Goal: Task Accomplishment & Management: Complete application form

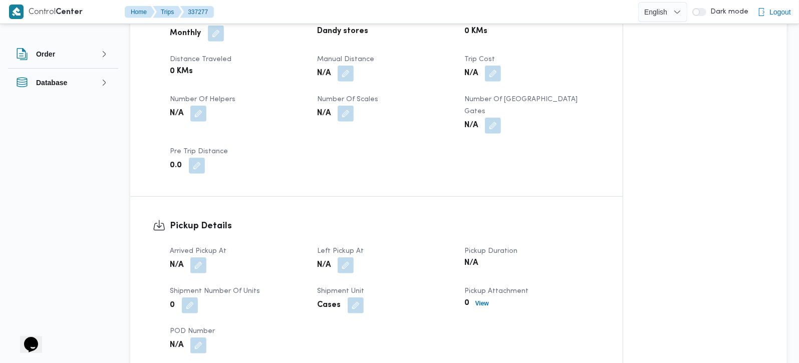
scroll to position [530, 0]
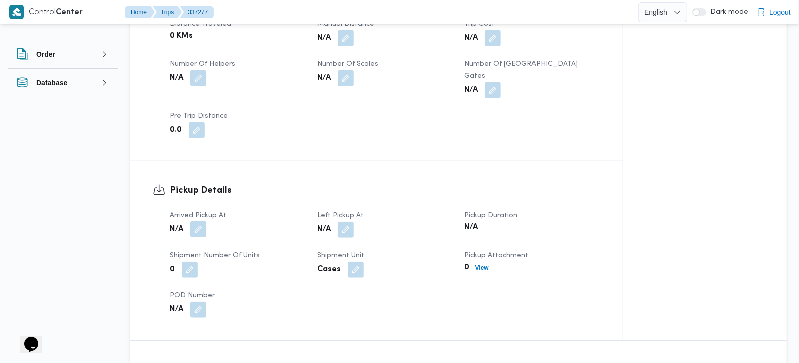
click at [201, 221] on button "button" at bounding box center [198, 229] width 16 height 16
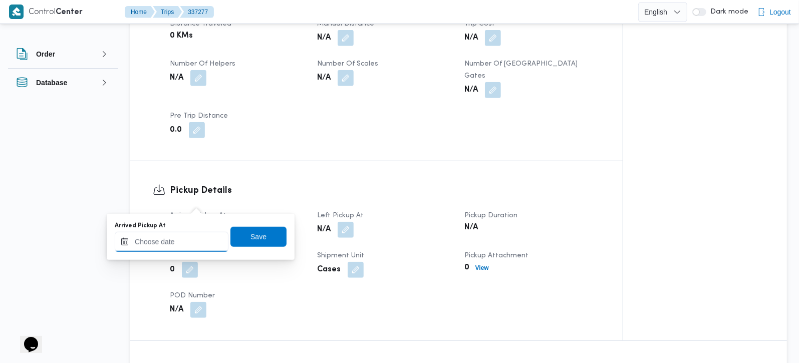
click at [189, 240] on input "Arrived Pickup At" at bounding box center [172, 242] width 114 height 20
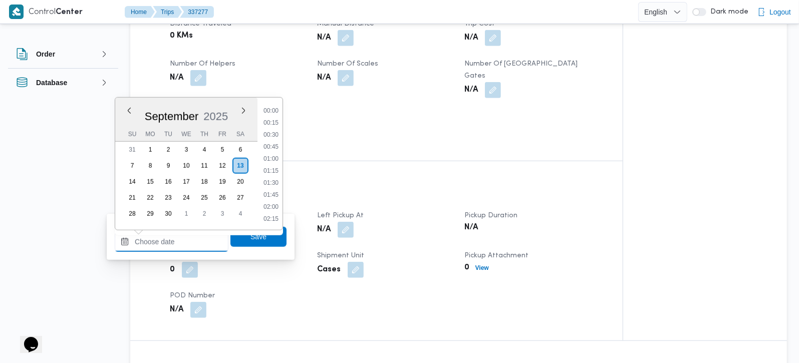
scroll to position [421, 0]
click at [276, 121] on li "09:00" at bounding box center [270, 122] width 23 height 10
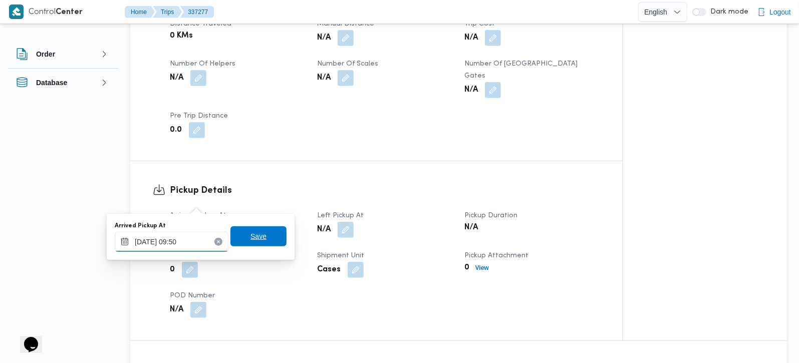
type input "13/09/2025 09:50"
click at [254, 227] on span "Save" at bounding box center [258, 236] width 56 height 20
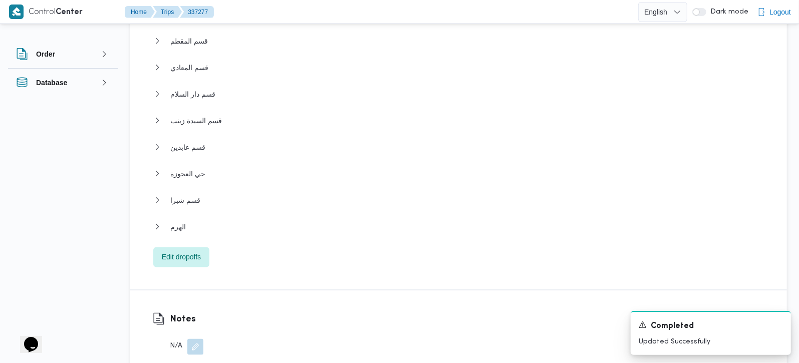
scroll to position [1119, 0]
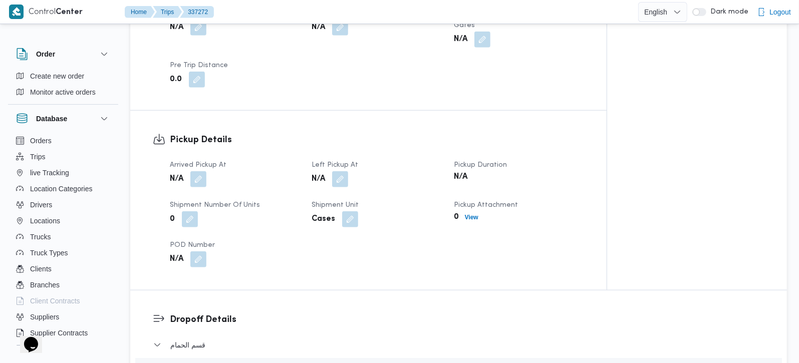
scroll to position [589, 0]
click at [199, 170] on button "button" at bounding box center [198, 178] width 16 height 16
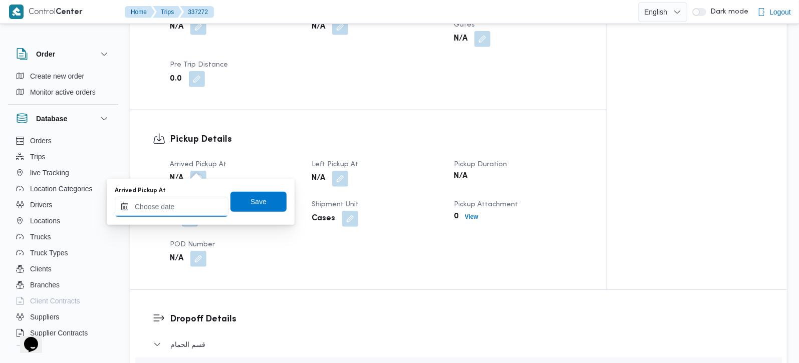
click at [190, 204] on input "Arrived Pickup At" at bounding box center [172, 207] width 114 height 20
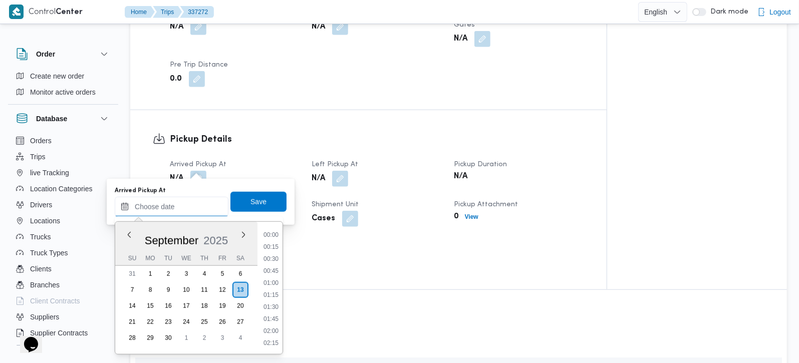
scroll to position [421, 0]
click at [278, 241] on li "09:00" at bounding box center [270, 246] width 23 height 10
type input "[DATE] 09:00"
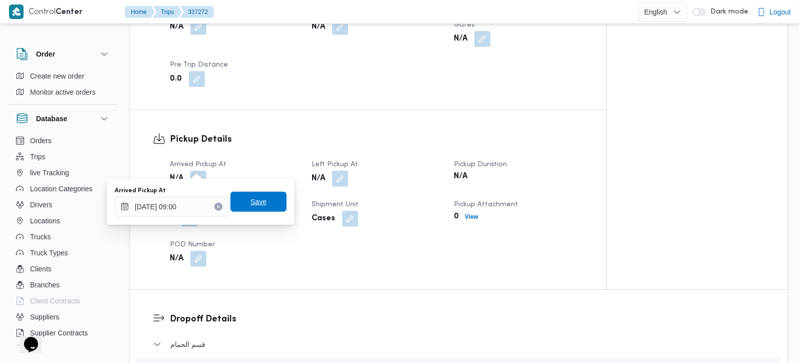
click at [264, 209] on span "Save" at bounding box center [258, 202] width 56 height 20
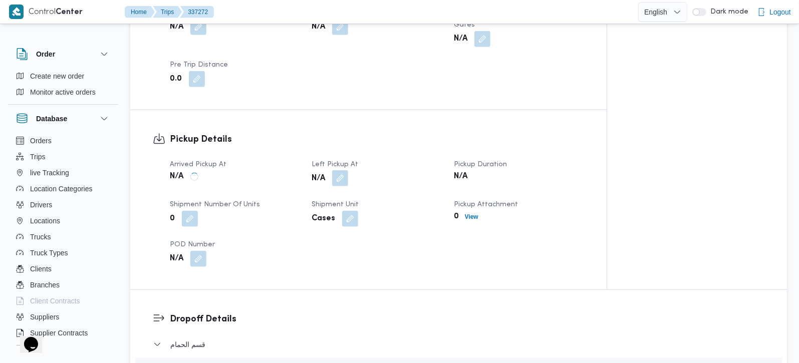
click at [346, 171] on button "button" at bounding box center [340, 178] width 16 height 16
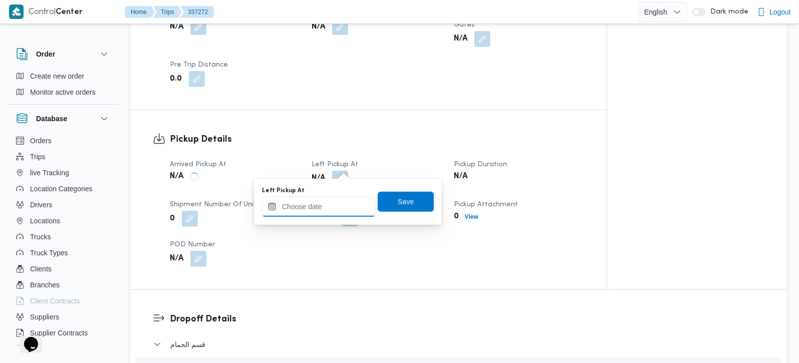
click at [336, 199] on input "Left Pickup At" at bounding box center [319, 207] width 114 height 20
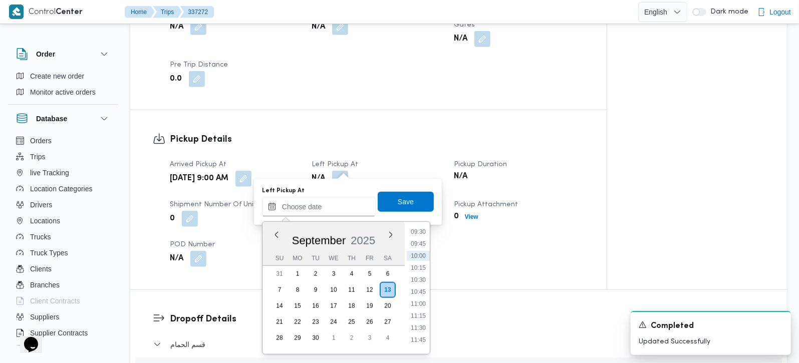
scroll to position [480, 0]
click at [419, 246] on li "10:15" at bounding box center [418, 248] width 23 height 10
type input "13/09/2025 10:15"
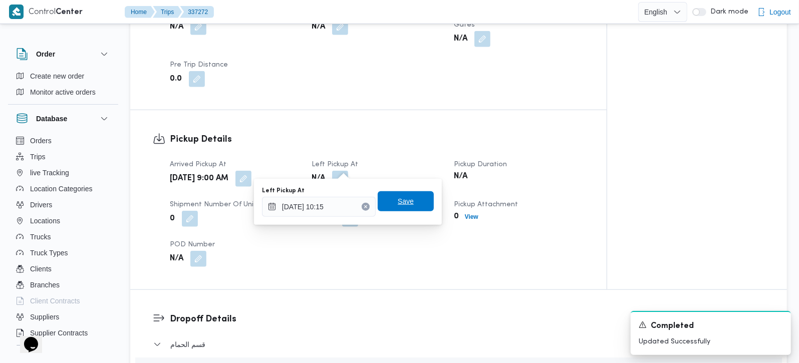
click at [403, 206] on span "Save" at bounding box center [406, 201] width 16 height 12
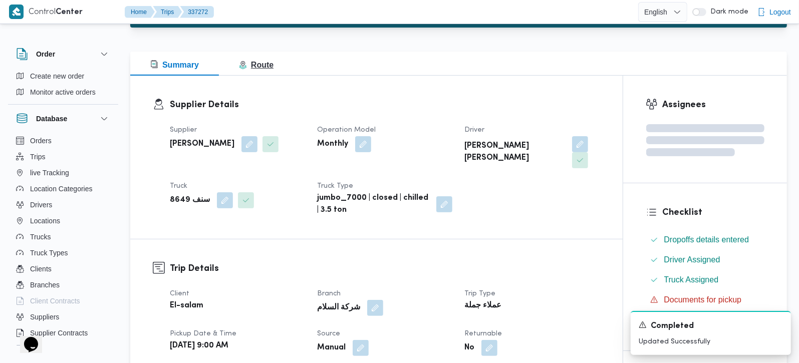
scroll to position [0, 0]
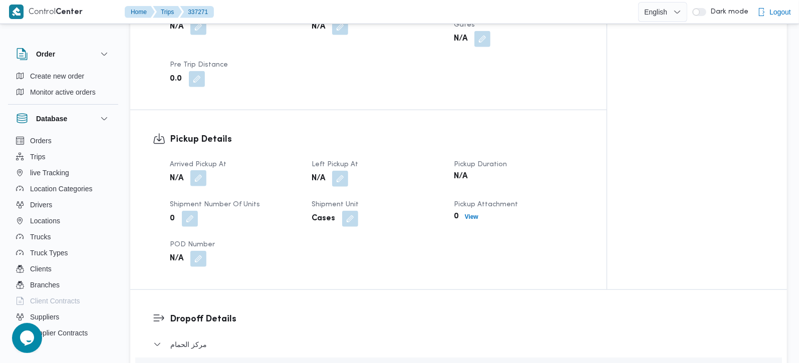
click at [205, 170] on button "button" at bounding box center [198, 178] width 16 height 16
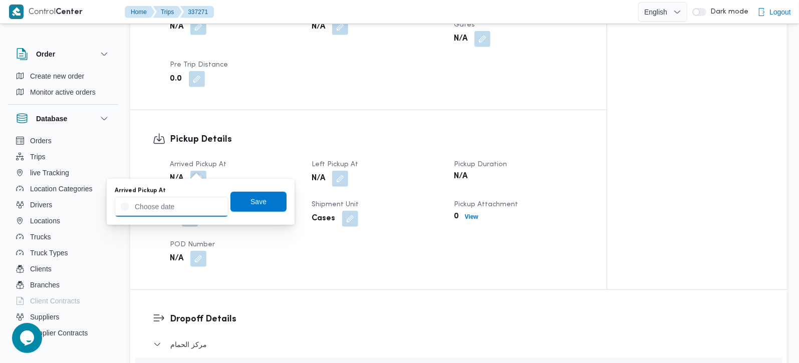
click at [189, 207] on input "Arrived Pickup At" at bounding box center [172, 207] width 114 height 20
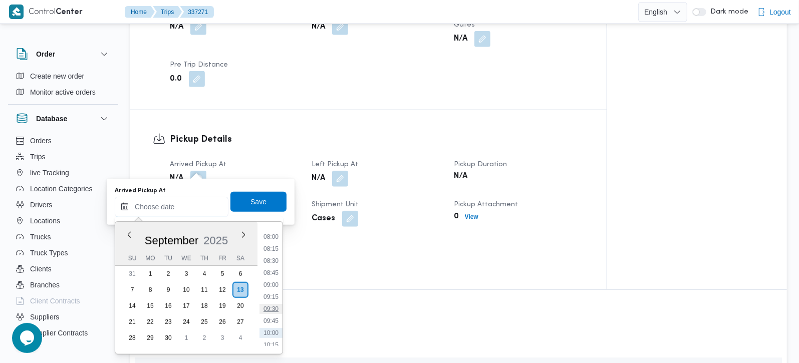
scroll to position [362, 0]
click at [275, 260] on li "08:00" at bounding box center [270, 257] width 23 height 10
type input "13/09/2025 08:00"
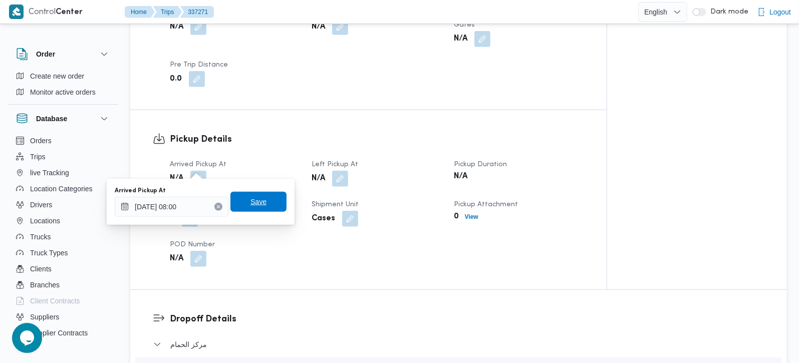
click at [250, 203] on span "Save" at bounding box center [258, 202] width 16 height 12
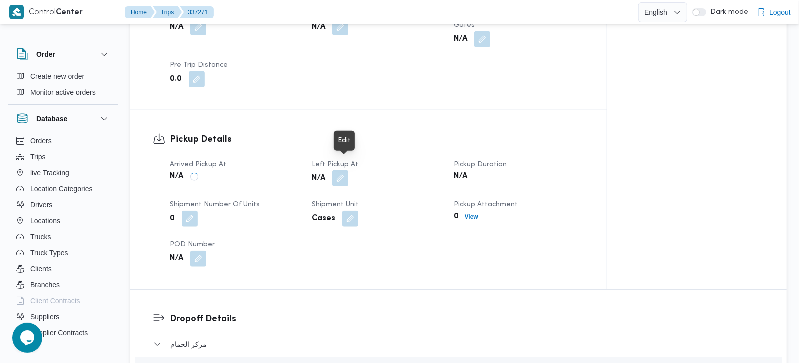
click at [344, 170] on button "button" at bounding box center [340, 178] width 16 height 16
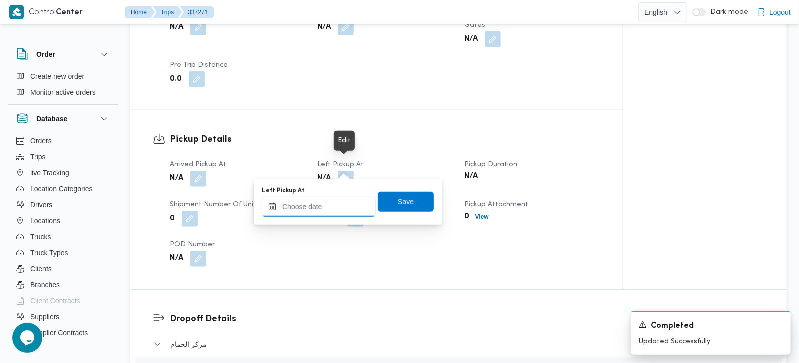
click at [332, 198] on input "Left Pickup At" at bounding box center [319, 207] width 114 height 20
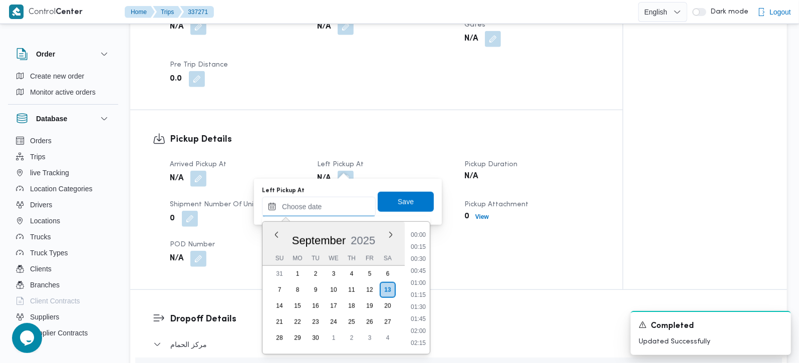
scroll to position [421, 0]
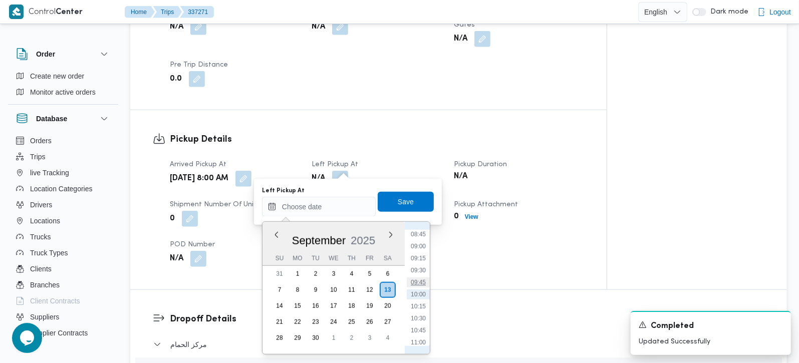
click at [423, 278] on li "09:45" at bounding box center [418, 282] width 23 height 10
type input "13/09/2025 09:45"
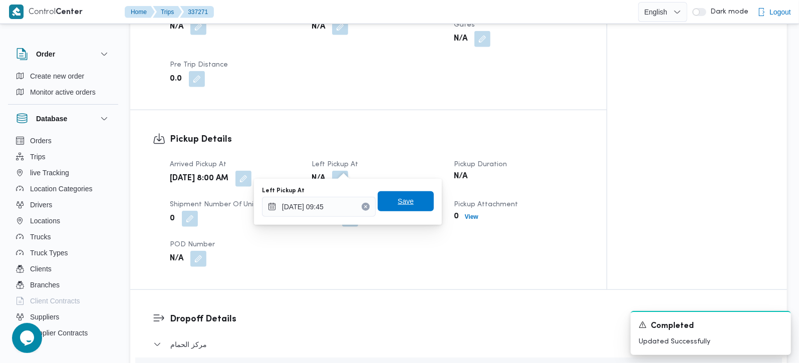
click at [408, 205] on span "Save" at bounding box center [406, 201] width 56 height 20
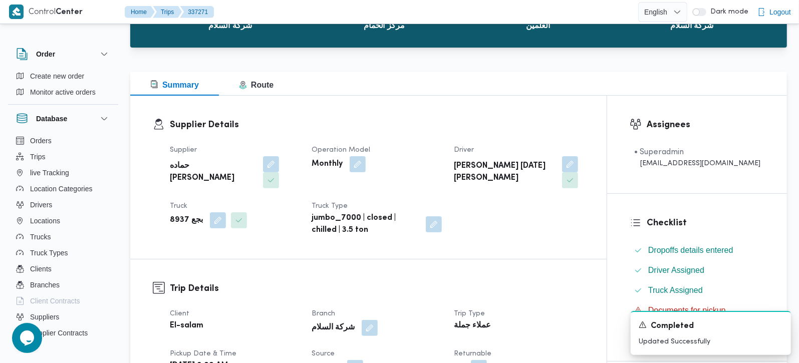
scroll to position [0, 0]
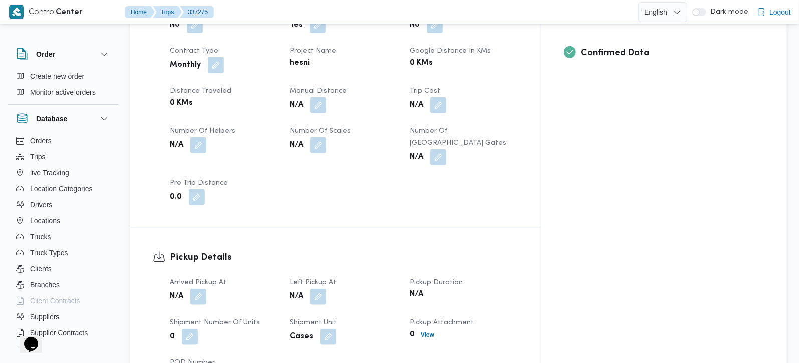
scroll to position [530, 0]
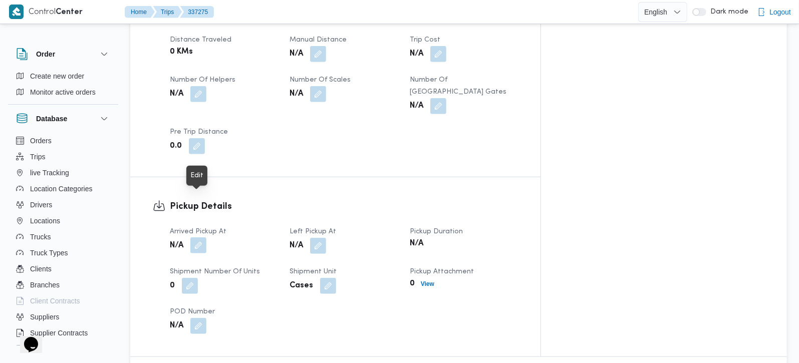
click at [205, 237] on button "button" at bounding box center [198, 245] width 16 height 16
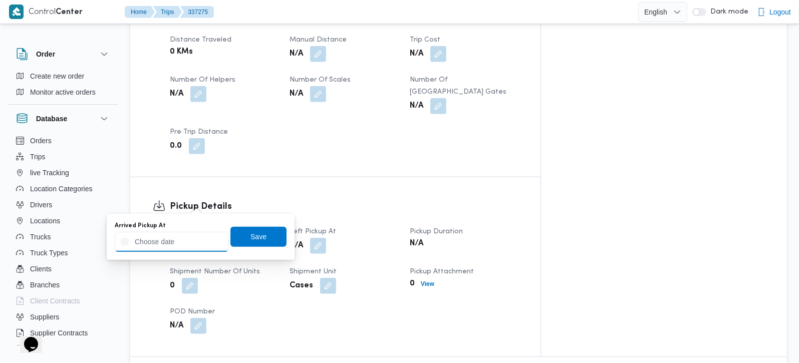
click at [193, 243] on input "Arrived Pickup At" at bounding box center [172, 242] width 114 height 20
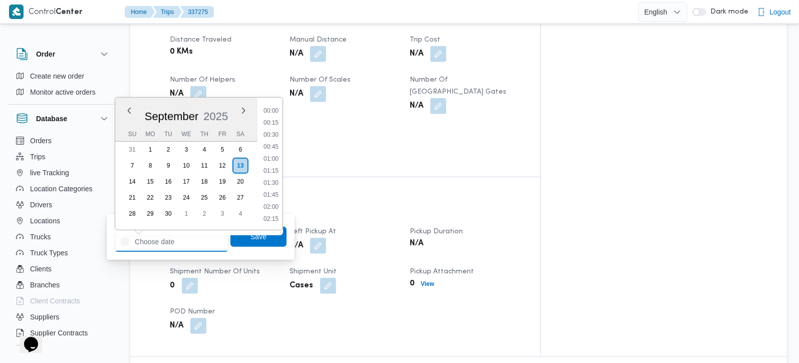
scroll to position [421, 0]
click at [277, 122] on li "09:00" at bounding box center [270, 122] width 23 height 10
type input "[DATE] 09:00"
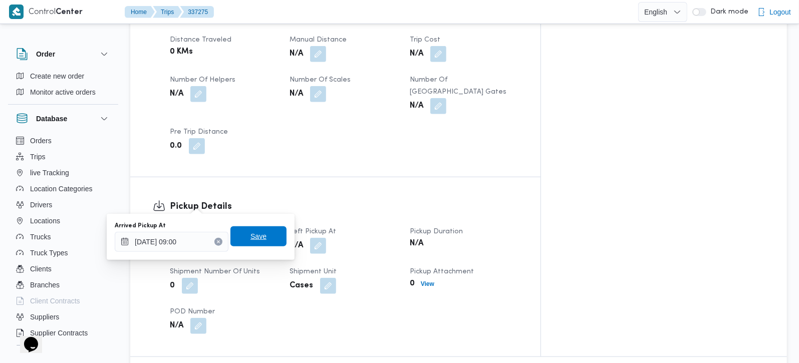
click at [266, 234] on span "Save" at bounding box center [258, 236] width 56 height 20
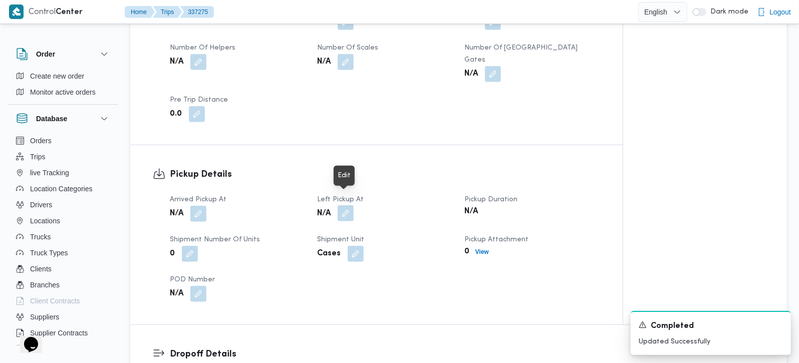
click at [345, 205] on button "button" at bounding box center [346, 213] width 16 height 16
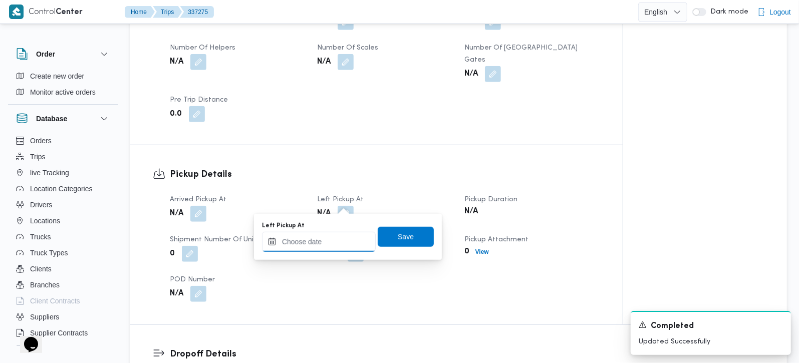
click at [340, 239] on input "Left Pickup At" at bounding box center [319, 242] width 114 height 20
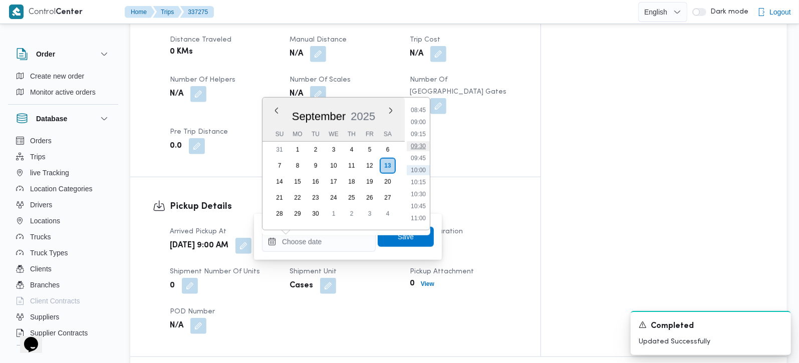
click at [418, 142] on li "09:30" at bounding box center [418, 146] width 23 height 10
type input "13/09/2025 09:30"
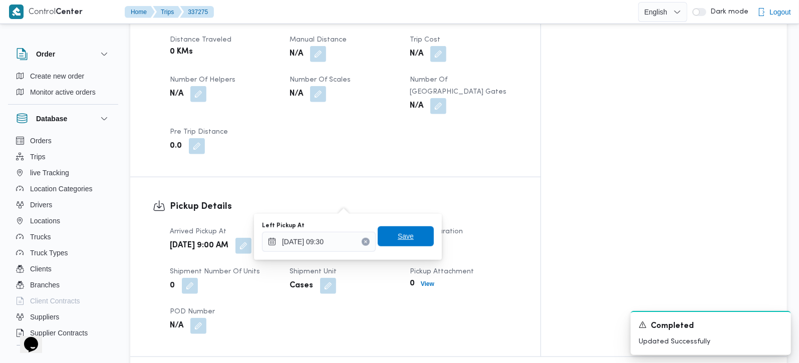
click at [398, 230] on span "Save" at bounding box center [406, 236] width 16 height 12
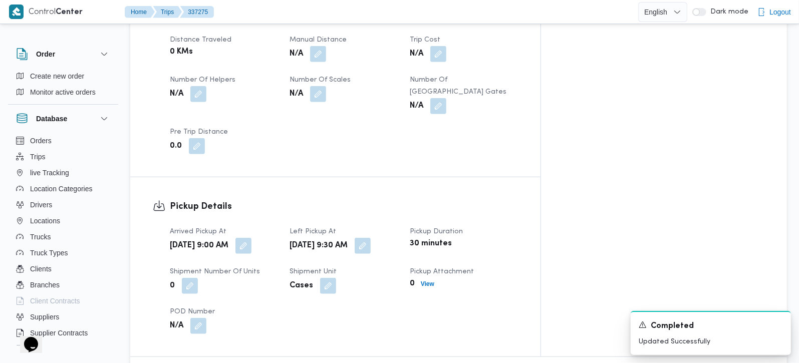
scroll to position [589, 0]
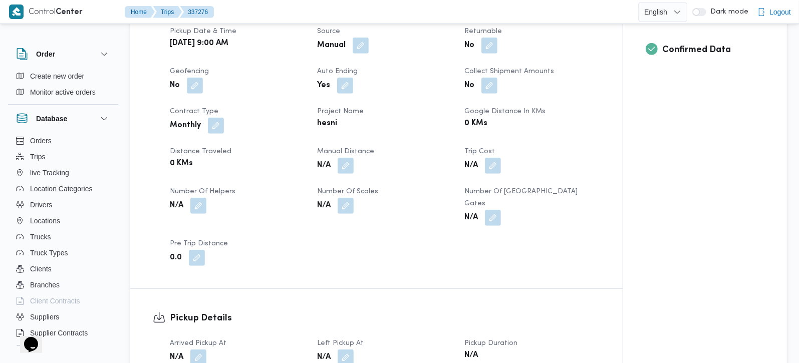
scroll to position [412, 0]
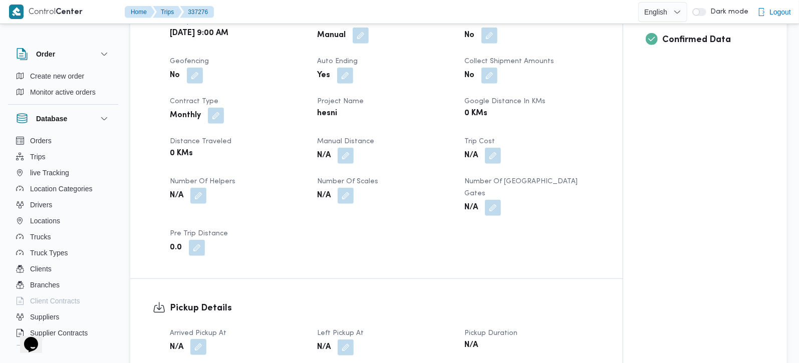
click at [200, 339] on button "button" at bounding box center [198, 347] width 16 height 16
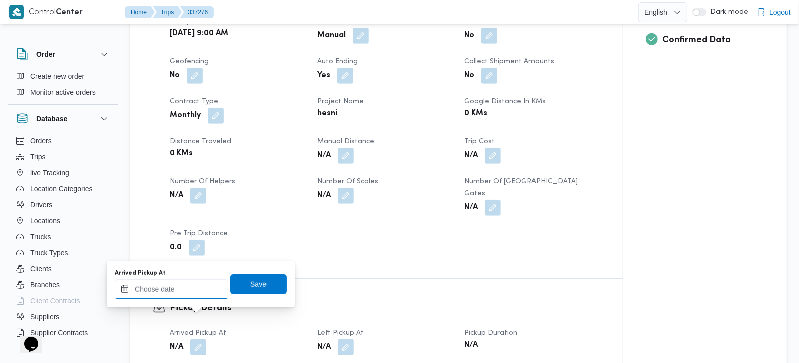
click at [191, 288] on input "Arrived Pickup At" at bounding box center [172, 289] width 114 height 20
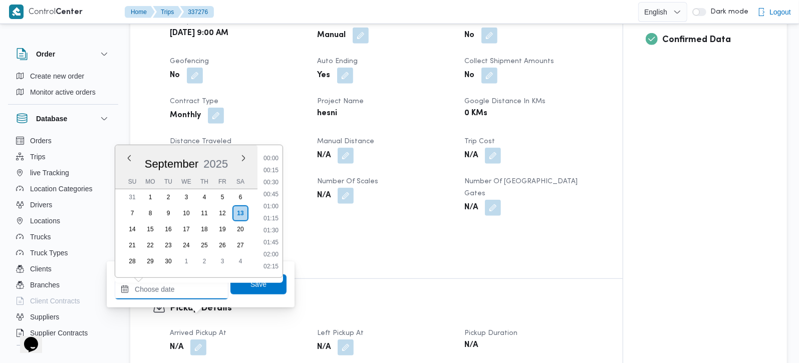
scroll to position [421, 0]
click at [276, 168] on li "09:00" at bounding box center [270, 170] width 23 height 10
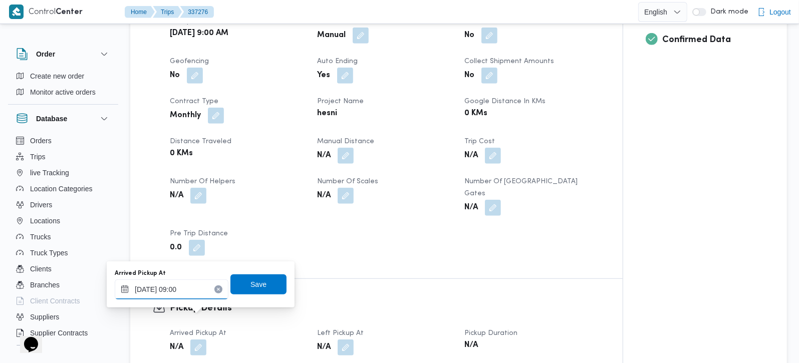
click at [179, 289] on input "13/09/2025 09:00" at bounding box center [172, 289] width 114 height 20
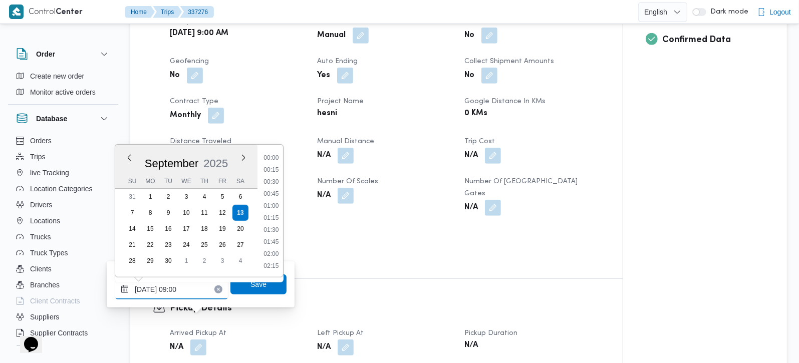
scroll to position [372, 0]
click at [272, 229] on li "09:15" at bounding box center [270, 230] width 23 height 10
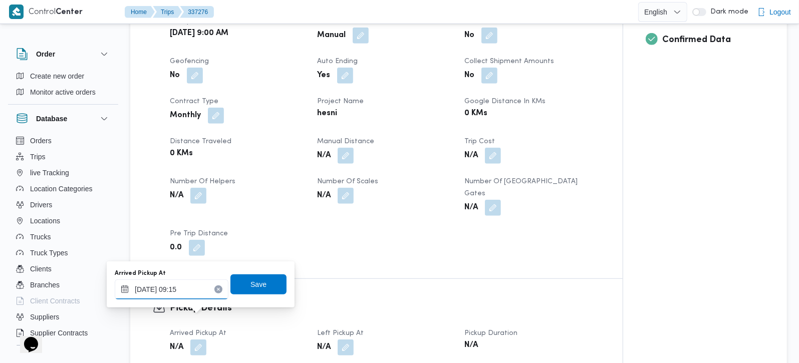
click at [180, 288] on input "13/09/2025 09:15" at bounding box center [172, 289] width 114 height 20
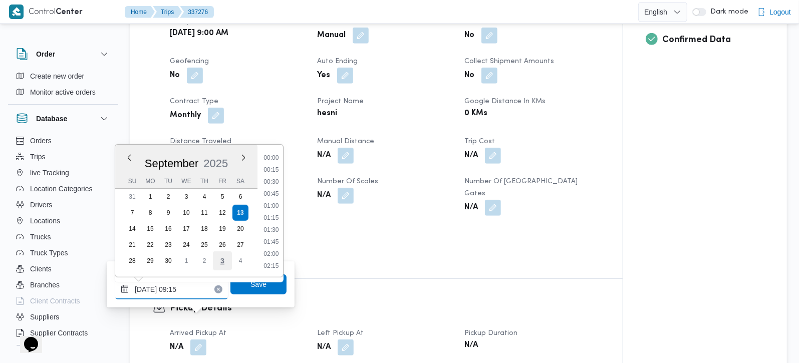
scroll to position [385, 0]
click at [273, 208] on li "09:00" at bounding box center [270, 206] width 23 height 10
type input "13/09/2025 09:00"
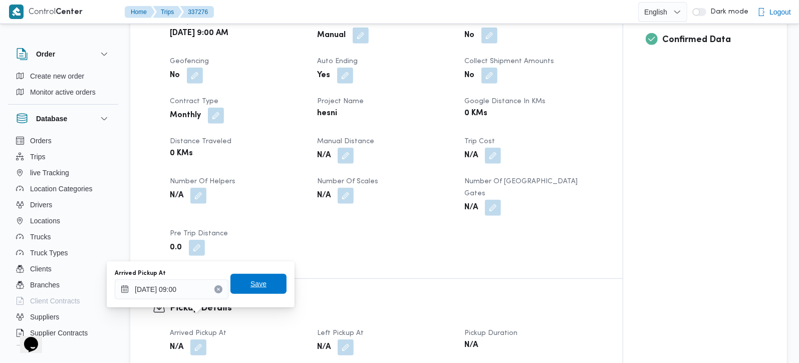
click at [255, 284] on span "Save" at bounding box center [258, 284] width 16 height 12
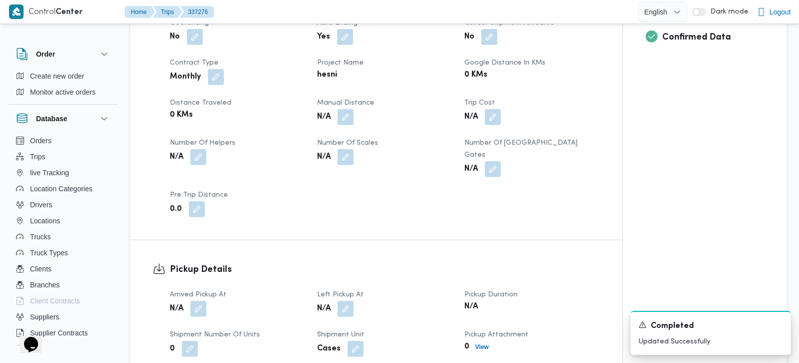
scroll to position [471, 0]
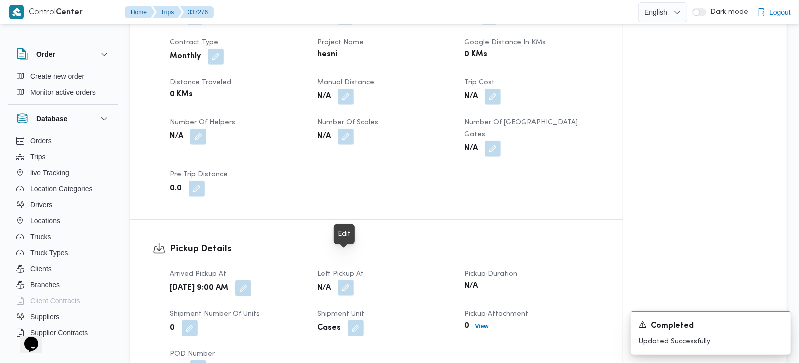
click at [346, 280] on button "button" at bounding box center [346, 288] width 16 height 16
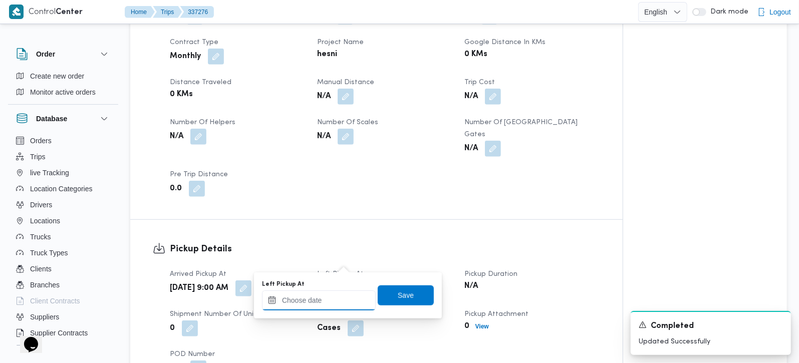
click at [329, 305] on input "Left Pickup At" at bounding box center [319, 300] width 114 height 20
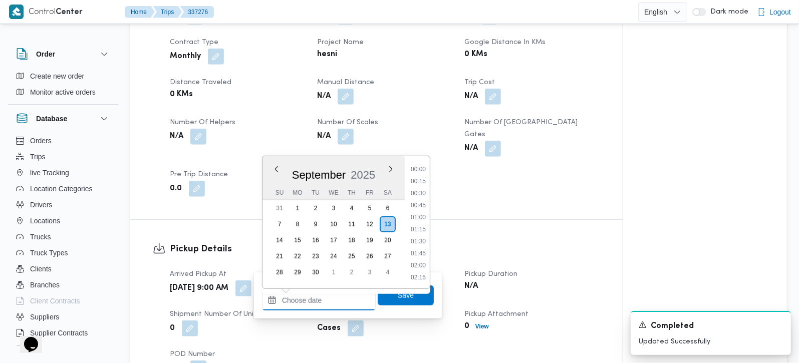
scroll to position [421, 0]
click at [423, 213] on li "09:45" at bounding box center [418, 217] width 23 height 10
type input "13/09/2025 09:45"
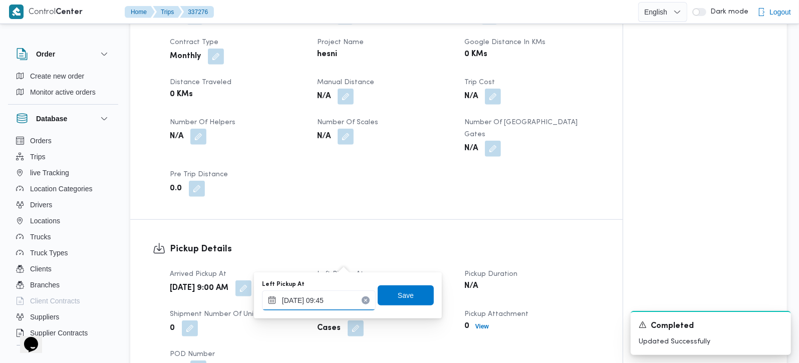
click at [320, 299] on input "13/09/2025 09:45" at bounding box center [319, 300] width 114 height 20
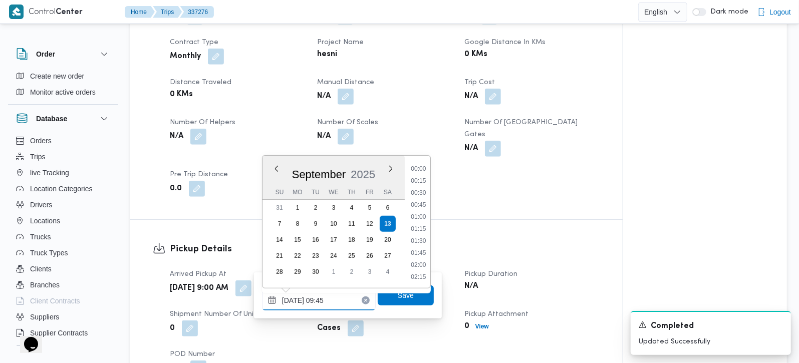
scroll to position [409, 0]
click at [424, 229] on li "09:45" at bounding box center [419, 229] width 24 height 10
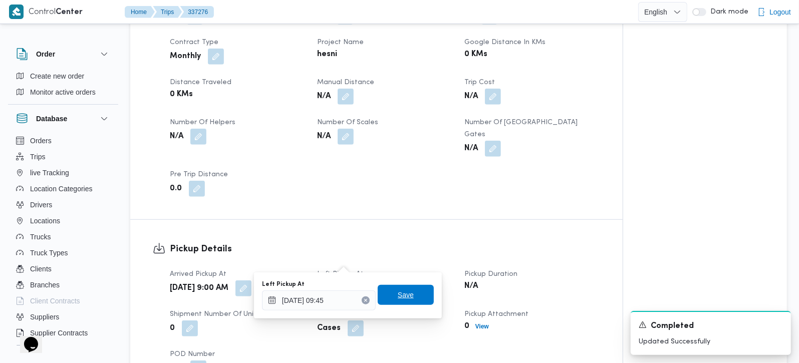
click at [406, 296] on span "Save" at bounding box center [406, 295] width 56 height 20
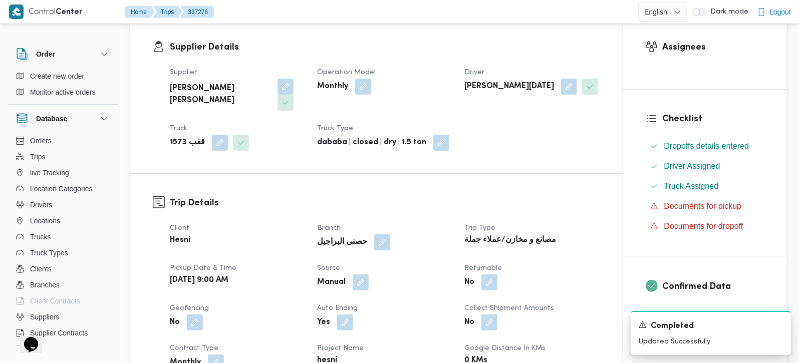
scroll to position [0, 0]
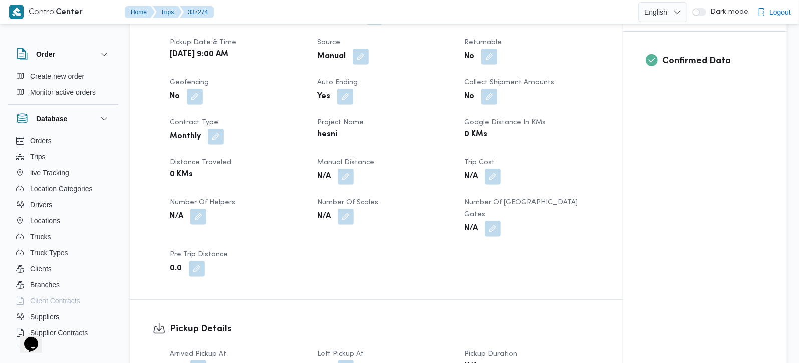
scroll to position [557, 0]
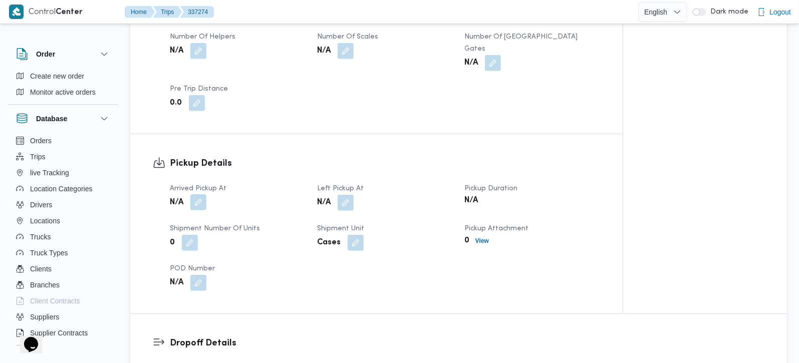
click at [206, 194] on button "button" at bounding box center [198, 202] width 16 height 16
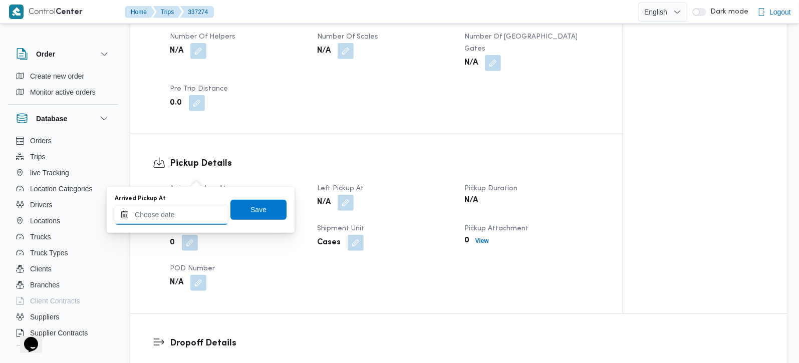
click at [195, 212] on input "Arrived Pickup At" at bounding box center [172, 215] width 114 height 20
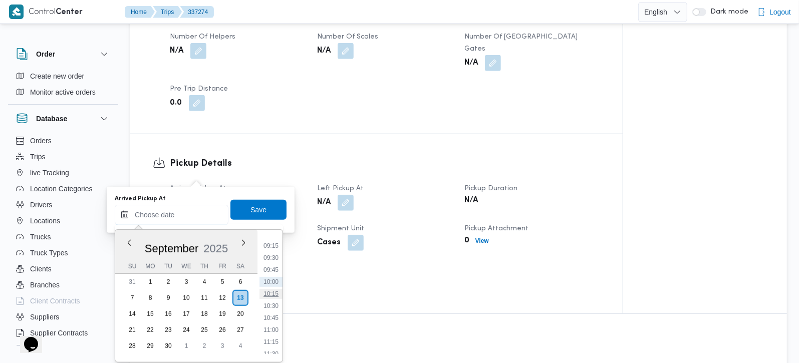
scroll to position [421, 0]
click at [277, 264] on li "09:15" at bounding box center [270, 266] width 23 height 10
type input "13/09/2025 09:15"
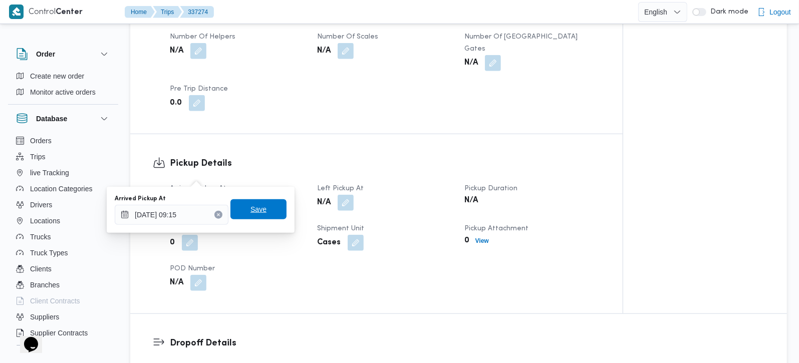
click at [257, 208] on span "Save" at bounding box center [258, 209] width 16 height 12
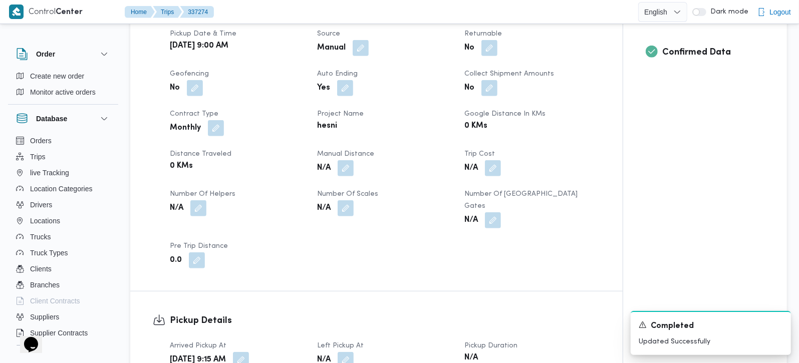
scroll to position [557, 0]
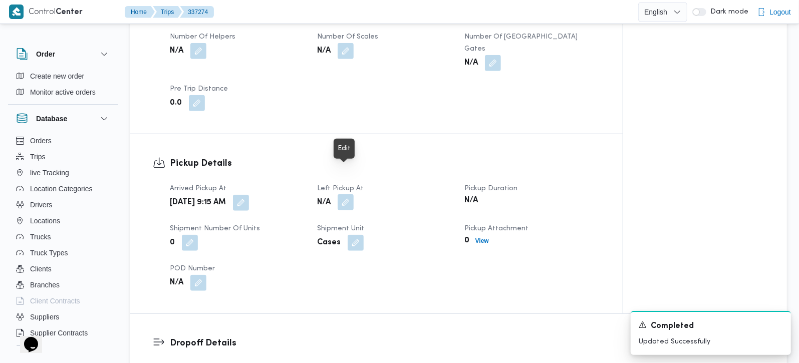
click at [345, 194] on button "button" at bounding box center [346, 202] width 16 height 16
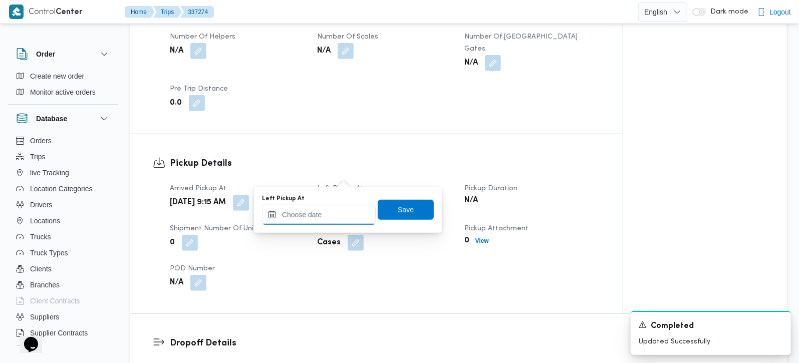
click at [333, 221] on input "Left Pickup At" at bounding box center [319, 215] width 114 height 20
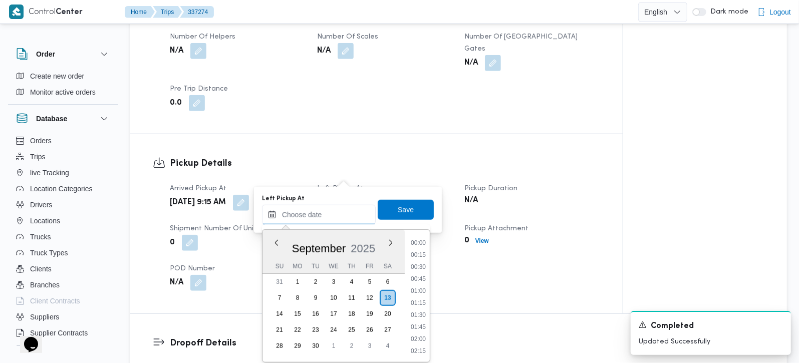
scroll to position [421, 0]
click at [426, 285] on li "09:45" at bounding box center [418, 290] width 23 height 10
type input "13/09/2025 09:45"
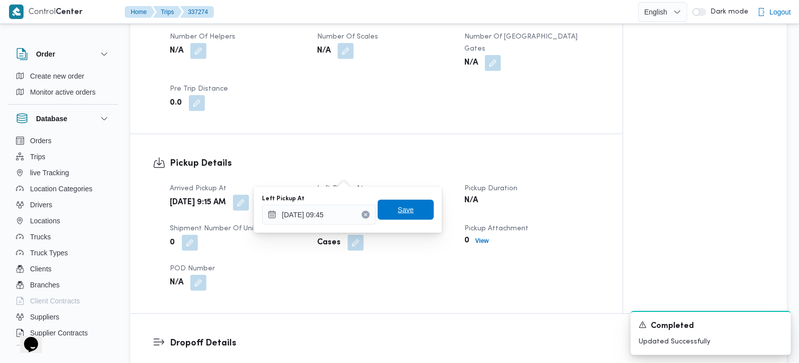
click at [398, 218] on span "Save" at bounding box center [406, 210] width 56 height 20
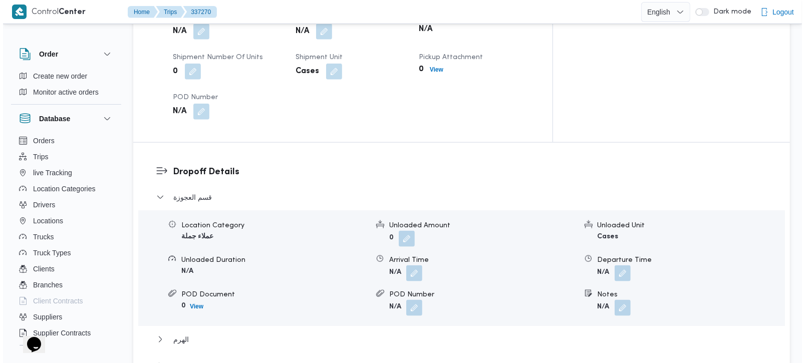
scroll to position [825, 0]
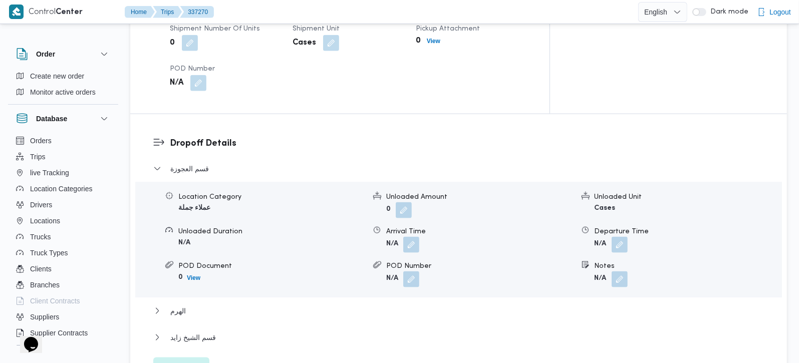
click at [175, 362] on span "Edit dropoffs" at bounding box center [181, 368] width 39 height 12
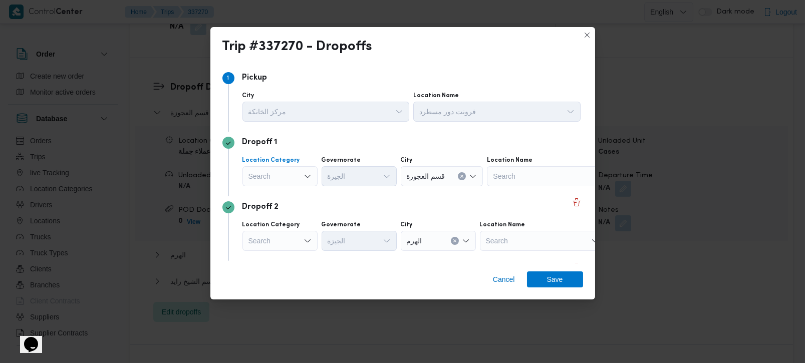
click at [303, 178] on icon "Open list of options" at bounding box center [307, 176] width 8 height 8
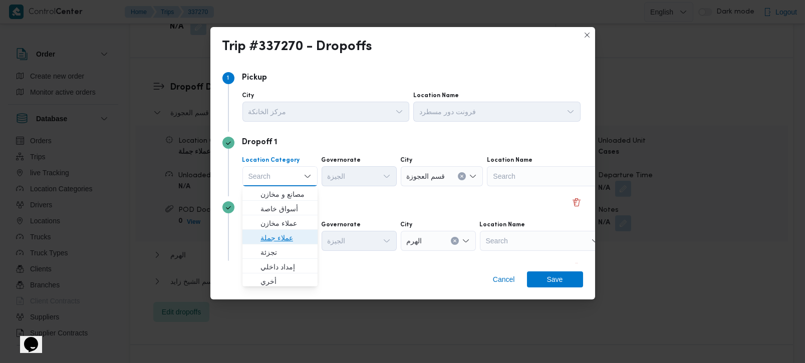
click at [266, 242] on span "عملاء جملة" at bounding box center [285, 238] width 51 height 12
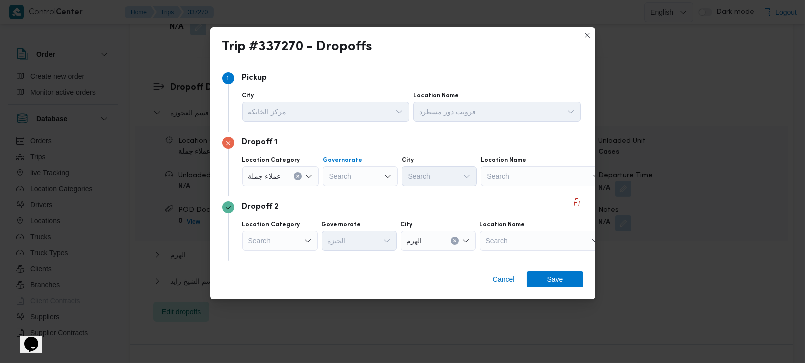
click at [330, 179] on div at bounding box center [329, 176] width 5 height 16
type input "رة"
click at [357, 210] on span "القاه رة" at bounding box center [365, 209] width 51 height 12
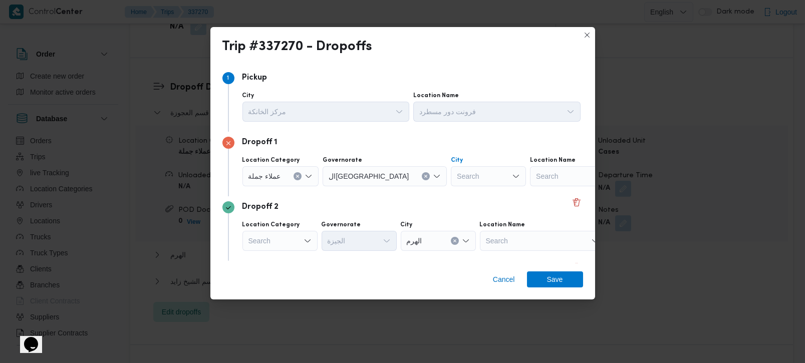
click at [451, 181] on div "Search" at bounding box center [488, 176] width 75 height 20
type input "وبر"
click at [441, 191] on span "قسم أول 6 أكت وبر" at bounding box center [444, 194] width 51 height 12
click at [524, 177] on icon "Clear input" at bounding box center [525, 176] width 3 height 3
type input "بور"
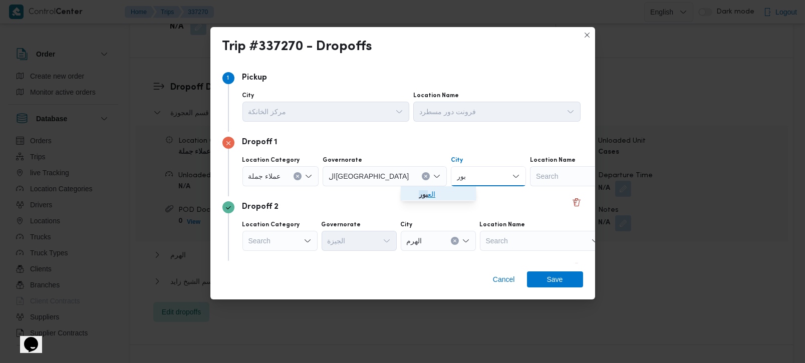
click at [442, 191] on span "الع بور" at bounding box center [444, 194] width 51 height 12
click at [339, 211] on div "Dropoff 2" at bounding box center [402, 207] width 361 height 12
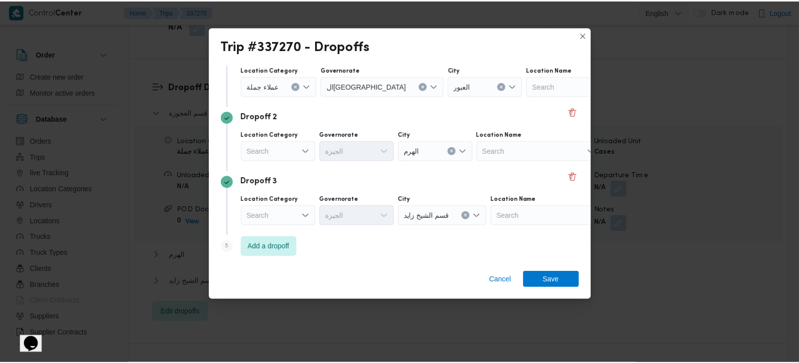
scroll to position [92, 0]
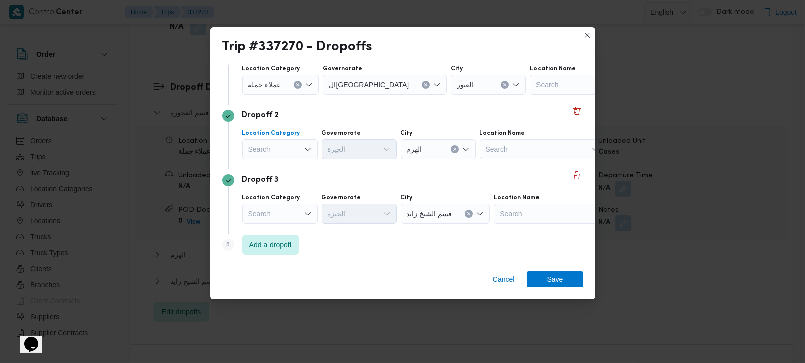
click at [289, 148] on div "Search" at bounding box center [279, 149] width 75 height 20
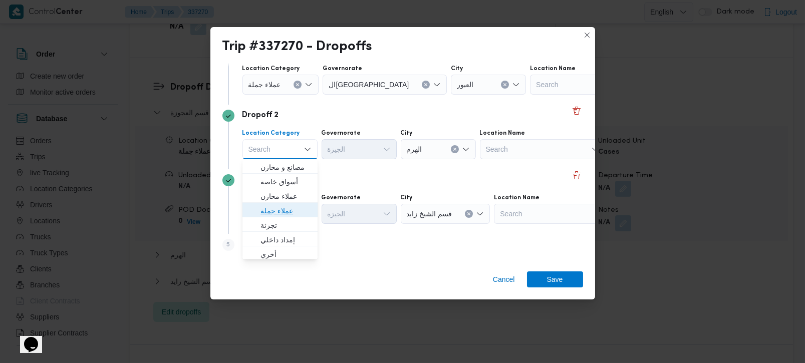
click at [276, 213] on span "عملاء جملة" at bounding box center [285, 211] width 51 height 12
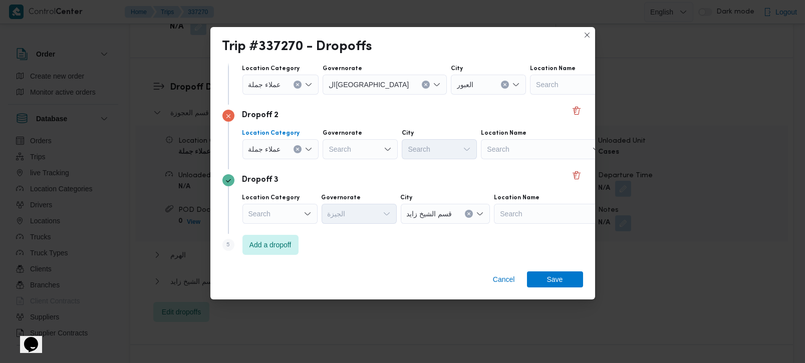
click at [342, 146] on div "Search" at bounding box center [360, 149] width 75 height 20
type input "رة"
click at [342, 183] on mark "رة" at bounding box center [344, 182] width 8 height 8
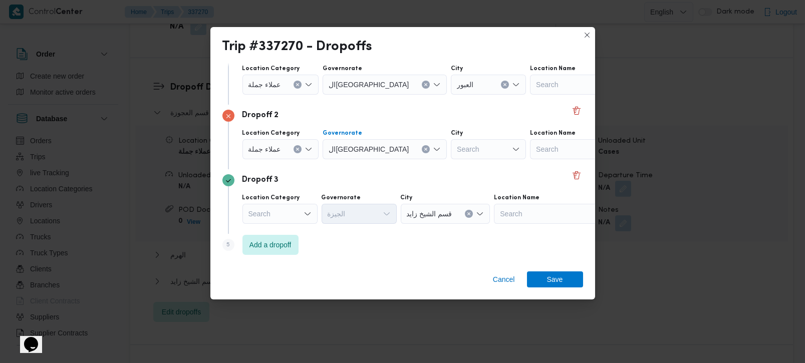
click at [451, 155] on div "Search" at bounding box center [488, 149] width 75 height 20
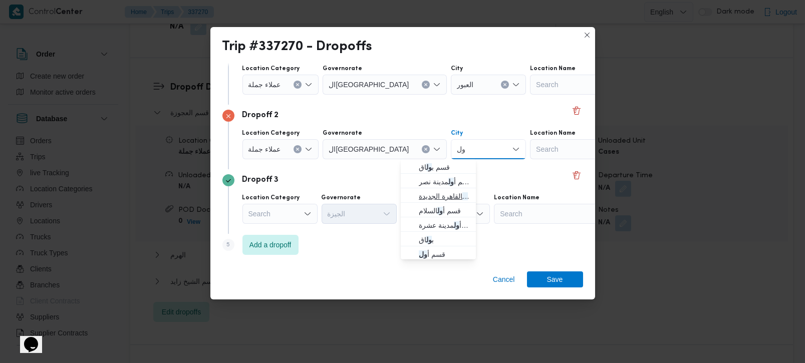
type input "ول"
click at [443, 193] on span "قسم أ ول القاهرة الجديدة" at bounding box center [444, 196] width 51 height 12
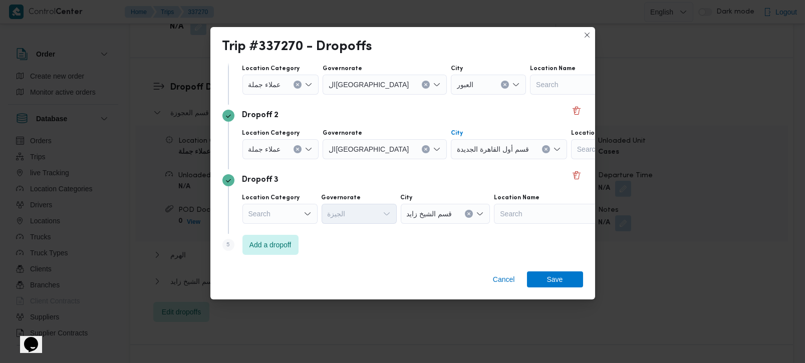
click at [306, 215] on icon "Open list of options" at bounding box center [307, 214] width 8 height 8
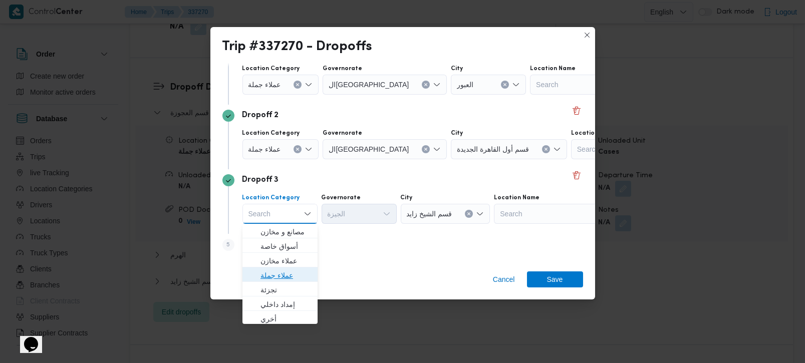
click at [285, 276] on span "عملاء جملة" at bounding box center [285, 275] width 51 height 12
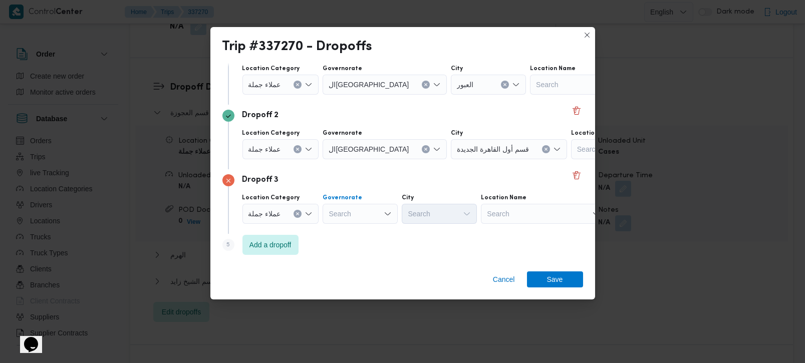
click at [336, 218] on div "Search" at bounding box center [360, 214] width 75 height 20
type input "رة"
click at [353, 245] on span "القاه رة" at bounding box center [365, 246] width 51 height 12
click at [457, 218] on input "City" at bounding box center [457, 214] width 1 height 12
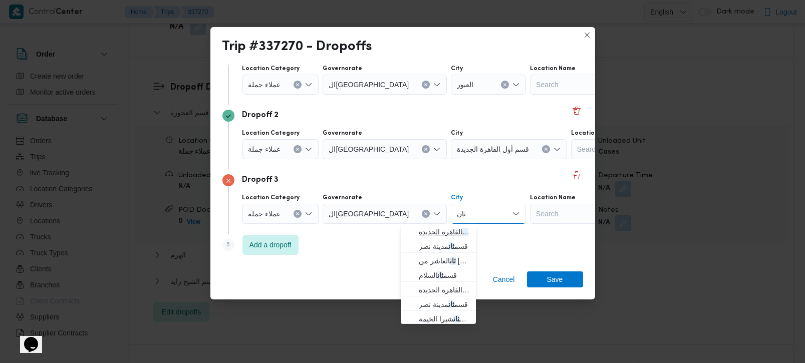
type input "ثان"
click at [436, 236] on span "قسم ثان القاهرة الجديدة" at bounding box center [444, 232] width 51 height 12
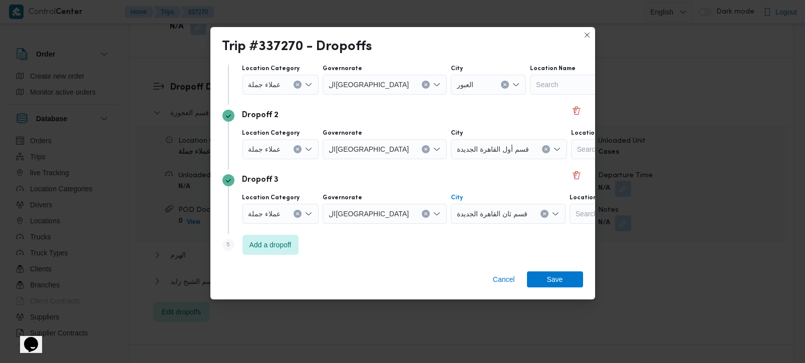
click at [436, 240] on div "Step 5 is disabled 5 Add a dropoff" at bounding box center [402, 247] width 361 height 26
click at [545, 280] on span "Save" at bounding box center [555, 279] width 56 height 16
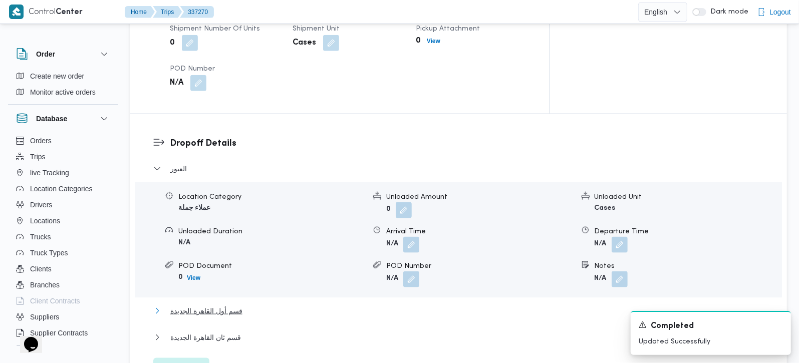
click at [190, 305] on span "قسم أول القاهرة الجديدة" at bounding box center [206, 311] width 72 height 12
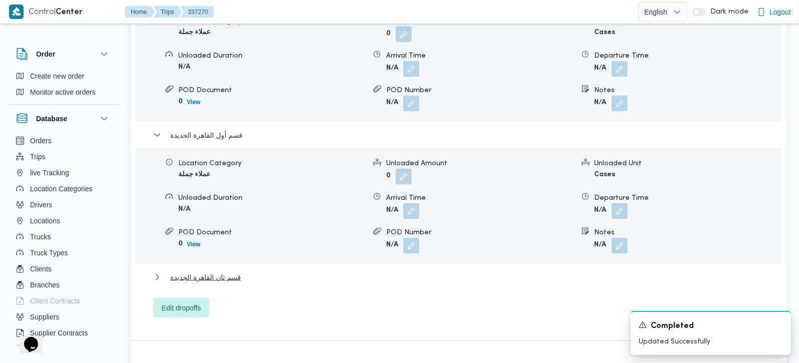
scroll to position [1002, 0]
click at [613, 236] on button "button" at bounding box center [619, 244] width 16 height 16
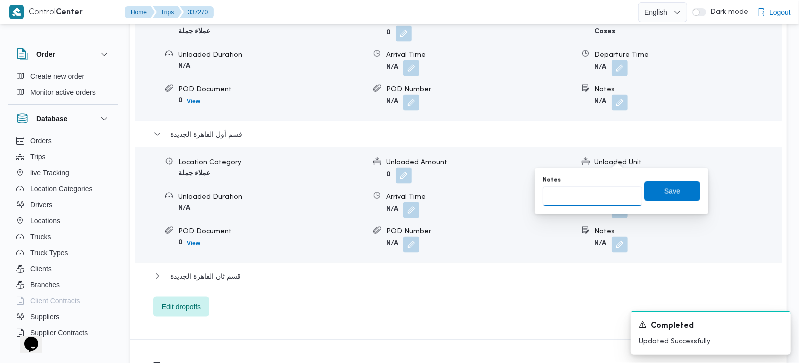
click at [594, 188] on input "Notes" at bounding box center [592, 196] width 100 height 20
type input "وتر واي و التجمع و البنفسج و ميفيدا"
click at [669, 192] on span "Save" at bounding box center [672, 191] width 16 height 12
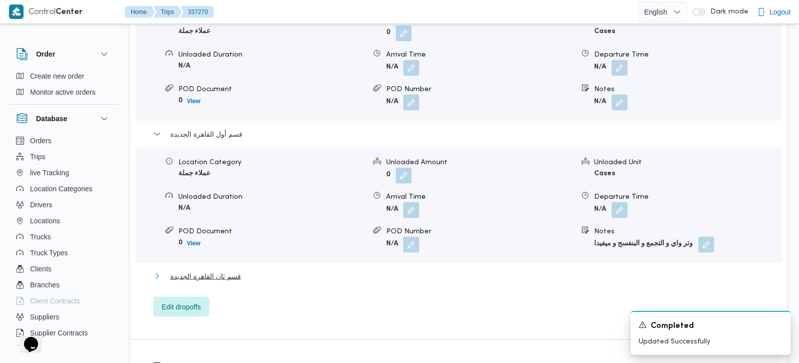
click at [228, 270] on span "قسم ثان القاهرة الجديدة" at bounding box center [205, 276] width 71 height 12
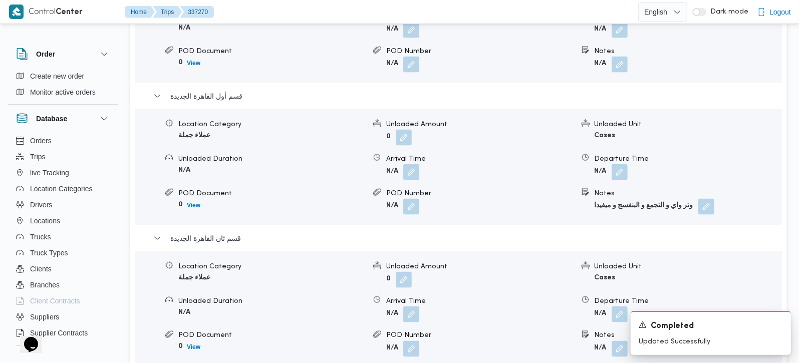
scroll to position [1060, 0]
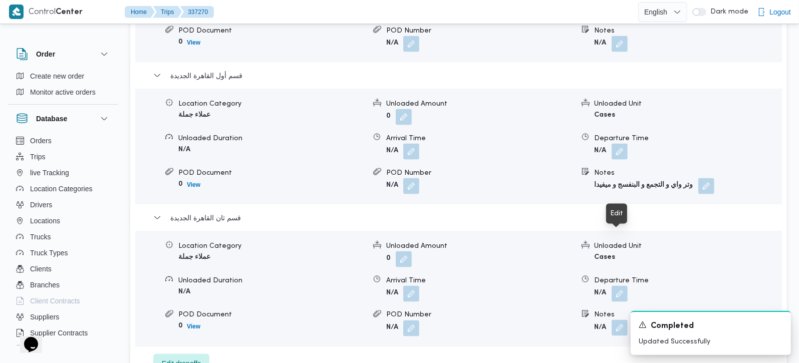
click at [615, 320] on button "button" at bounding box center [619, 328] width 16 height 16
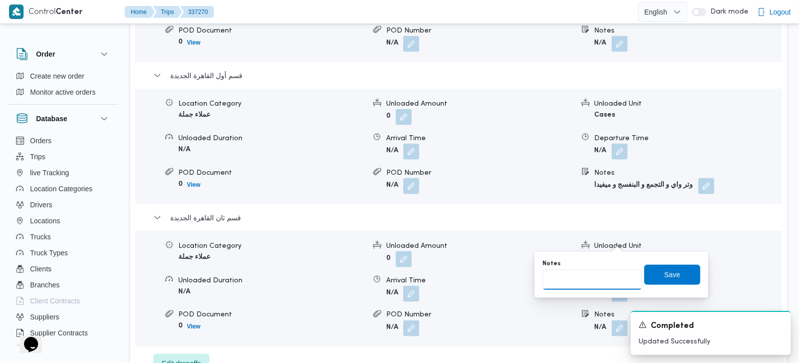
click at [603, 272] on input "Notes" at bounding box center [592, 280] width 100 height 20
drag, startPoint x: 603, startPoint y: 272, endPoint x: 603, endPoint y: 279, distance: 7.0
click at [603, 279] on input "الرحاب و" at bounding box center [592, 280] width 100 height 20
type input "الرحاب و مدينتي"
click at [659, 265] on div "Save" at bounding box center [672, 275] width 56 height 20
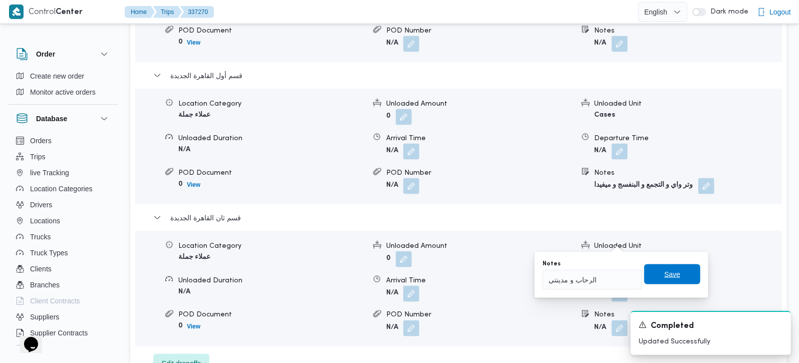
click at [664, 275] on span "Save" at bounding box center [672, 274] width 16 height 12
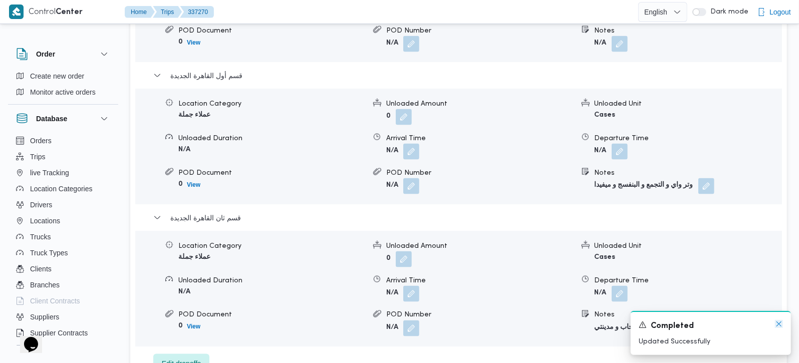
click at [780, 327] on icon "Dismiss toast" at bounding box center [779, 324] width 8 height 8
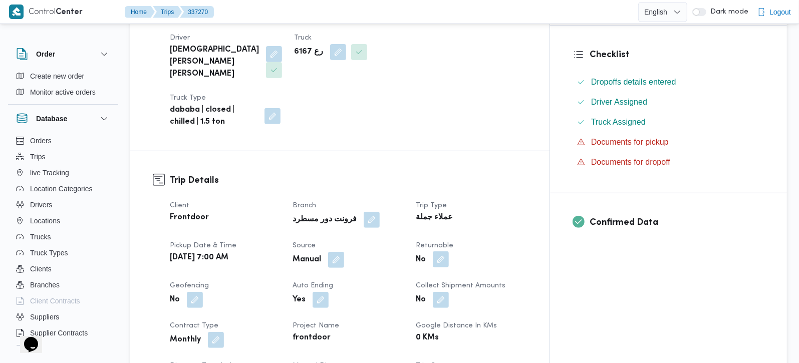
scroll to position [235, 0]
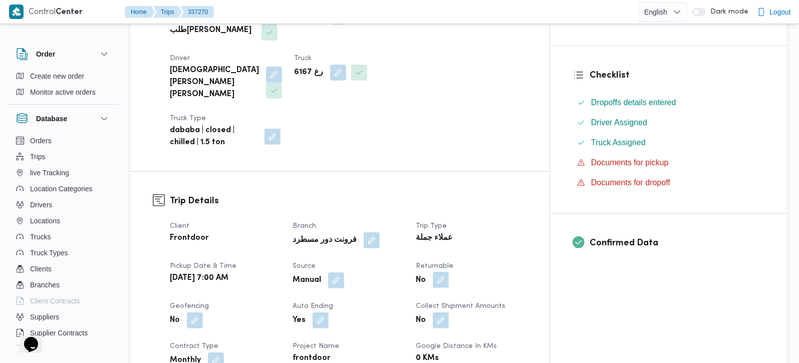
click at [449, 272] on button "button" at bounding box center [441, 280] width 16 height 16
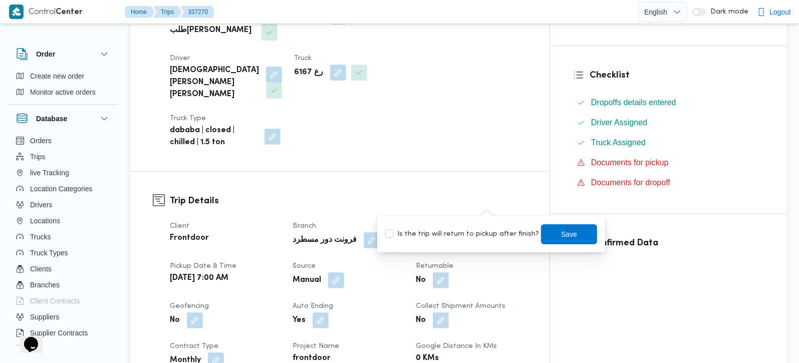
click at [485, 231] on label "Is the trip will return to pickup after finish?" at bounding box center [462, 234] width 154 height 12
checkbox input "true"
click at [564, 242] on span "Save" at bounding box center [569, 234] width 56 height 20
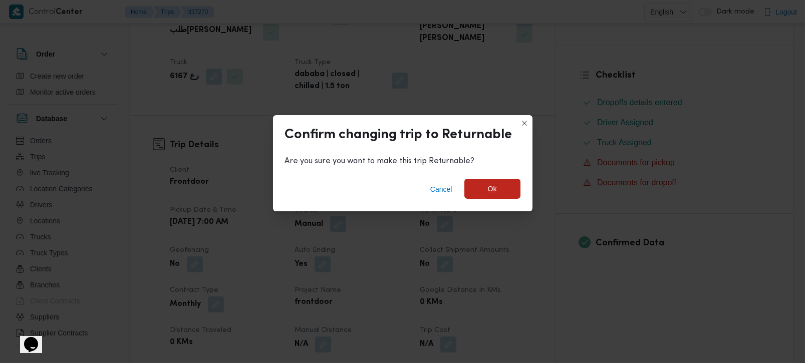
click at [493, 195] on span "Ok" at bounding box center [492, 189] width 9 height 12
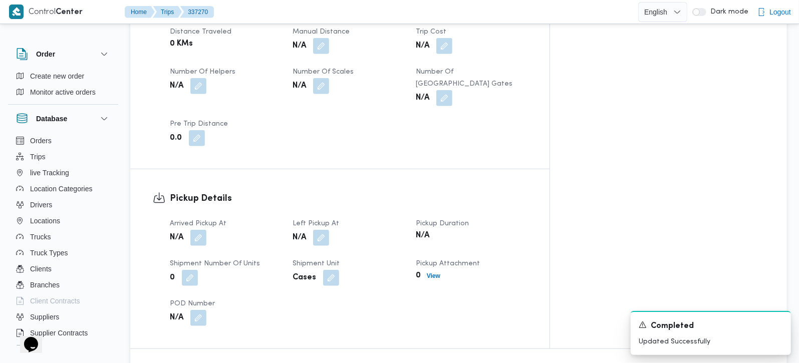
scroll to position [648, 0]
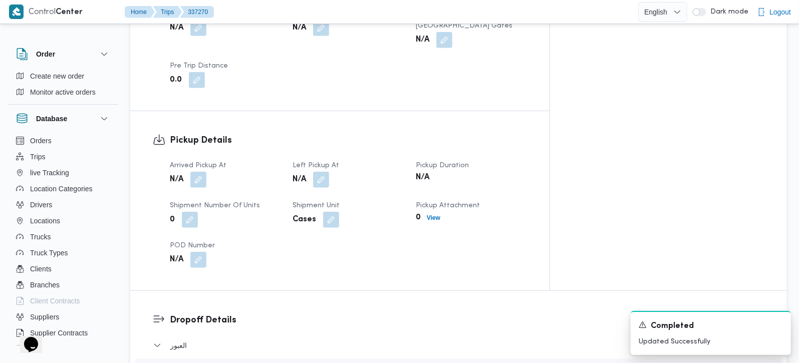
click at [208, 171] on div "N/A" at bounding box center [225, 180] width 113 height 18
click at [206, 171] on button "button" at bounding box center [198, 179] width 16 height 16
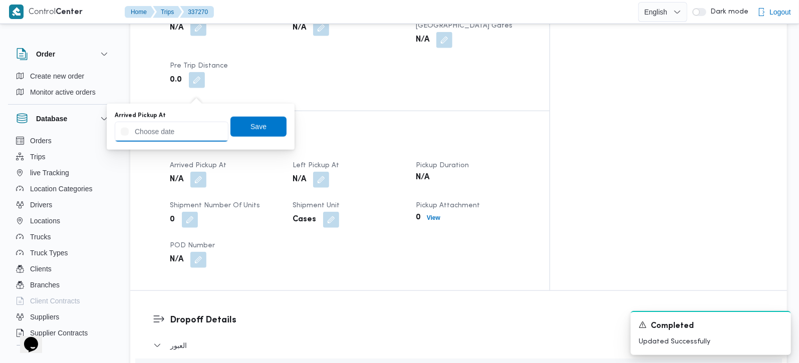
click at [182, 128] on input "Arrived Pickup At" at bounding box center [172, 132] width 114 height 20
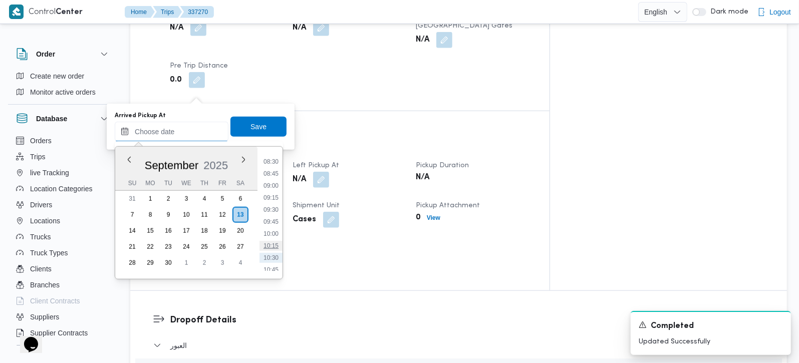
scroll to position [386, 0]
click at [269, 161] on li "08:00" at bounding box center [270, 158] width 23 height 10
type input "13/09/2025 08:00"
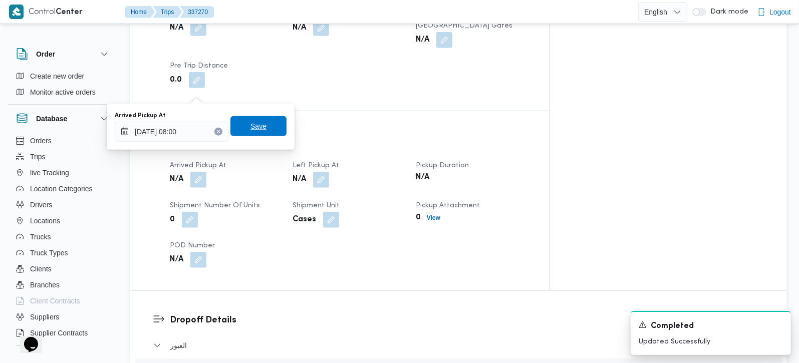
click at [258, 134] on span "Save" at bounding box center [258, 126] width 56 height 20
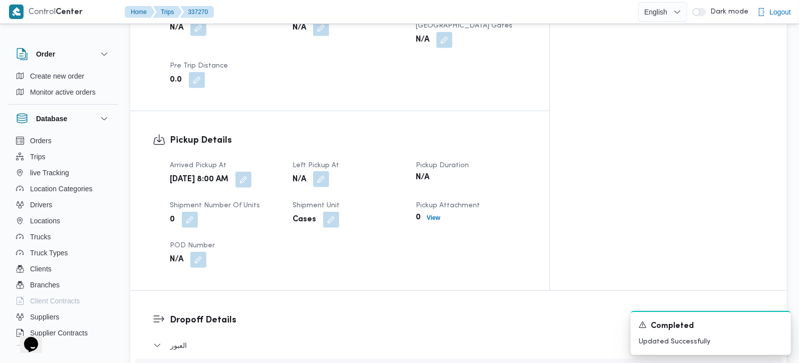
click at [329, 171] on button "button" at bounding box center [321, 179] width 16 height 16
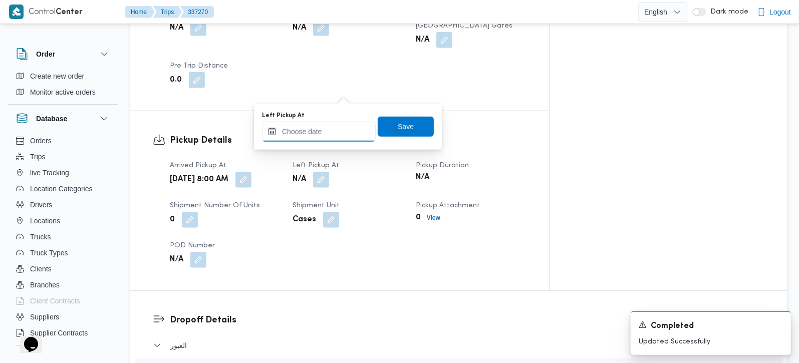
click at [333, 130] on input "Left Pickup At" at bounding box center [319, 132] width 114 height 20
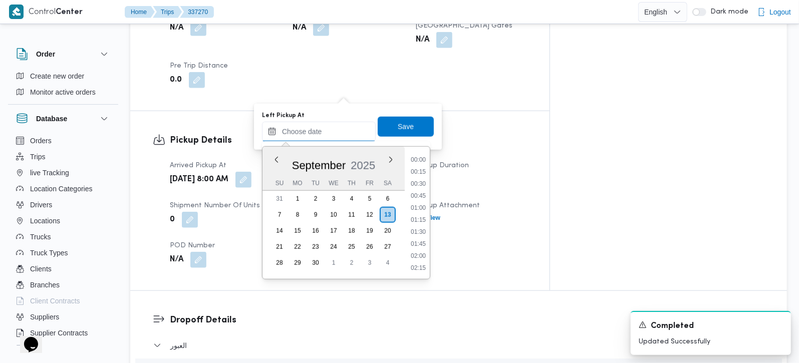
scroll to position [445, 0]
click at [420, 197] on li "10:00" at bounding box center [418, 195] width 23 height 10
type input "13/09/2025 10:00"
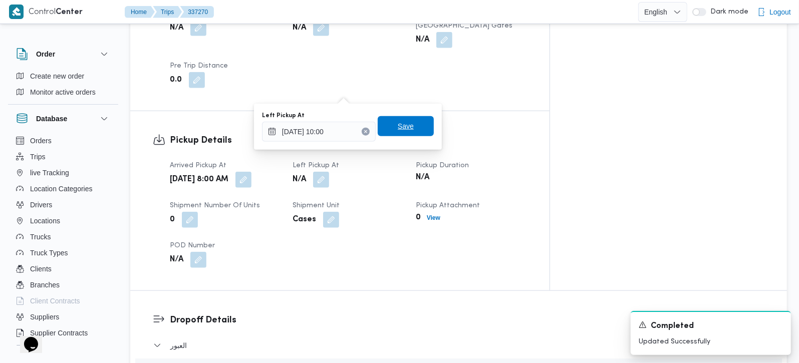
click at [400, 125] on span "Save" at bounding box center [406, 126] width 16 height 12
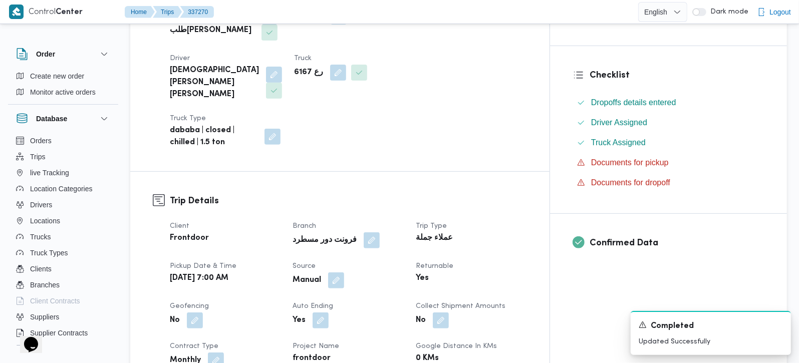
scroll to position [0, 0]
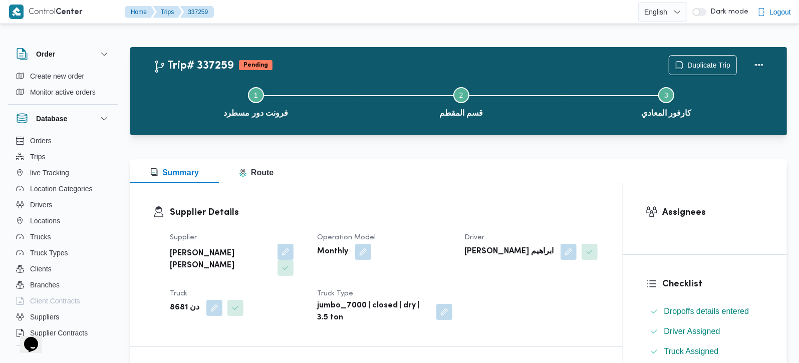
click at [179, 302] on b "دن 8681" at bounding box center [185, 308] width 30 height 12
copy b "8681"
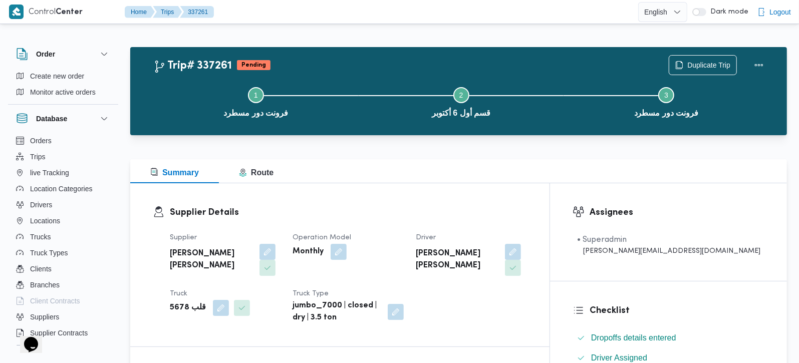
click at [177, 302] on b "قلب 5678" at bounding box center [188, 308] width 36 height 12
copy b "5678"
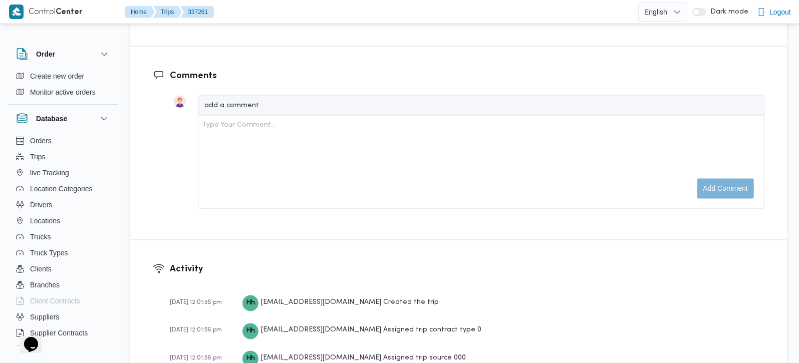
scroll to position [1378, 0]
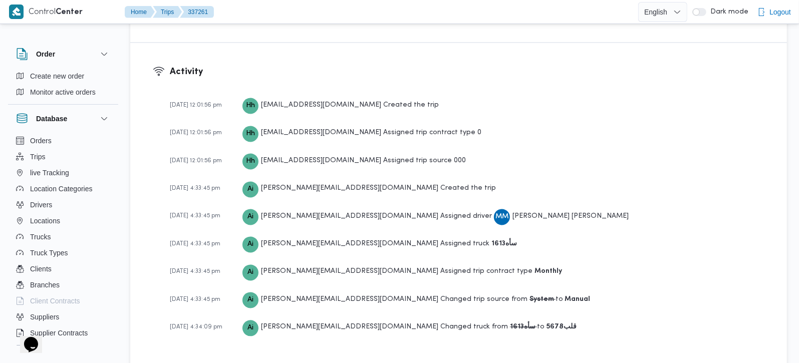
click at [491, 240] on b "سأه1613" at bounding box center [504, 243] width 26 height 7
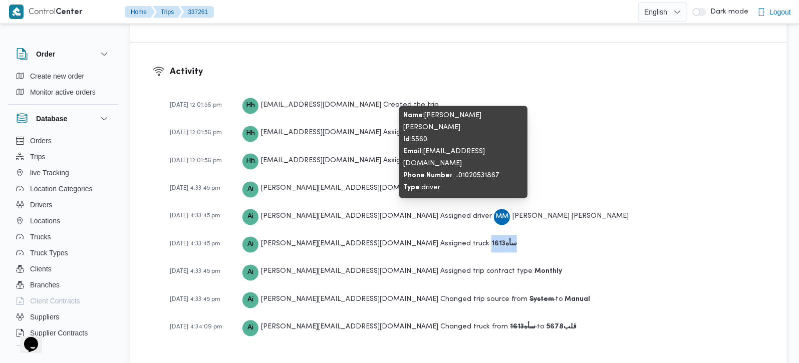
copy b "سأه1613"
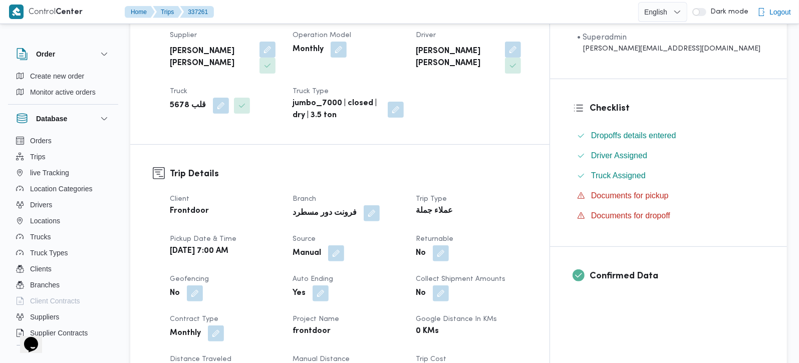
scroll to position [141, 0]
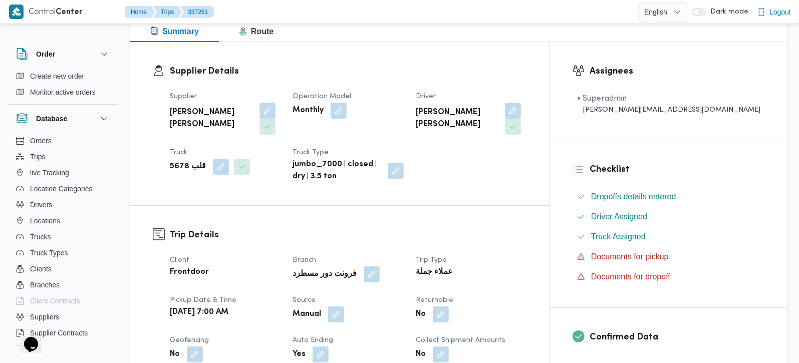
click at [173, 161] on b "قلب 5678" at bounding box center [188, 167] width 36 height 12
copy div "قلب 5678"
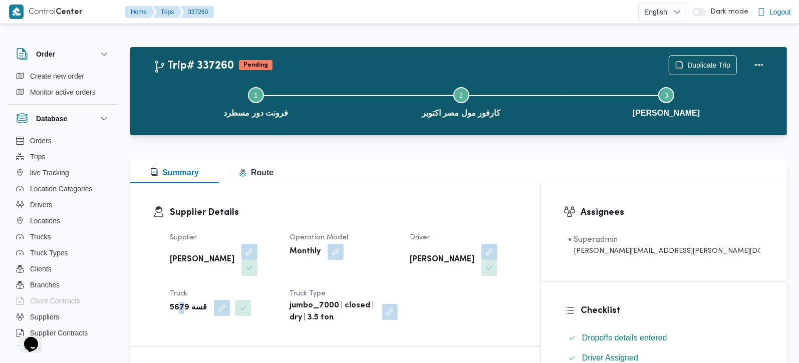
click at [181, 302] on b "قسه 5679" at bounding box center [188, 308] width 37 height 12
drag, startPoint x: 181, startPoint y: 290, endPoint x: 231, endPoint y: 248, distance: 65.4
click at [182, 302] on b "قسه 5679" at bounding box center [188, 308] width 37 height 12
click at [179, 302] on b "قسه 5679" at bounding box center [188, 308] width 37 height 12
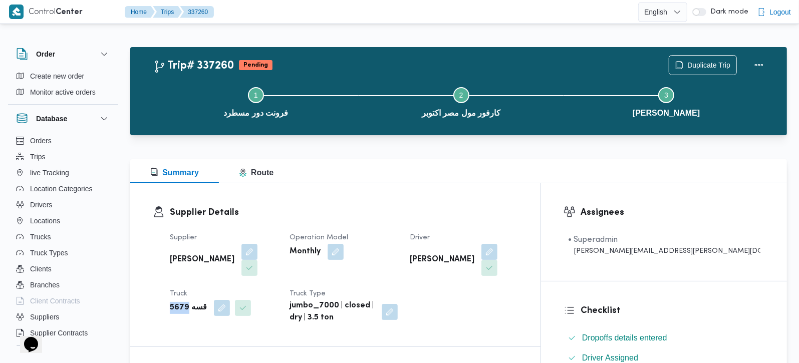
copy b "5679"
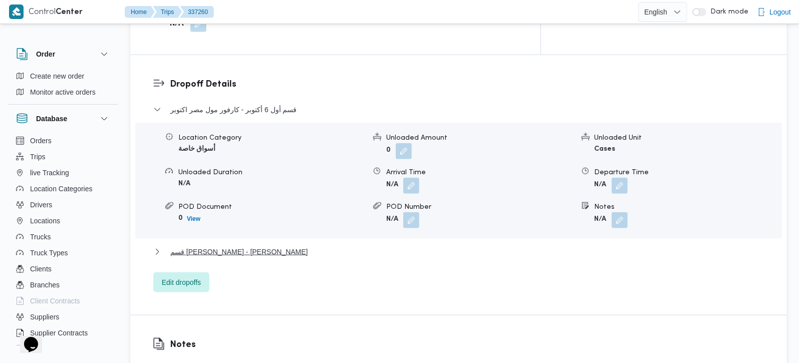
scroll to position [825, 0]
click at [201, 275] on span "Edit dropoffs" at bounding box center [181, 281] width 39 height 12
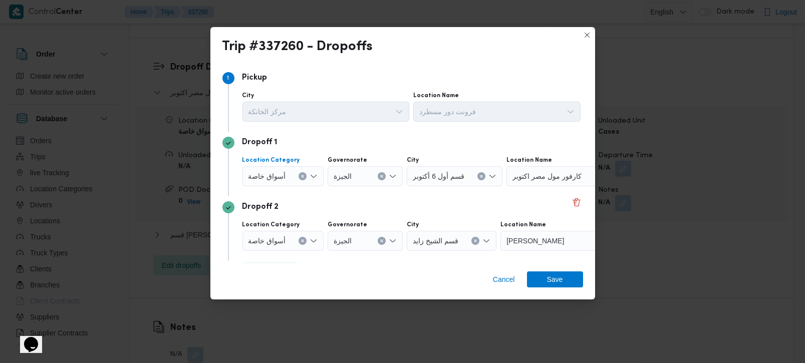
click at [302, 175] on icon "Clear input" at bounding box center [302, 176] width 3 height 3
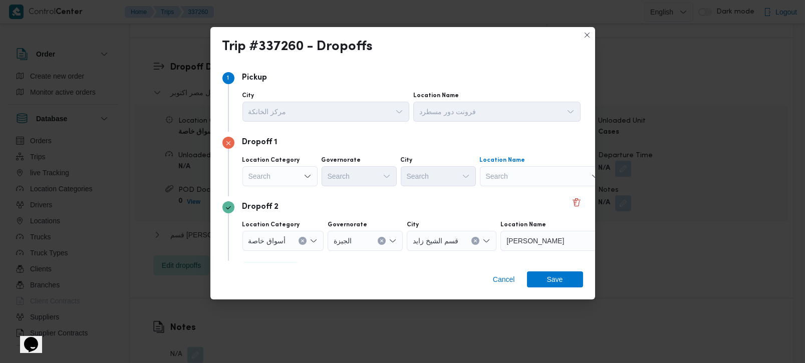
click at [545, 175] on div "Search" at bounding box center [542, 176] width 125 height 20
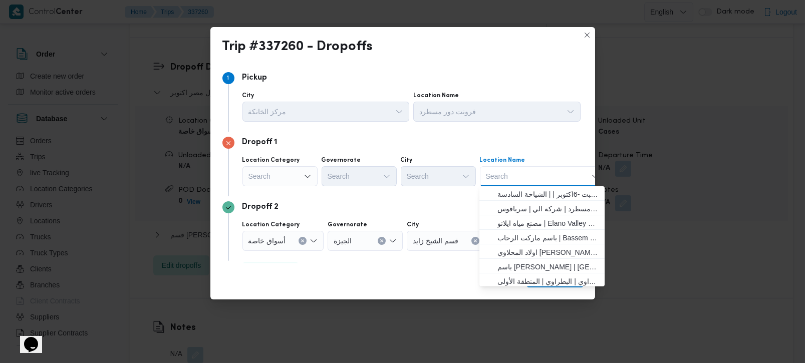
type input ";"
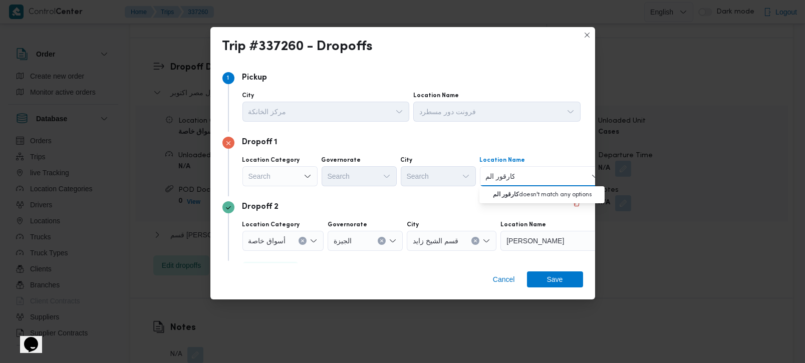
click at [505, 177] on input "كارقور الم" at bounding box center [500, 176] width 29 height 12
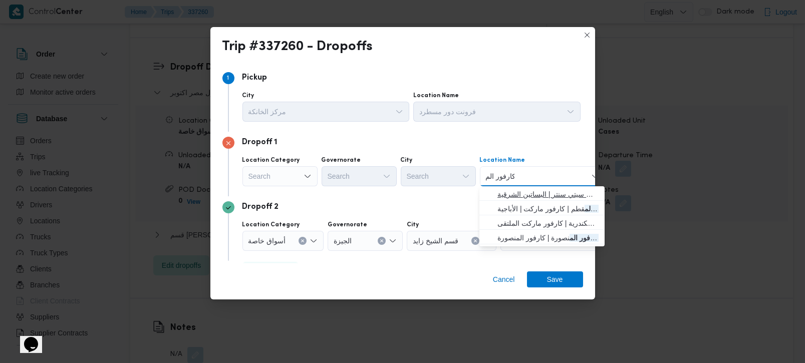
type input "كارفور الم"
click at [542, 194] on span "كارفور الم عادي | كارفور المعادي سيتي سنتر | البساتين الشرقية" at bounding box center [547, 194] width 101 height 12
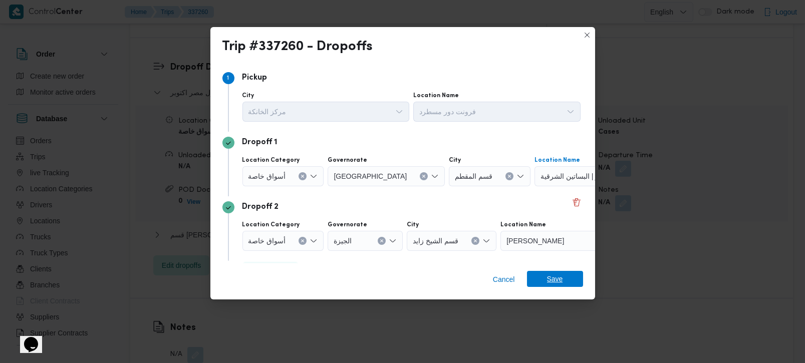
click at [555, 279] on span "Save" at bounding box center [555, 279] width 16 height 16
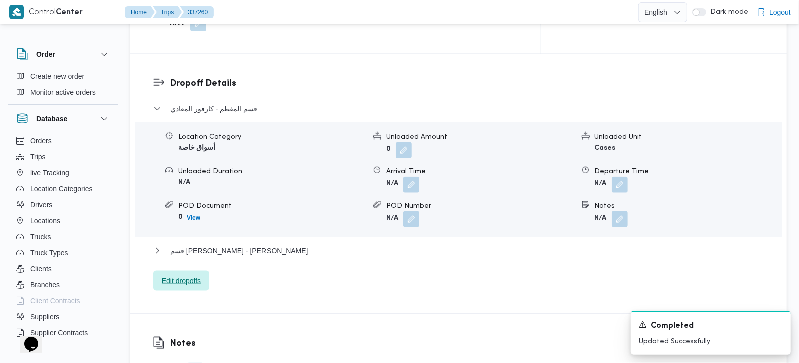
click at [189, 275] on span "Edit dropoffs" at bounding box center [181, 281] width 39 height 12
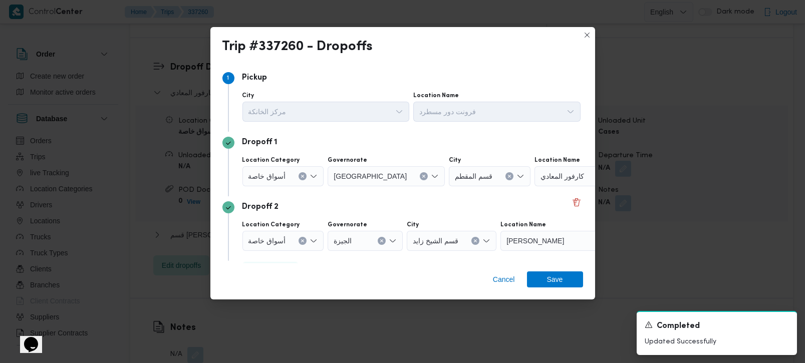
click at [304, 175] on button "Clear input" at bounding box center [302, 176] width 8 height 8
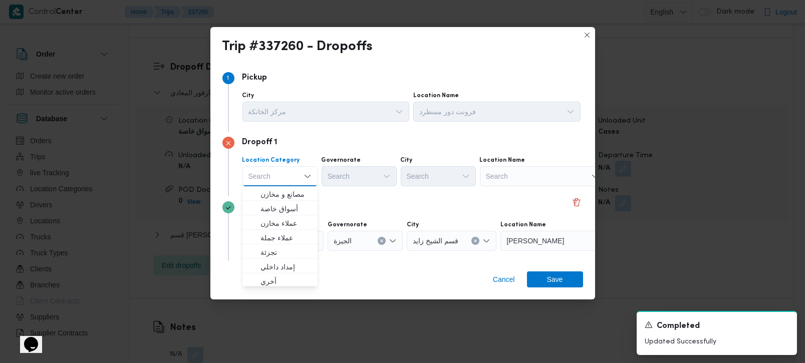
click at [532, 168] on div "Search" at bounding box center [542, 176] width 125 height 20
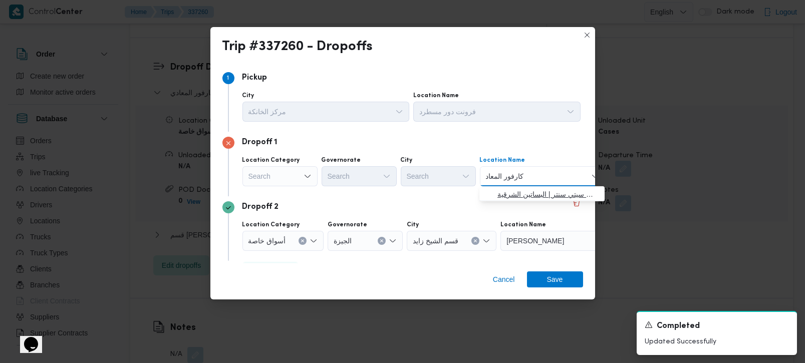
type input "كارفور المعاد"
click at [524, 189] on span "كارفور المعاد ي | كارفور المعادي سيتي سنتر | البساتين الشرقية" at bounding box center [547, 194] width 101 height 12
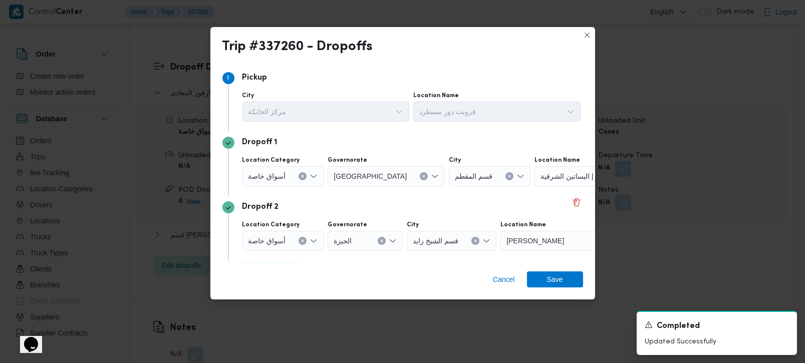
click at [552, 292] on div "Cancel Save" at bounding box center [402, 281] width 385 height 36
click at [548, 277] on span "Save" at bounding box center [555, 279] width 16 height 16
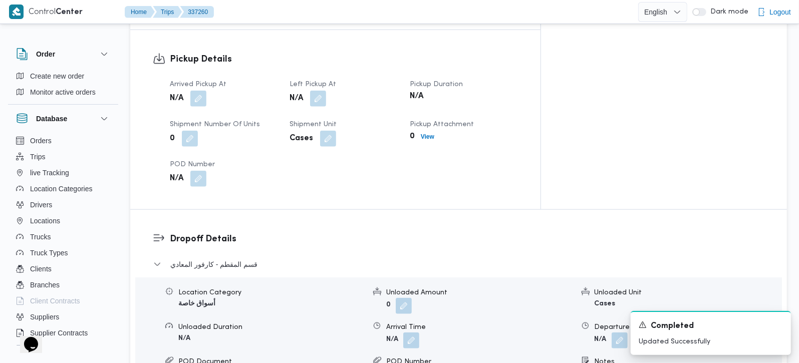
scroll to position [648, 0]
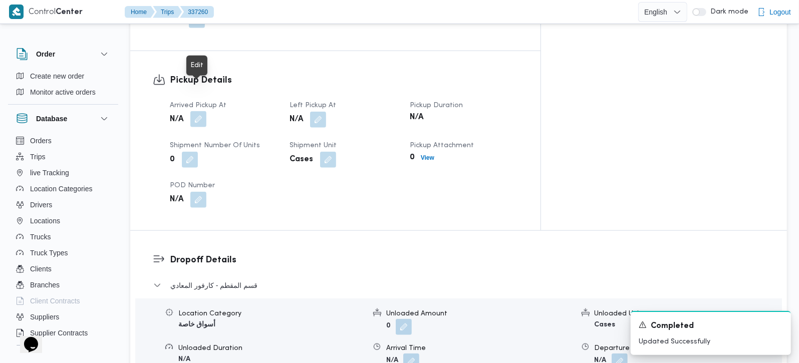
click at [200, 111] on button "button" at bounding box center [198, 119] width 16 height 16
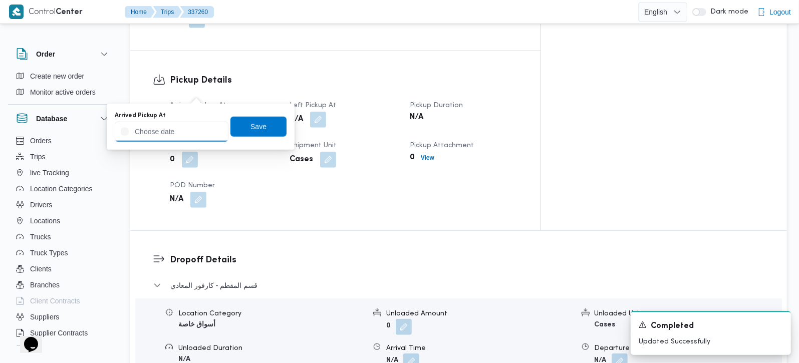
click at [196, 122] on input "Arrived Pickup At" at bounding box center [172, 132] width 114 height 20
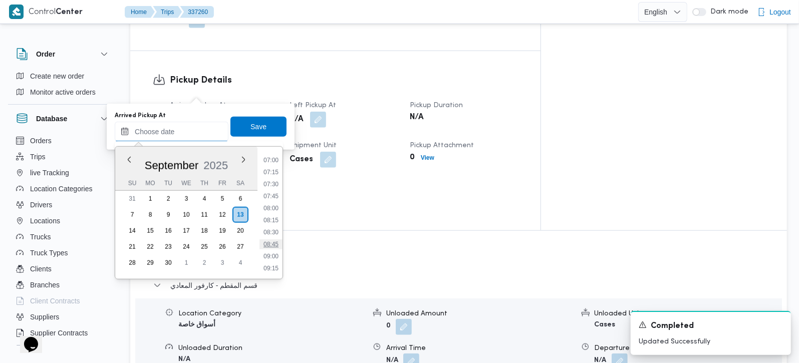
scroll to position [315, 0]
click at [271, 192] on li "07:15" at bounding box center [270, 193] width 23 height 10
type input "[DATE] 07:15"
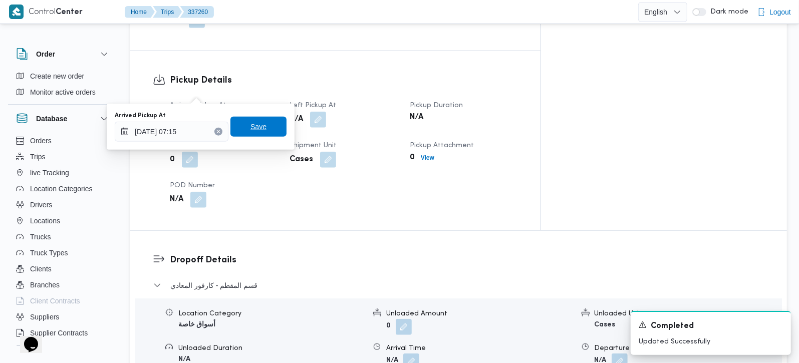
click at [250, 128] on span "Save" at bounding box center [258, 127] width 16 height 12
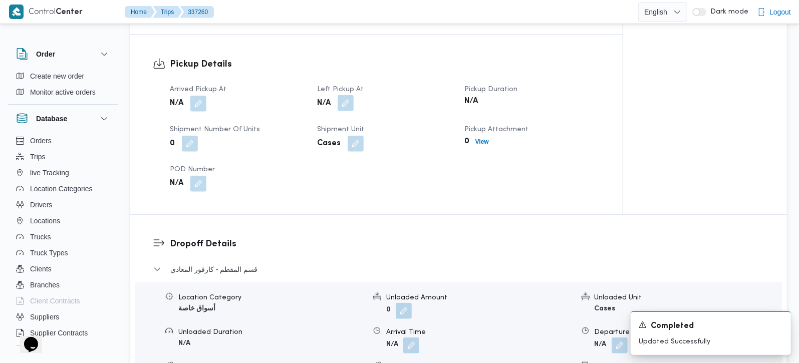
click at [347, 95] on button "button" at bounding box center [346, 103] width 16 height 16
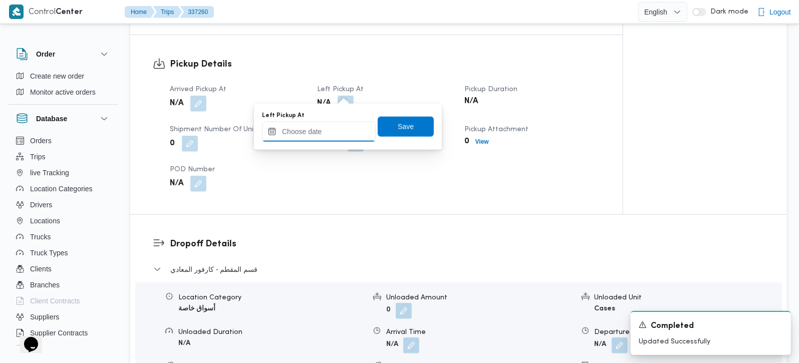
click at [346, 130] on input "Left Pickup At" at bounding box center [319, 132] width 114 height 20
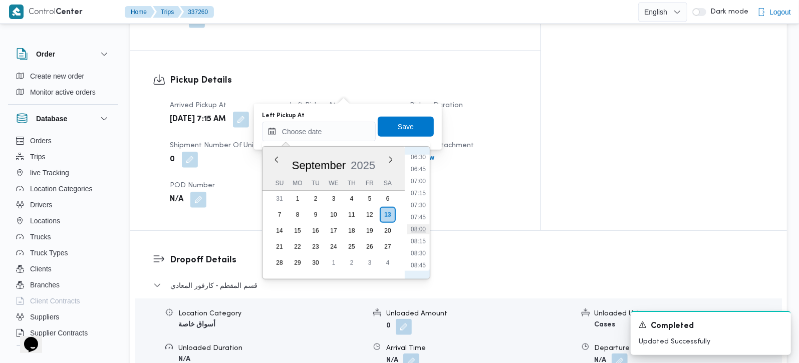
click at [424, 229] on li "08:00" at bounding box center [418, 229] width 23 height 10
type input "13/09/2025 08:00"
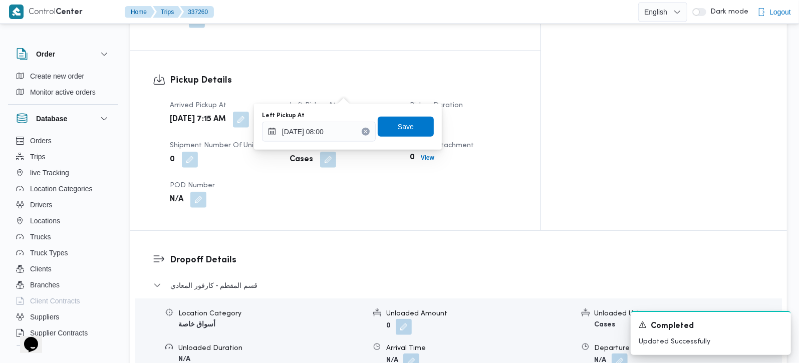
click at [389, 136] on div "Left Pickup At 13/09/2025 08:00 Save" at bounding box center [348, 127] width 174 height 32
click at [387, 132] on span "Save" at bounding box center [406, 126] width 56 height 20
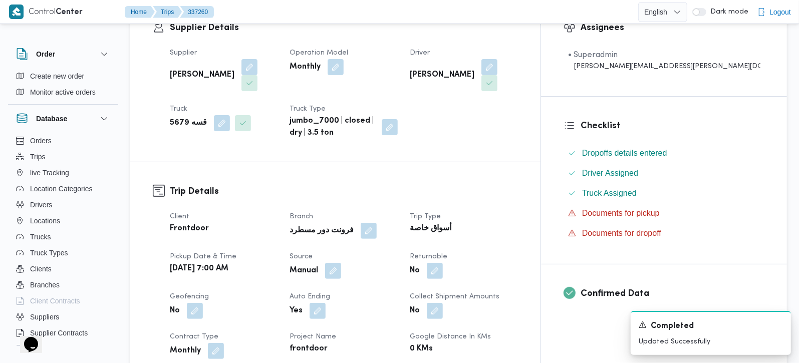
scroll to position [59, 0]
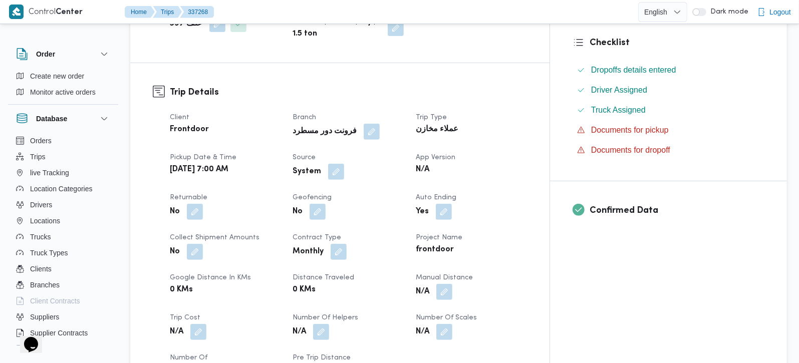
scroll to position [235, 0]
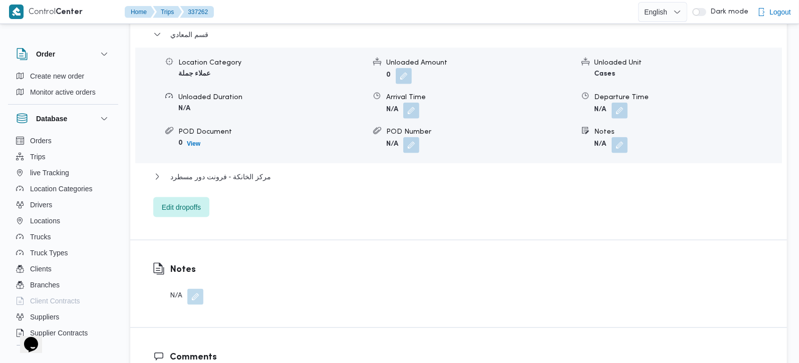
scroll to position [943, 0]
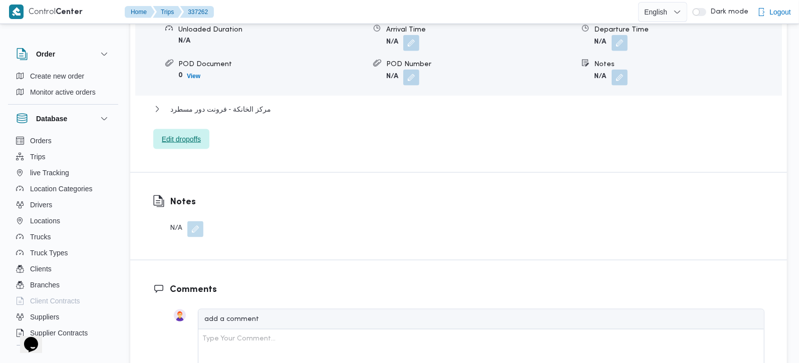
click at [169, 129] on span "Edit dropoffs" at bounding box center [181, 139] width 56 height 20
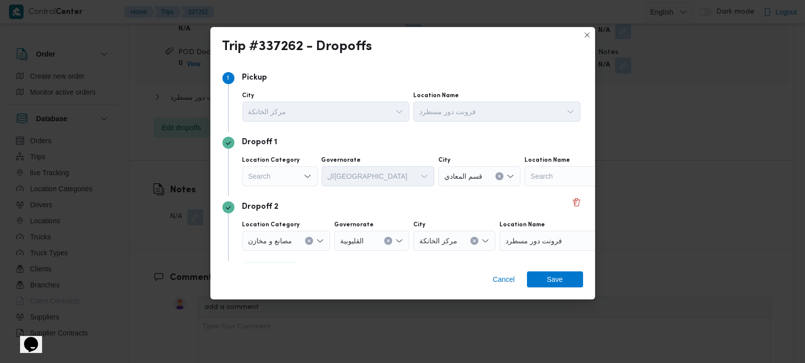
click at [264, 171] on div "Search" at bounding box center [279, 176] width 75 height 20
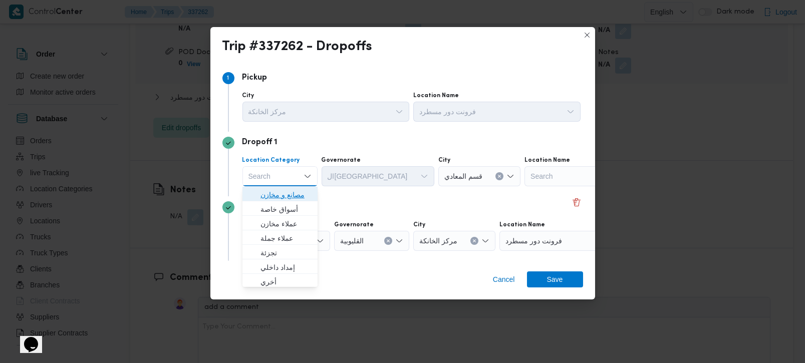
click at [276, 187] on span "مصانع و مخازن" at bounding box center [279, 195] width 67 height 16
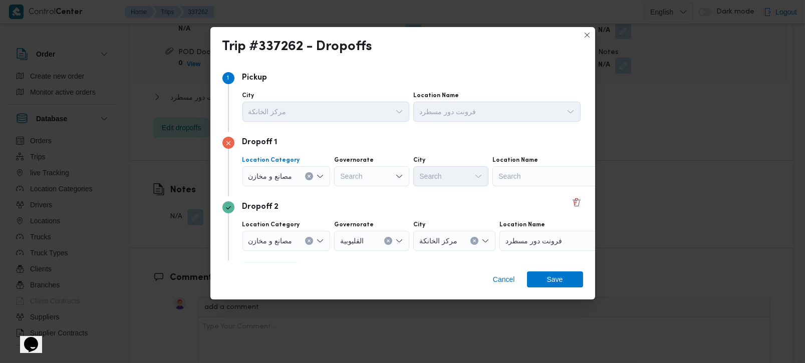
click at [309, 176] on icon "Clear input" at bounding box center [309, 176] width 3 height 3
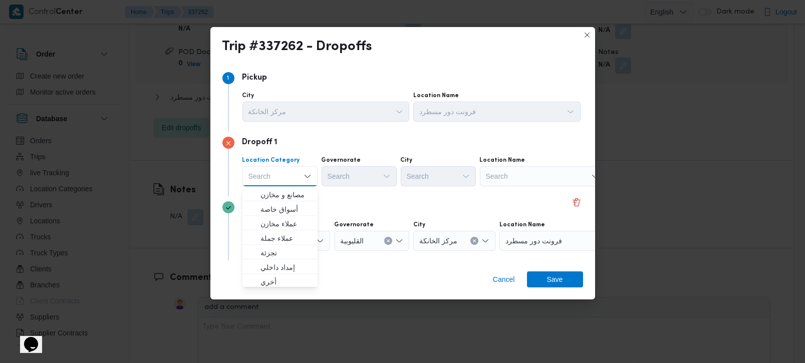
click at [539, 188] on div "Location Category Search Combo box. Selected. Combo box input. Search. Type som…" at bounding box center [411, 171] width 342 height 34
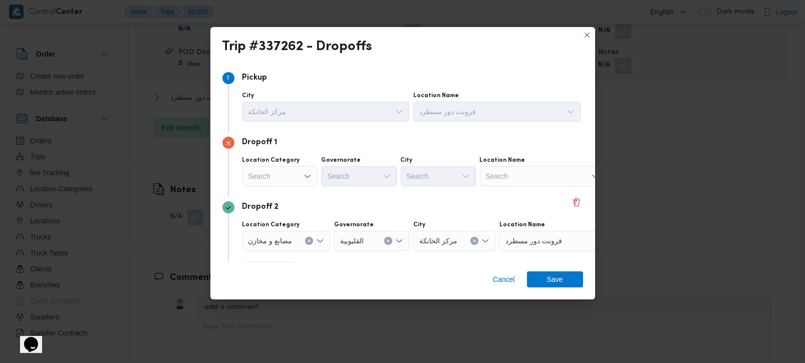
click at [539, 184] on div "Search" at bounding box center [542, 176] width 125 height 20
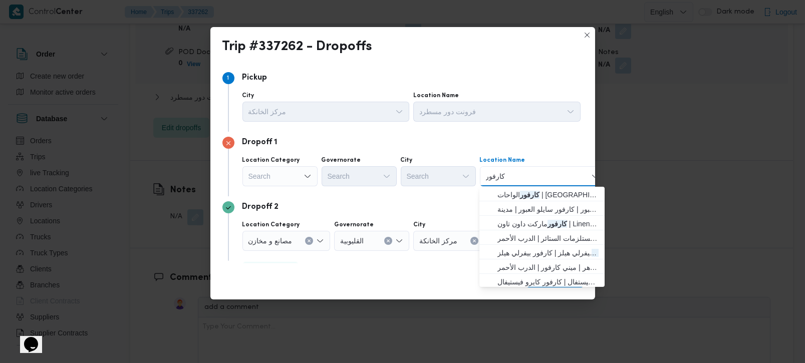
type input "كارفور المع"
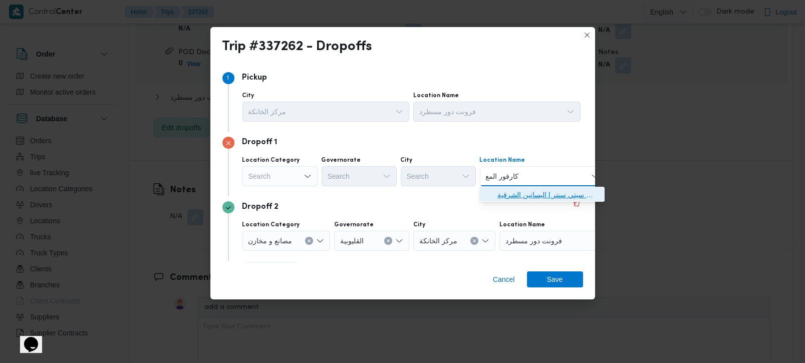
click at [554, 189] on span "كارفور المع ادي | كارفور المعادي سيتي سنتر | البساتين الشرقية" at bounding box center [547, 195] width 101 height 12
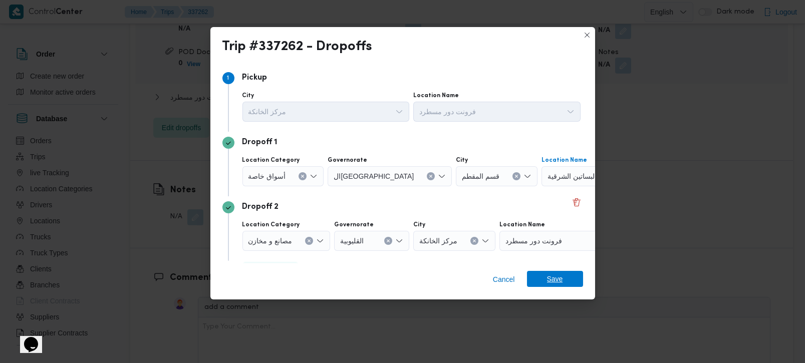
click at [553, 276] on span "Save" at bounding box center [555, 279] width 16 height 16
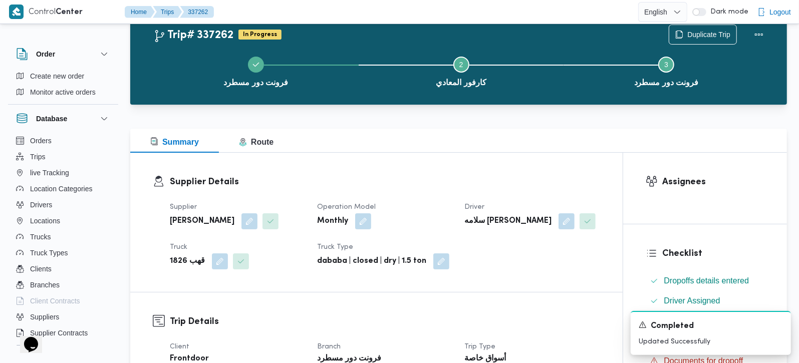
scroll to position [0, 0]
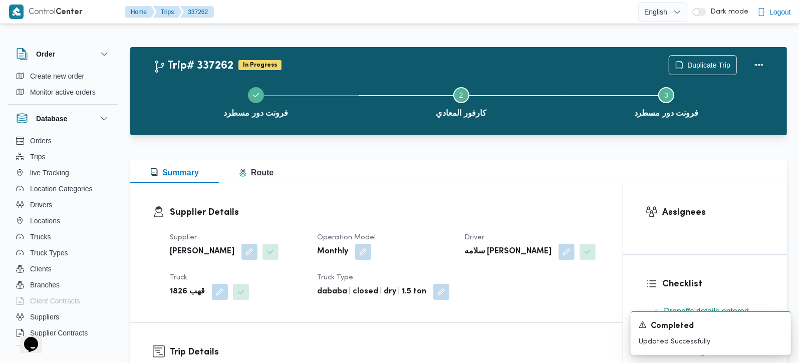
click at [259, 174] on span "Route" at bounding box center [256, 172] width 35 height 9
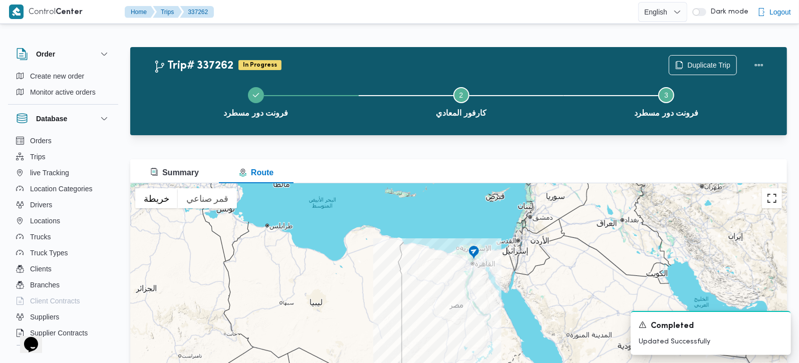
click at [773, 202] on button "تبديل إلى العرض ملء الشاشة" at bounding box center [772, 198] width 20 height 20
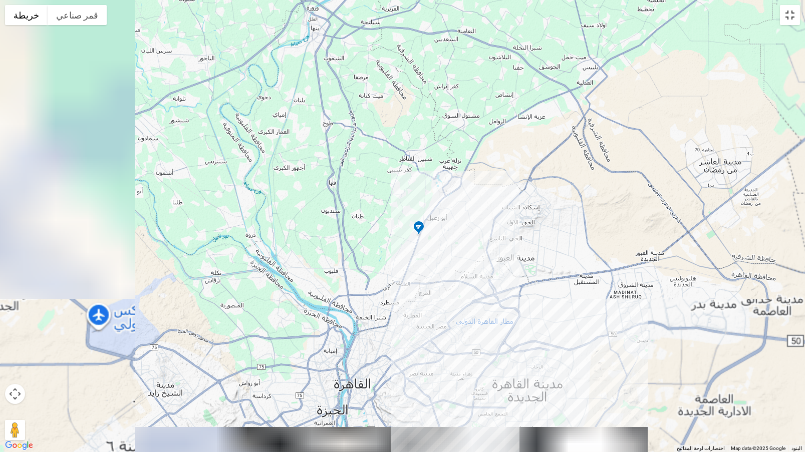
click at [785, 23] on button "تبديل إلى العرض ملء الشاشة" at bounding box center [790, 15] width 20 height 20
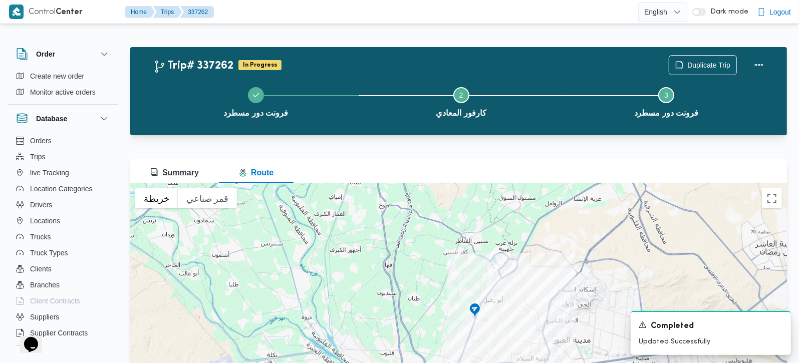
click at [189, 173] on span "Summary" at bounding box center [174, 172] width 49 height 9
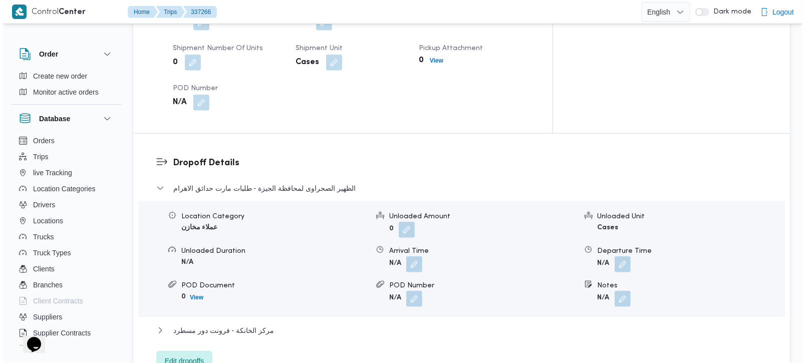
scroll to position [766, 0]
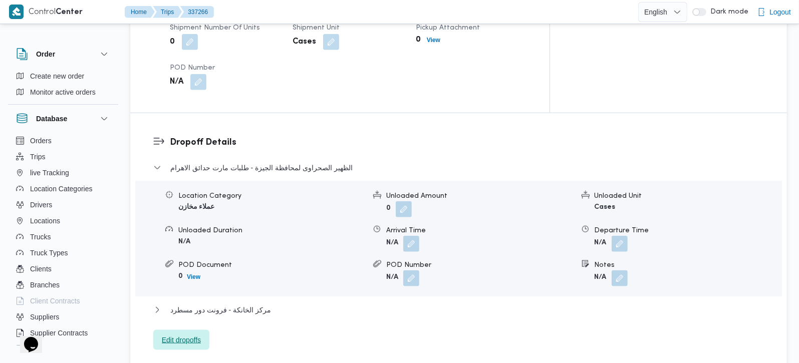
click at [188, 334] on span "Edit dropoffs" at bounding box center [181, 340] width 39 height 12
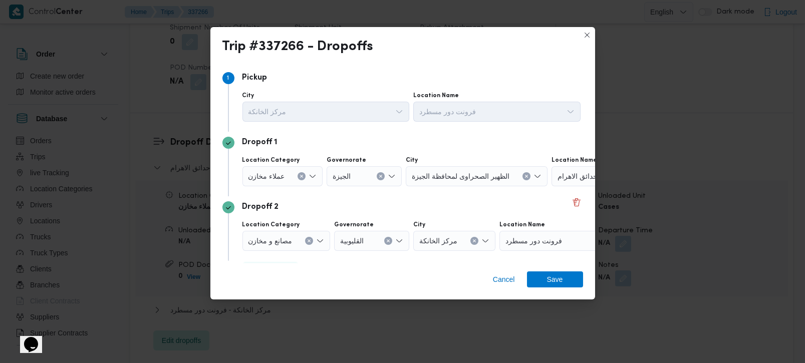
click at [295, 177] on div "عملاء مخازن" at bounding box center [282, 176] width 81 height 20
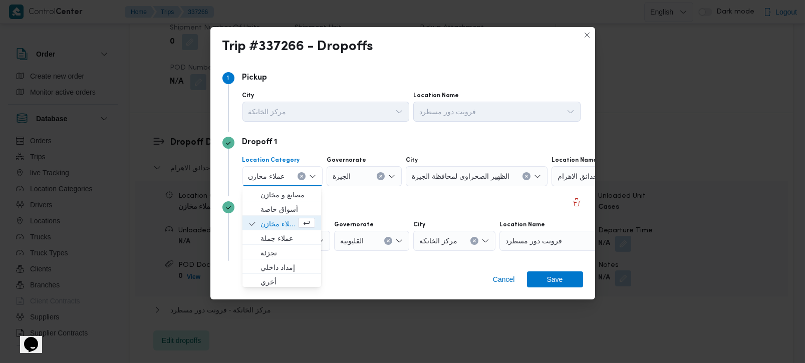
click at [300, 177] on icon "Clear input" at bounding box center [301, 176] width 3 height 3
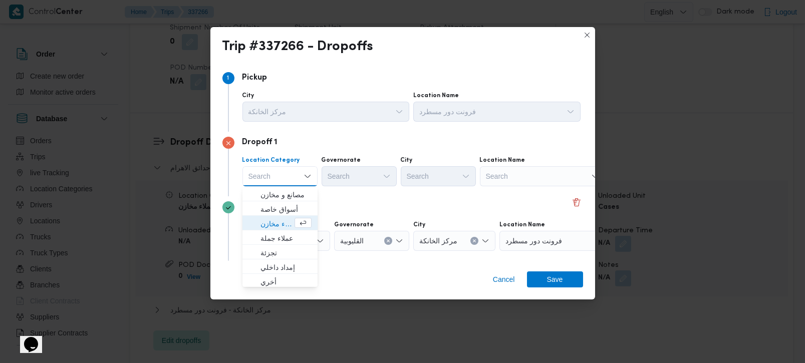
click at [561, 176] on div "Search" at bounding box center [542, 176] width 125 height 20
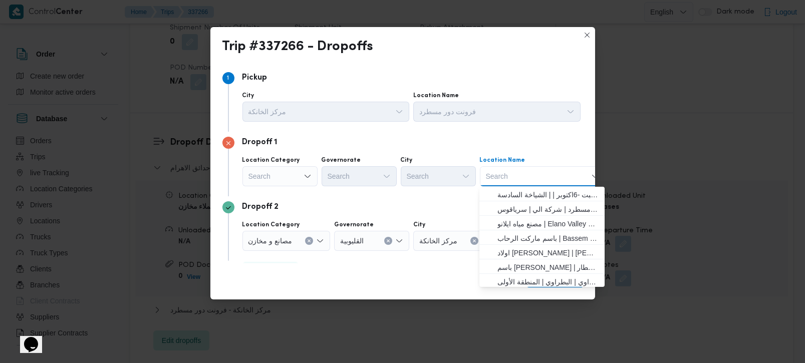
paste input "Carrefour Marakez ElSalam Center"
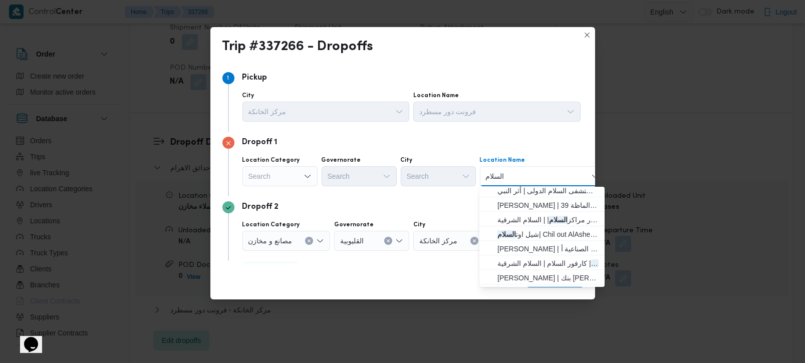
scroll to position [2, 0]
type input "السلام"
click at [565, 262] on span "كارفور السلام | كارفور السلام | السلام الشرقية" at bounding box center [547, 266] width 101 height 12
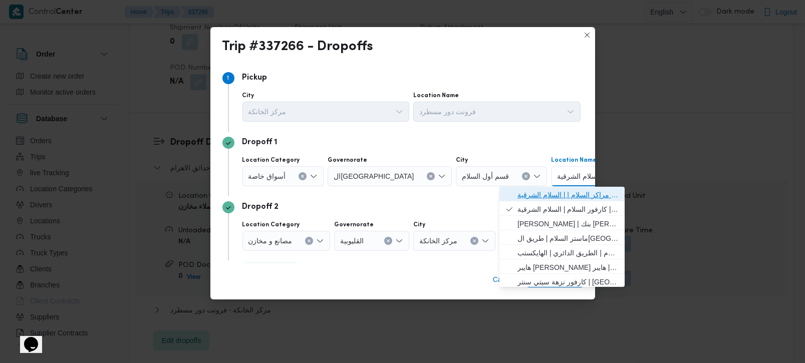
click at [560, 195] on span "كارفور مراكز السلام | | السلام الشرقية" at bounding box center [567, 195] width 101 height 12
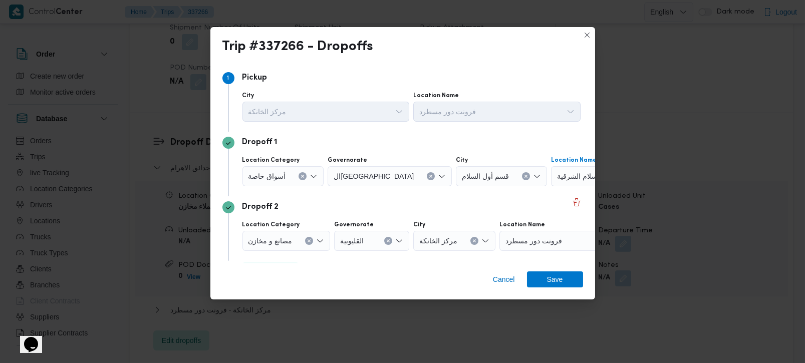
scroll to position [0, 35]
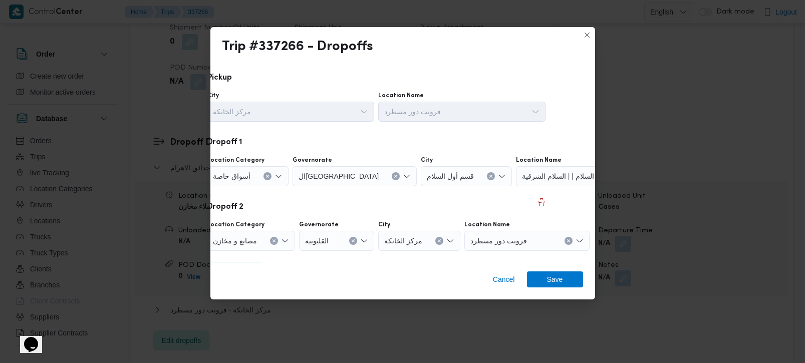
click at [401, 199] on div "Dropoff 2 Location Category مصانع و مخازن Governorate القليوبية City مركز الخان…" at bounding box center [367, 228] width 361 height 65
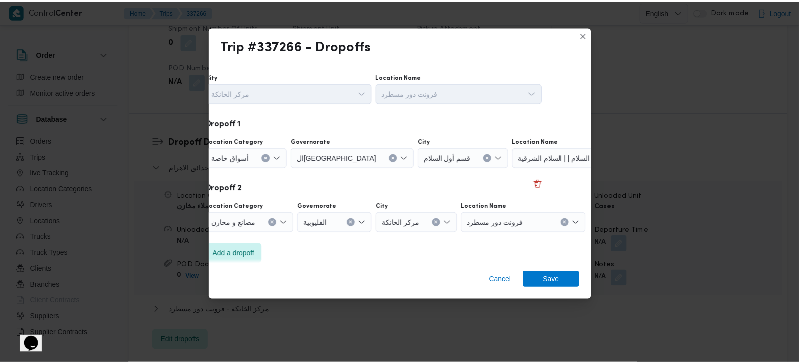
scroll to position [27, 35]
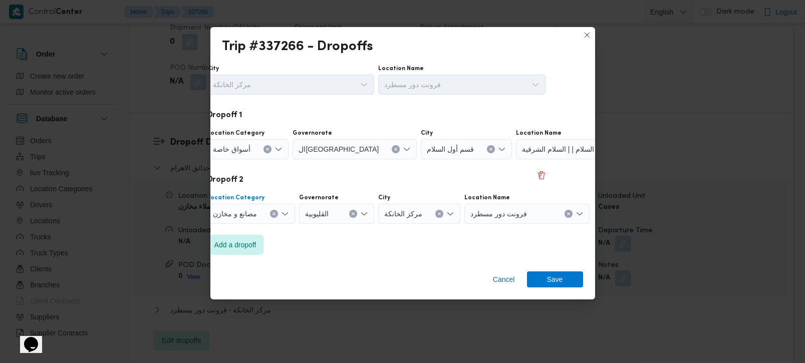
click at [273, 214] on icon "Clear input" at bounding box center [274, 214] width 3 height 3
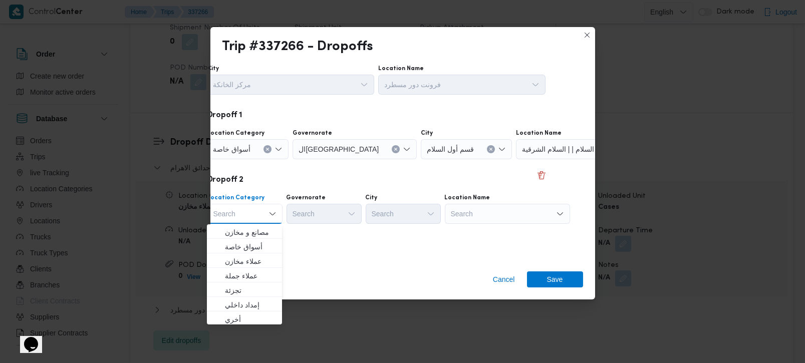
click at [503, 211] on div "Search" at bounding box center [507, 214] width 125 height 20
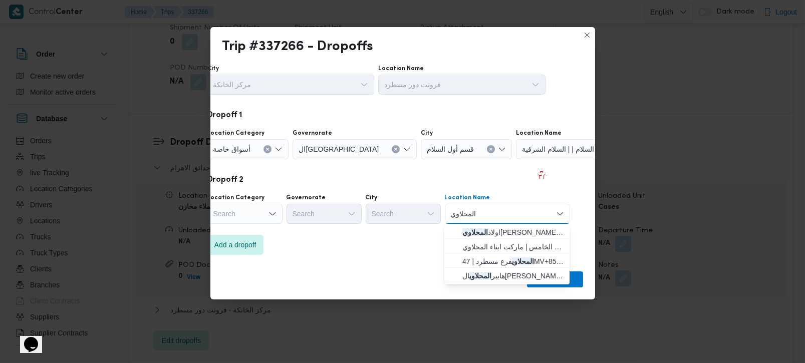
type input "المحلاوي"
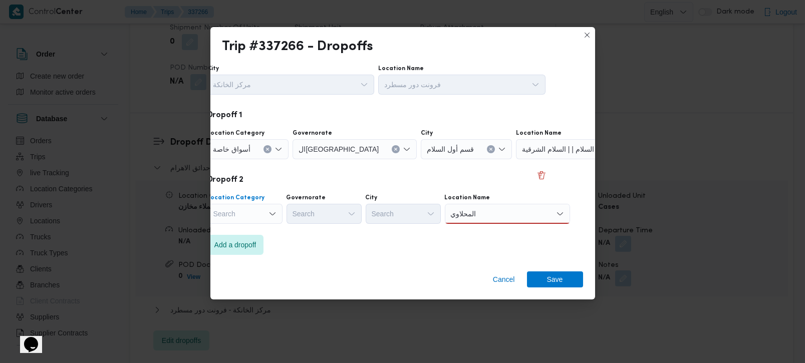
click at [253, 212] on div "Search" at bounding box center [244, 214] width 75 height 20
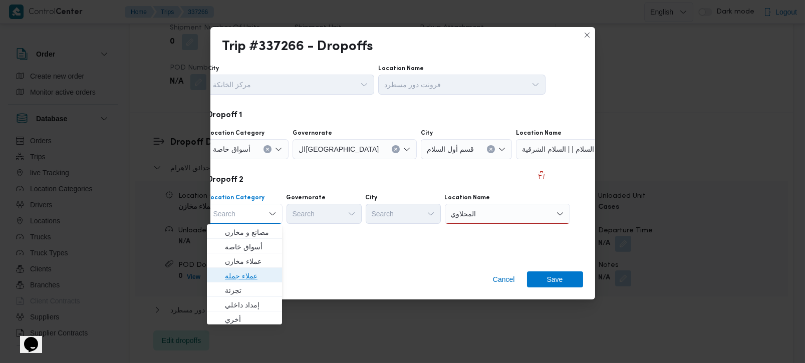
click at [239, 279] on span "عملاء جملة" at bounding box center [250, 276] width 51 height 12
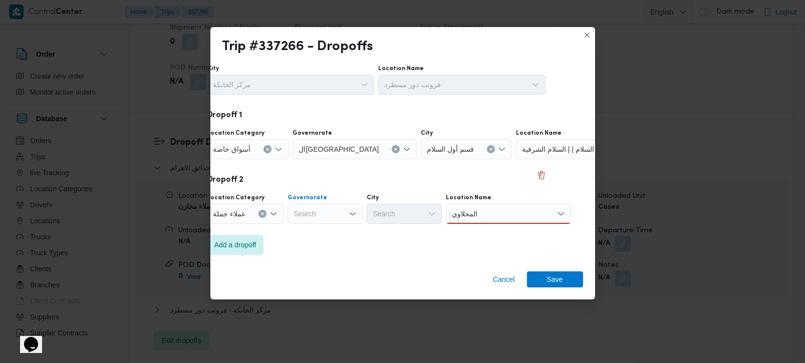
click at [320, 212] on div "Search" at bounding box center [324, 214] width 75 height 20
type input "رة"
click at [327, 241] on span "القاه رة" at bounding box center [329, 247] width 51 height 12
click at [416, 216] on div "Search" at bounding box center [453, 214] width 75 height 20
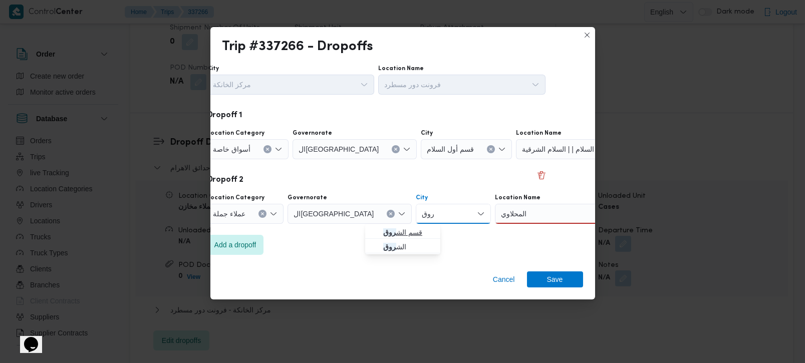
type input "روق"
click at [399, 229] on span "قسم الش روق" at bounding box center [408, 232] width 51 height 12
click at [509, 211] on input "المحلاوي" at bounding box center [522, 214] width 26 height 12
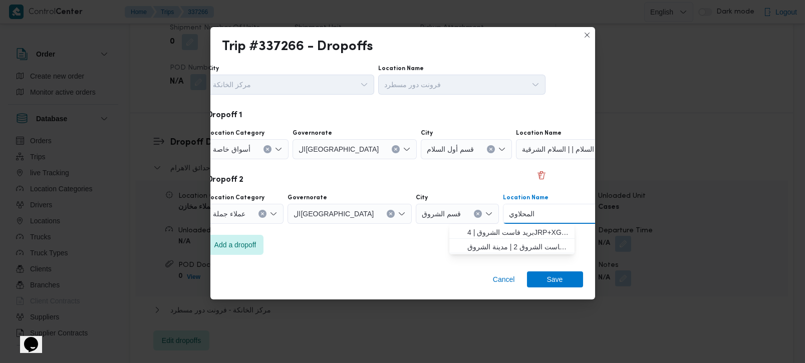
click at [509, 211] on input "المحلاوي" at bounding box center [522, 214] width 26 height 12
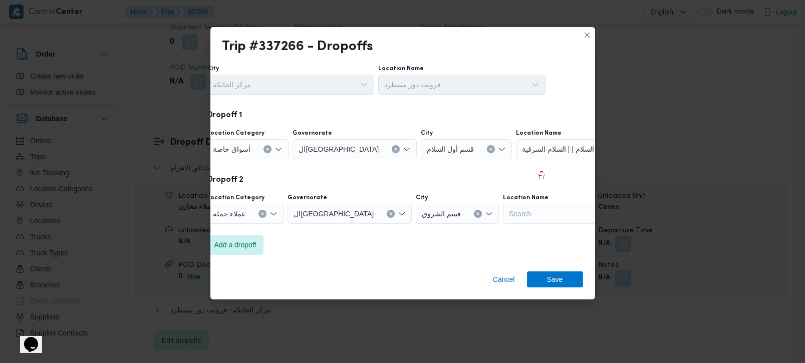
click at [425, 242] on div "Step 4 is disabled 4 Add a dropoff" at bounding box center [367, 247] width 361 height 26
click at [568, 271] on div "Cancel Save" at bounding box center [402, 281] width 385 height 36
click at [568, 280] on span "Save" at bounding box center [555, 279] width 56 height 16
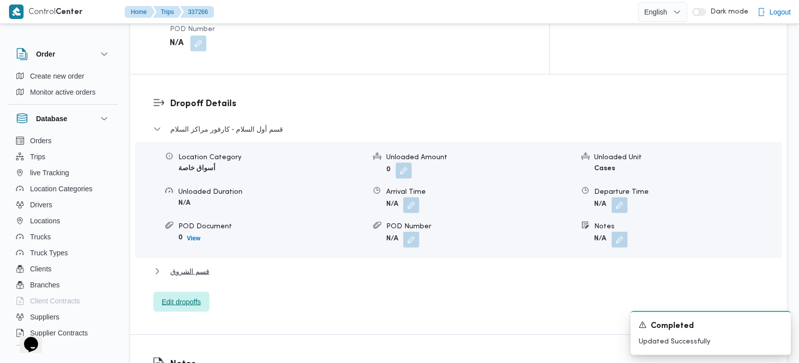
scroll to position [829, 0]
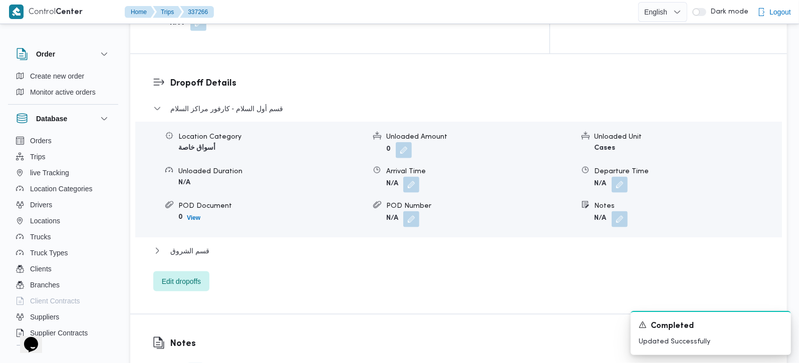
click at [199, 245] on div "قسم الشروق" at bounding box center [458, 254] width 611 height 19
click at [198, 245] on span "قسم الشروق" at bounding box center [189, 251] width 39 height 12
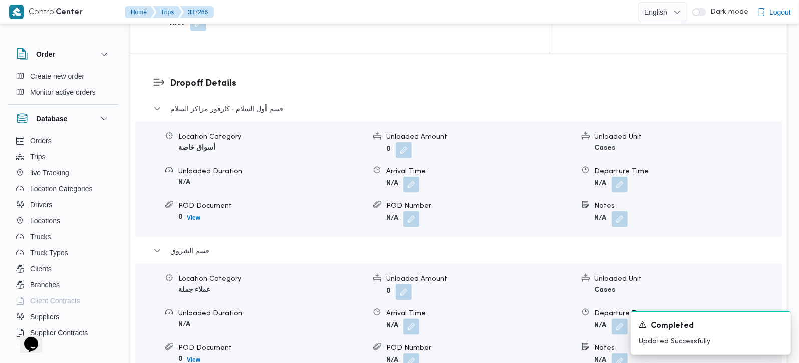
scroll to position [947, 0]
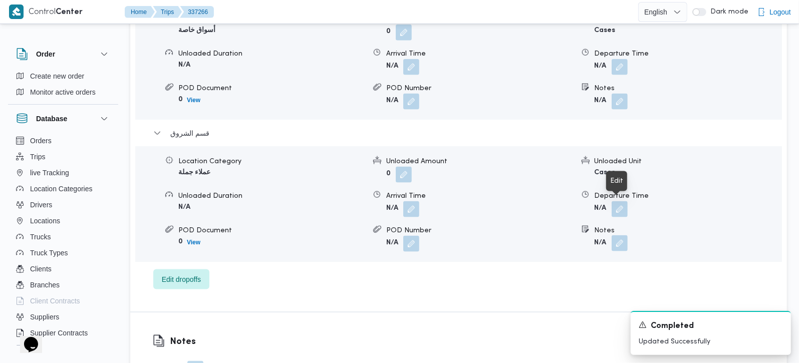
click at [619, 235] on button "button" at bounding box center [619, 243] width 16 height 16
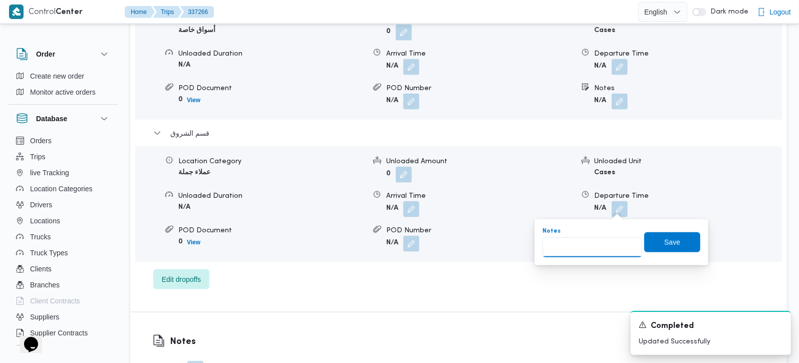
click at [617, 237] on input "Notes" at bounding box center [592, 247] width 100 height 20
type input "المحلاوي"
click at [653, 238] on span "Save" at bounding box center [672, 242] width 56 height 20
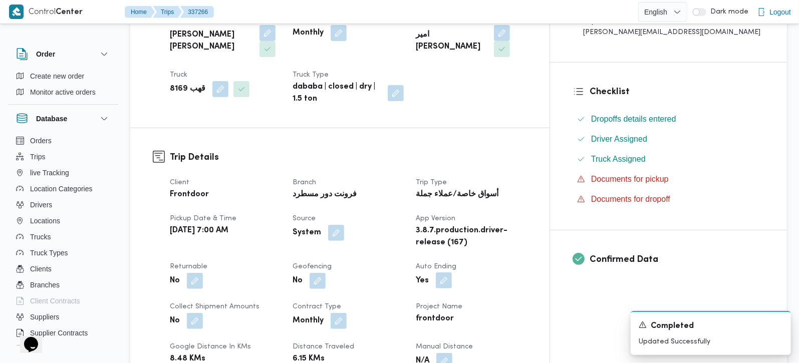
scroll to position [239, 0]
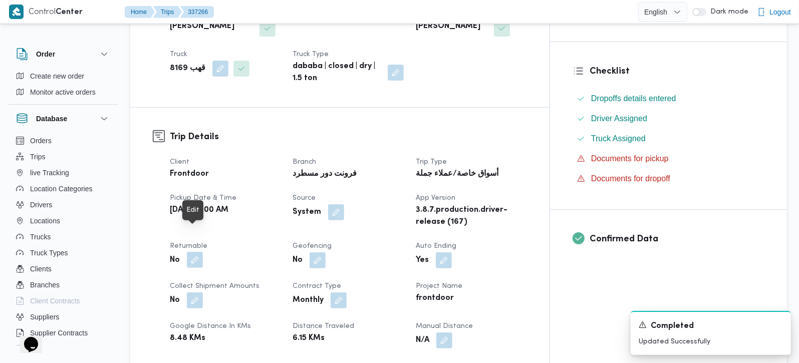
click at [198, 252] on button "button" at bounding box center [195, 260] width 16 height 16
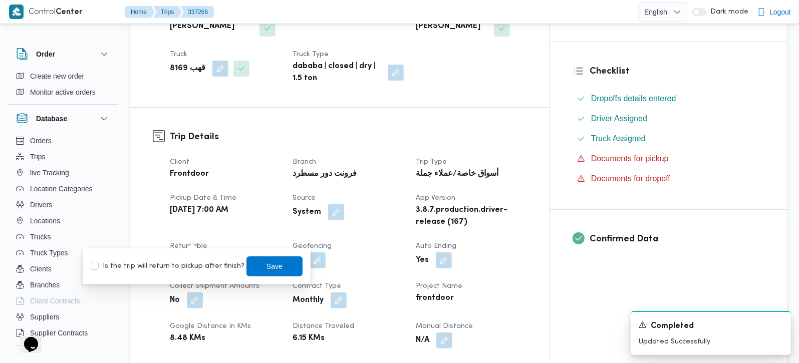
click at [188, 264] on label "Is the trip will return to pickup after finish?" at bounding box center [168, 266] width 154 height 12
click at [231, 265] on label "Is the trip will return to pickup after finish?" at bounding box center [168, 266] width 154 height 12
click at [224, 266] on label "Is the trip will return to pickup after finish?" at bounding box center [168, 266] width 154 height 12
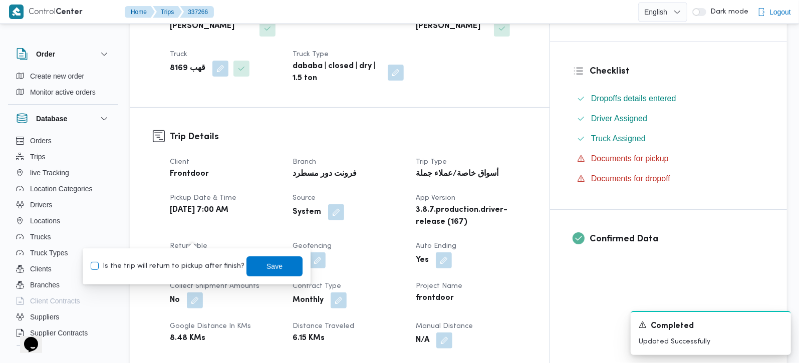
checkbox input "true"
click at [253, 266] on span "Save" at bounding box center [274, 266] width 56 height 20
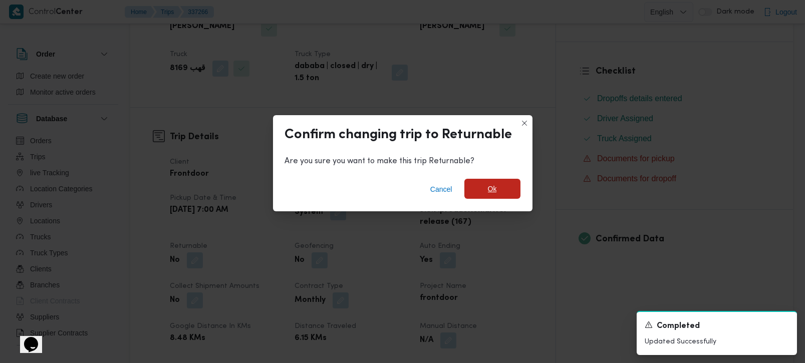
click at [475, 188] on span "Ok" at bounding box center [492, 189] width 56 height 20
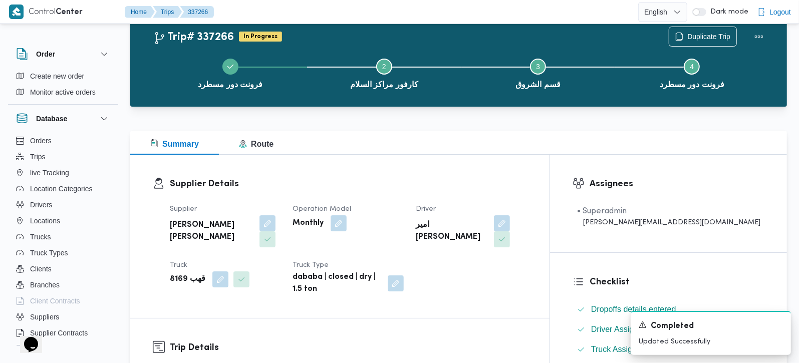
scroll to position [0, 0]
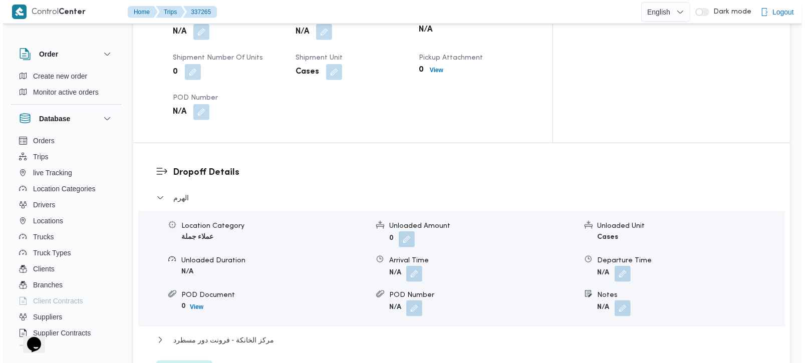
scroll to position [766, 0]
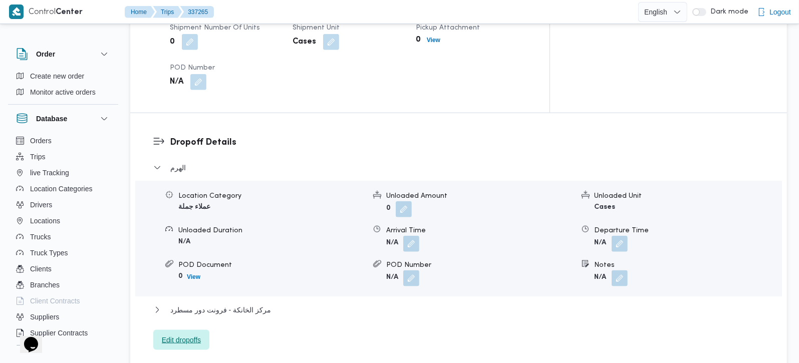
click at [170, 334] on span "Edit dropoffs" at bounding box center [181, 340] width 39 height 12
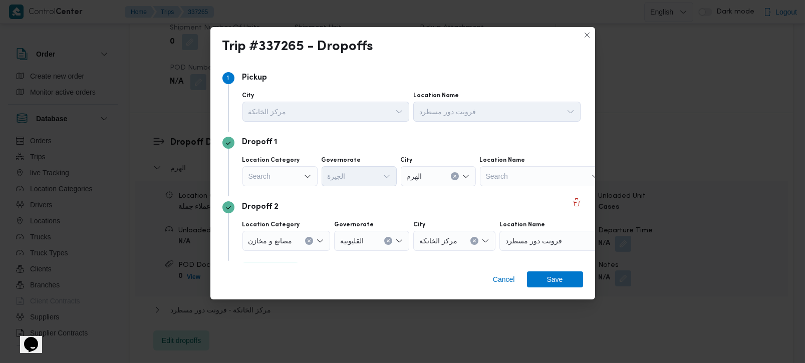
click at [293, 179] on div "Search" at bounding box center [279, 176] width 75 height 20
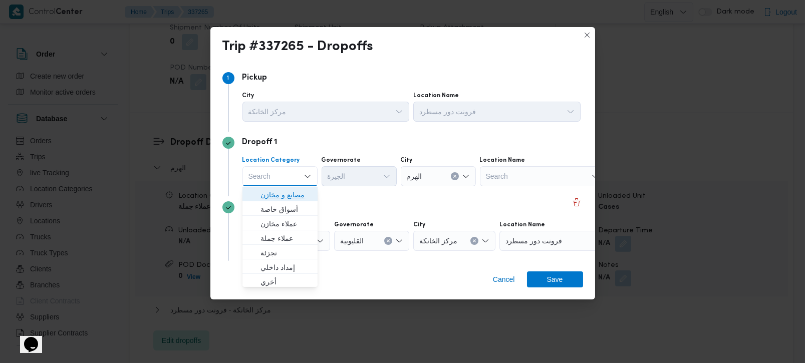
click at [292, 189] on span "مصانع و مخازن" at bounding box center [285, 195] width 51 height 12
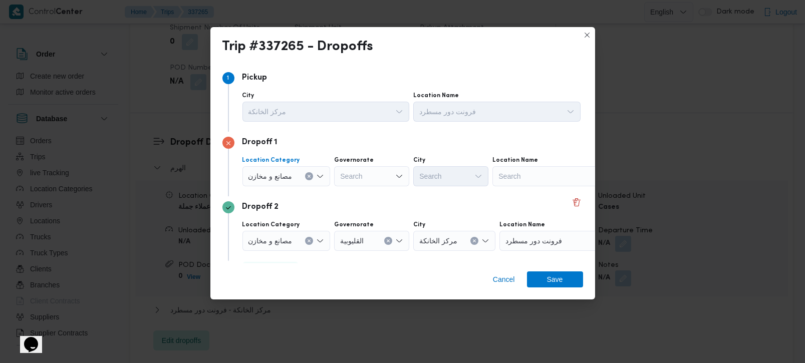
click at [313, 175] on button "Clear input" at bounding box center [309, 176] width 8 height 8
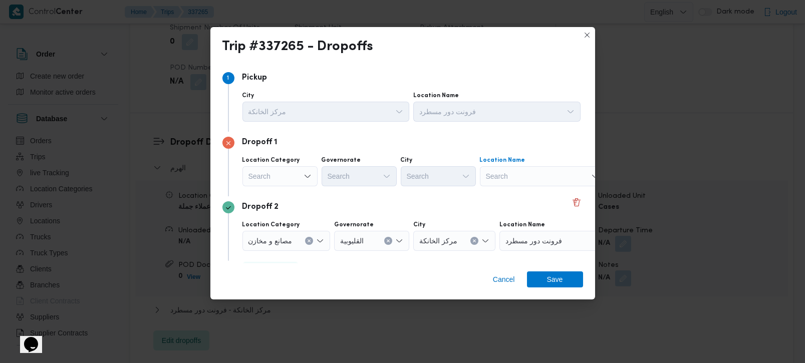
click at [493, 176] on div "Search" at bounding box center [542, 176] width 125 height 20
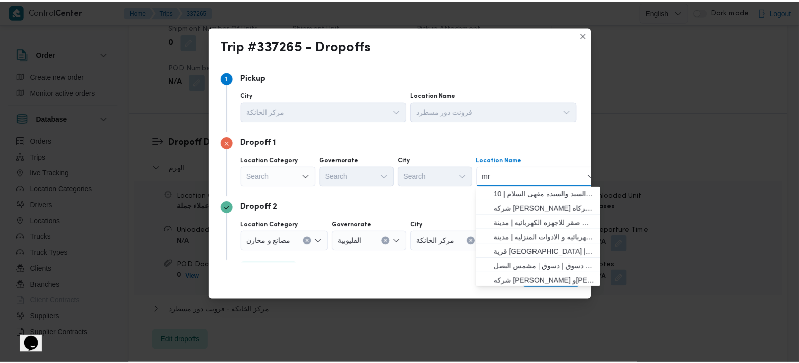
scroll to position [264, 0]
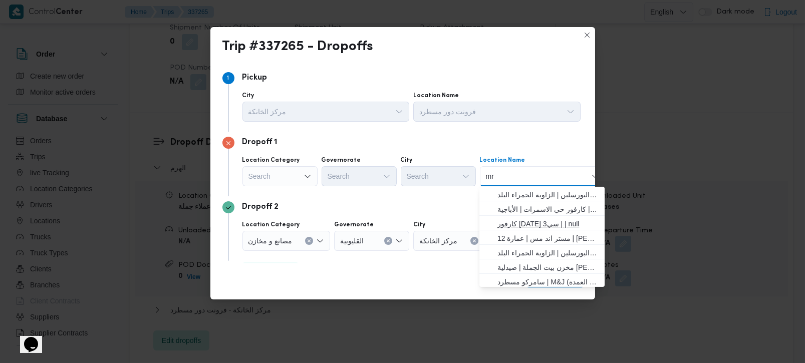
paste input "Mr and ms cafe"
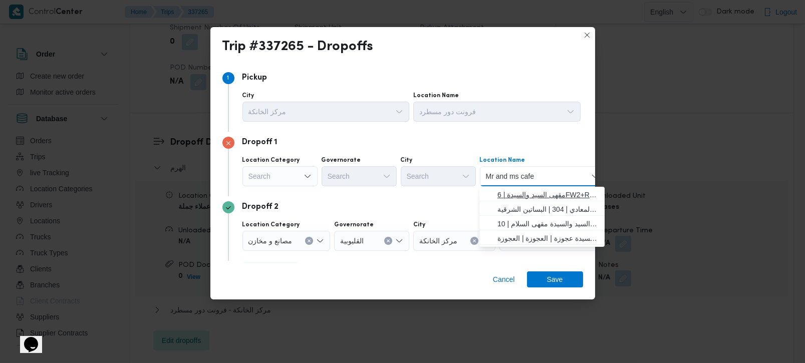
type input "Mr and ms cafe"
click at [522, 196] on span "مقهى السيد والسيدة | 6FW2+R6F | null" at bounding box center [547, 195] width 101 height 12
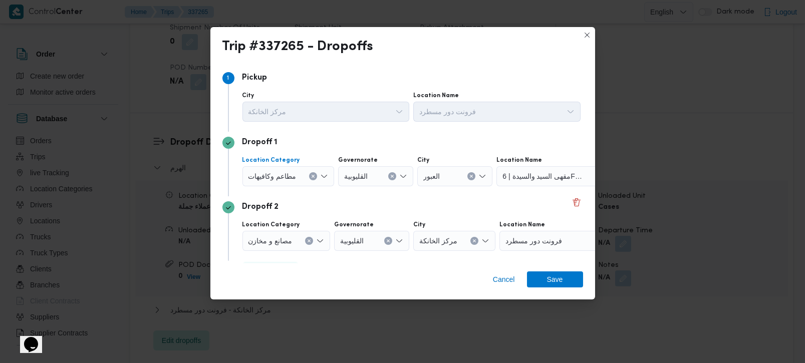
click at [311, 176] on icon "Clear input" at bounding box center [313, 176] width 4 height 4
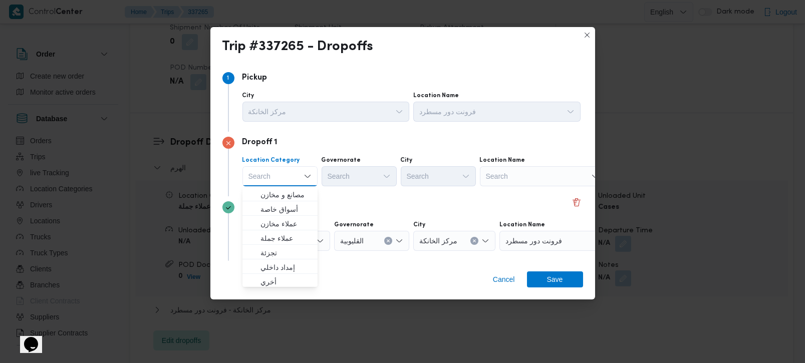
click at [496, 178] on div "Search" at bounding box center [542, 176] width 125 height 20
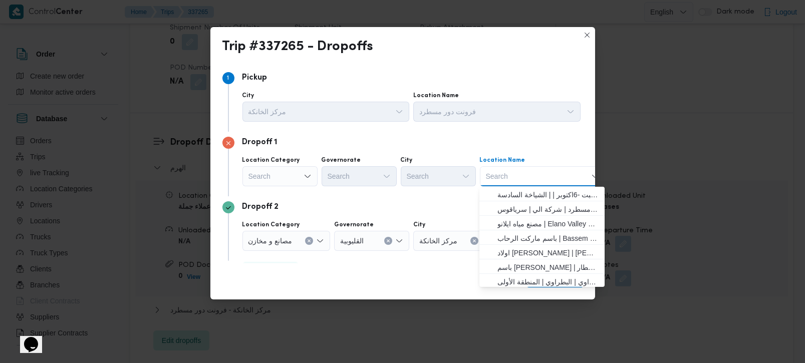
paste input "Mr and ms cafe"
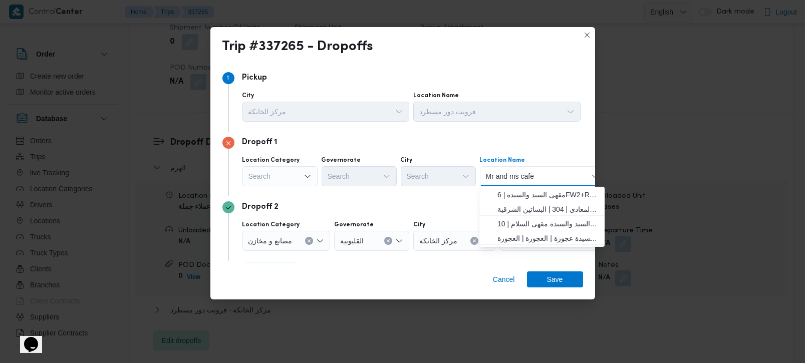
click at [294, 175] on div "Search" at bounding box center [279, 176] width 75 height 20
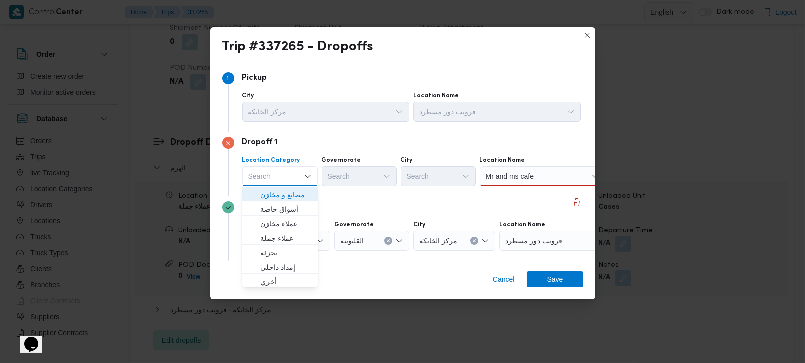
click at [296, 192] on span "مصانع و مخازن" at bounding box center [285, 195] width 51 height 12
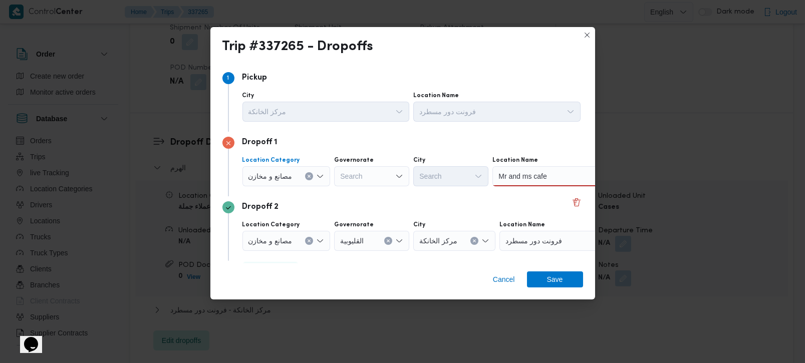
click at [308, 176] on icon "Clear input" at bounding box center [309, 176] width 3 height 3
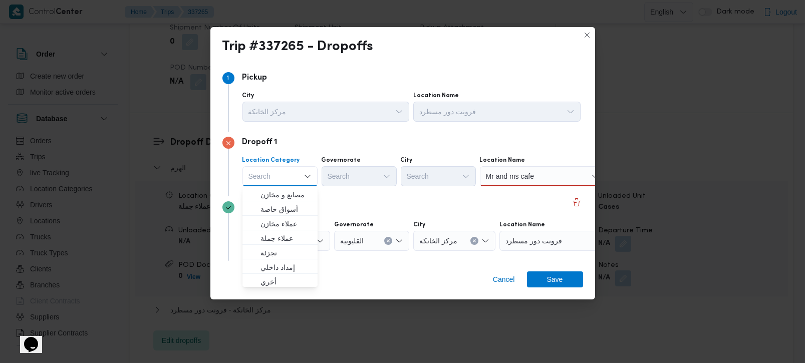
click at [504, 177] on input "Mr and ms cafe" at bounding box center [510, 176] width 49 height 12
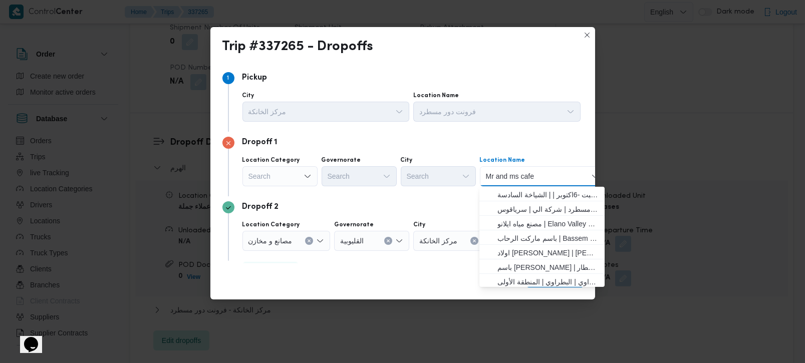
click at [503, 177] on input "Mr and ms cafe" at bounding box center [510, 176] width 49 height 12
click at [502, 176] on input "Mr and ms cafe" at bounding box center [510, 176] width 49 height 12
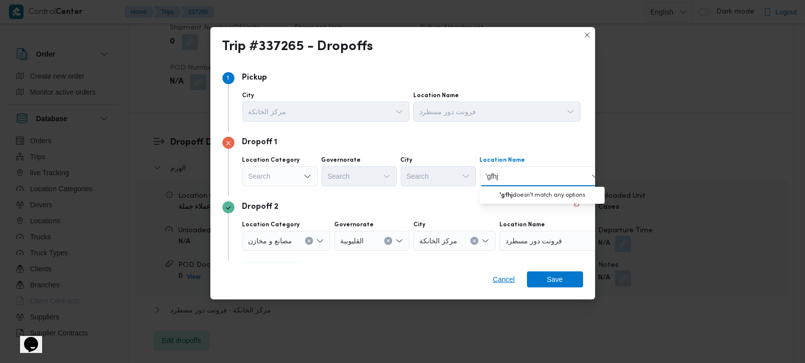
type input "'gfhj"
click at [501, 274] on span "Cancel" at bounding box center [504, 279] width 22 height 12
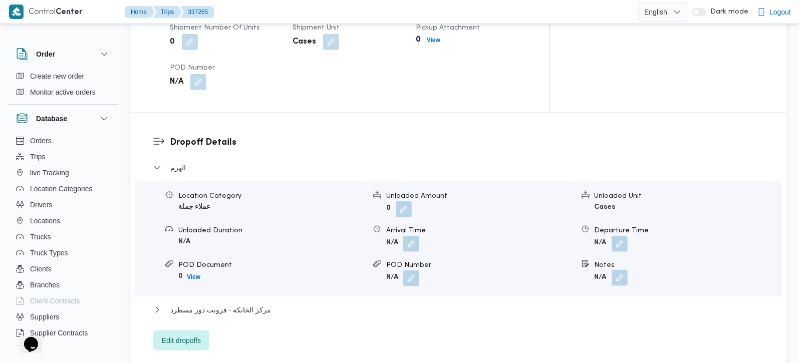
click at [620, 270] on button "button" at bounding box center [619, 278] width 16 height 16
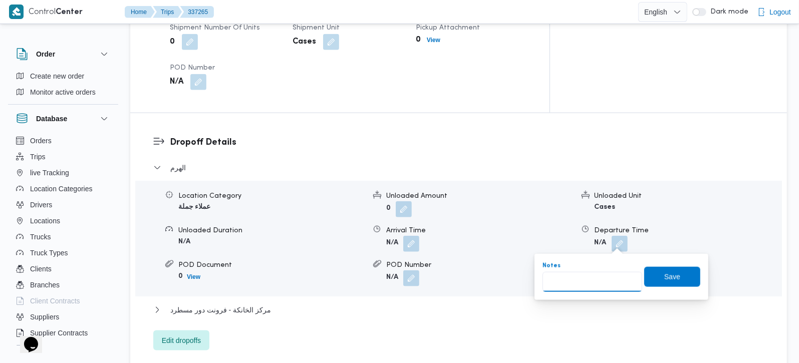
click at [604, 279] on input "Notes" at bounding box center [592, 282] width 100 height 20
type input "حدائق الاهرام"
click at [668, 286] on div "Notes حدائق الاهرام Save" at bounding box center [621, 277] width 160 height 32
click at [664, 281] on span "Save" at bounding box center [672, 276] width 16 height 12
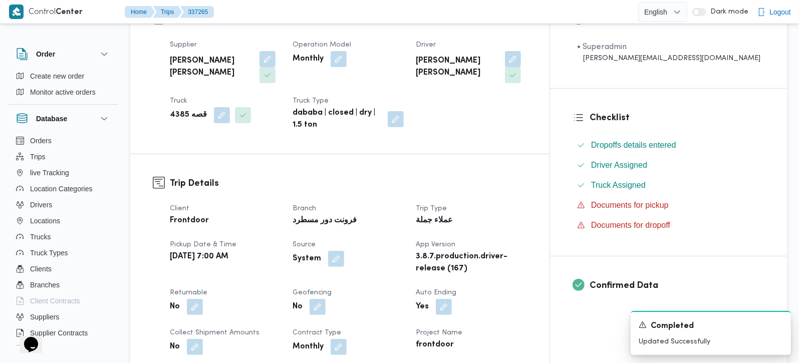
scroll to position [0, 0]
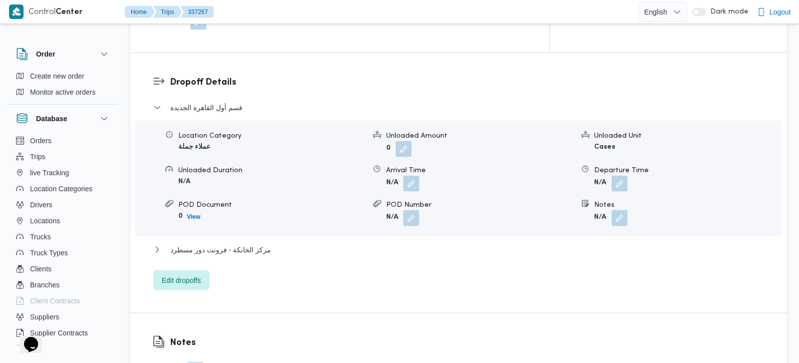
scroll to position [910, 0]
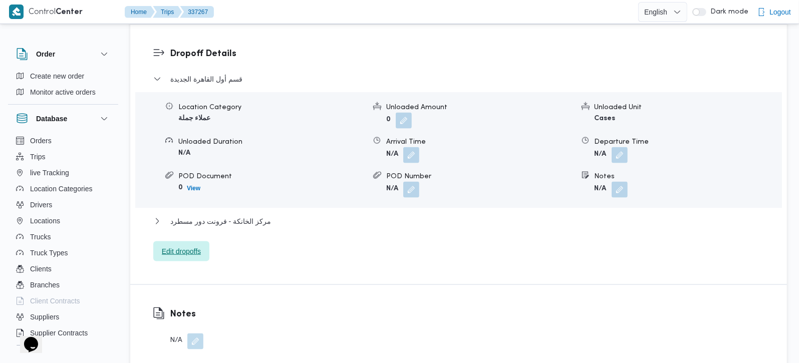
click at [189, 245] on span "Edit dropoffs" at bounding box center [181, 251] width 39 height 12
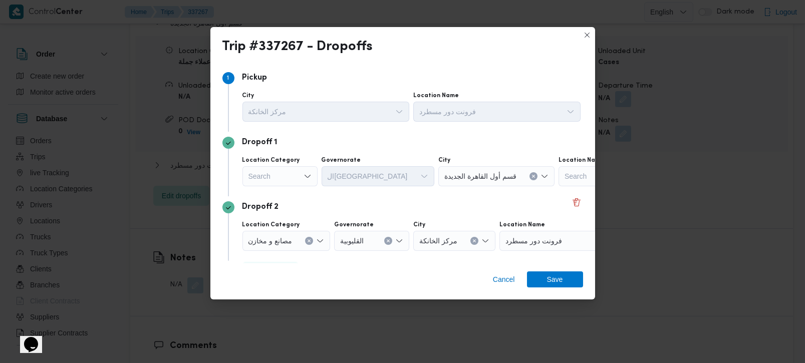
click at [284, 179] on div "Search" at bounding box center [279, 176] width 75 height 20
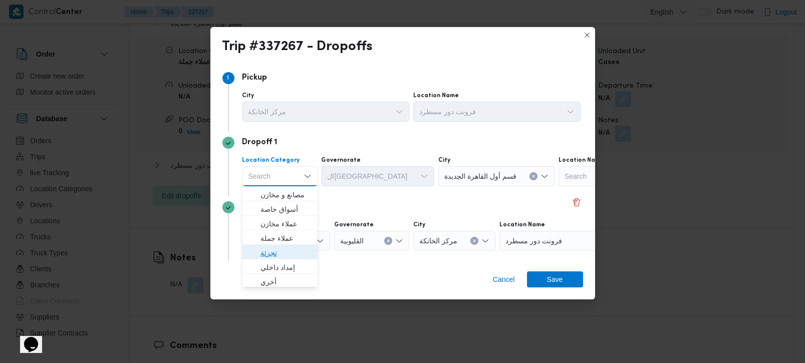
click at [283, 253] on span "تجزئة" at bounding box center [285, 253] width 51 height 12
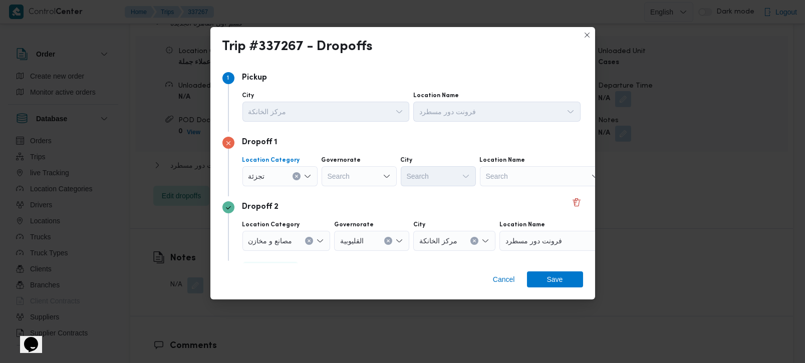
click at [342, 171] on div "Search" at bounding box center [359, 176] width 75 height 20
click at [306, 172] on icon "Open list of options" at bounding box center [307, 176] width 8 height 8
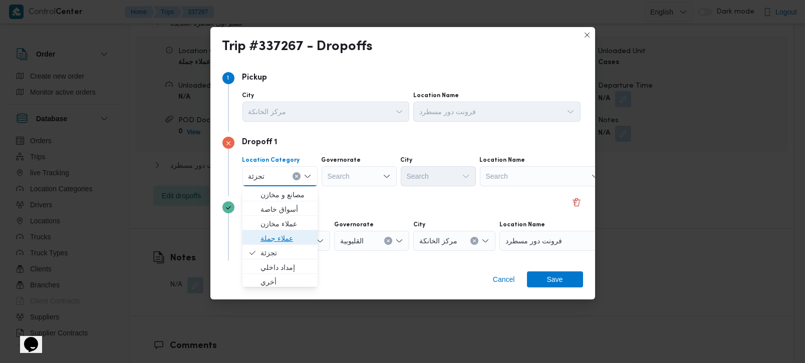
click at [279, 242] on span "عملاء جملة" at bounding box center [285, 238] width 51 height 12
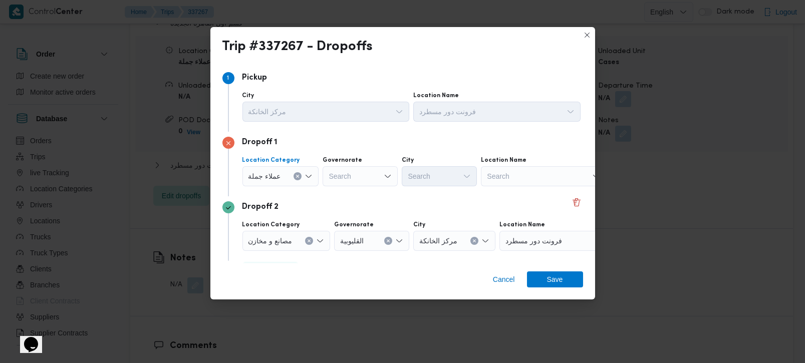
click at [352, 172] on div "Search" at bounding box center [360, 176] width 75 height 20
type input "زة"
click at [349, 189] on span "الجي زة" at bounding box center [365, 195] width 51 height 12
click at [452, 168] on div "Search" at bounding box center [439, 176] width 75 height 20
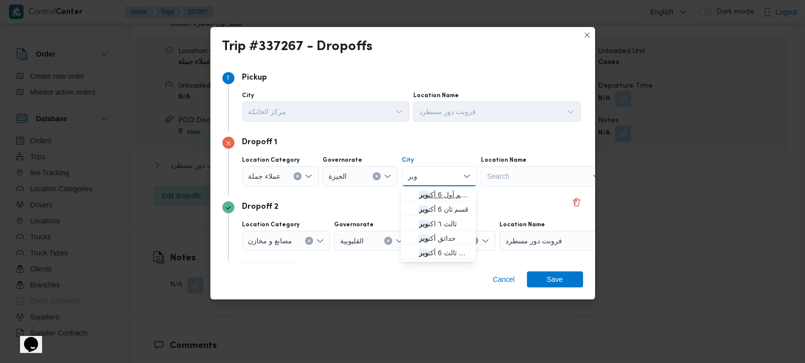
type input "وبر"
click at [440, 194] on span "قسم أول 6 أكت وبر" at bounding box center [444, 195] width 51 height 12
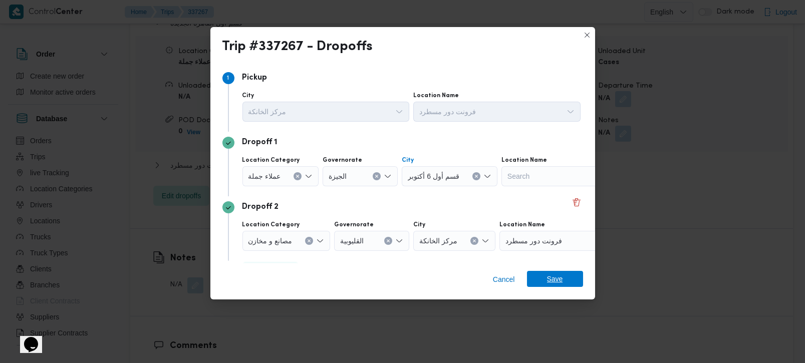
click at [549, 286] on span "Save" at bounding box center [555, 279] width 16 height 16
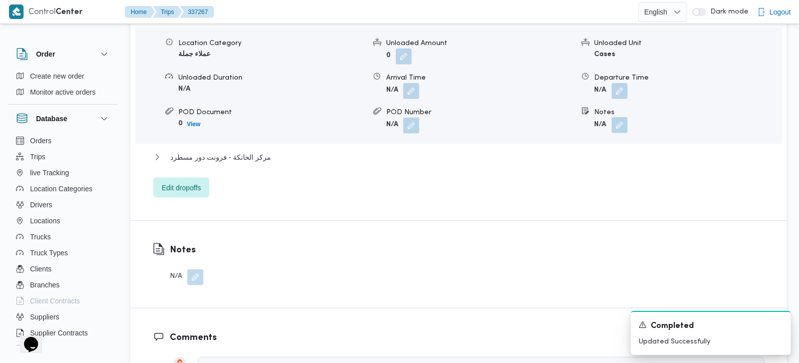
click at [615, 117] on button "button" at bounding box center [619, 125] width 16 height 16
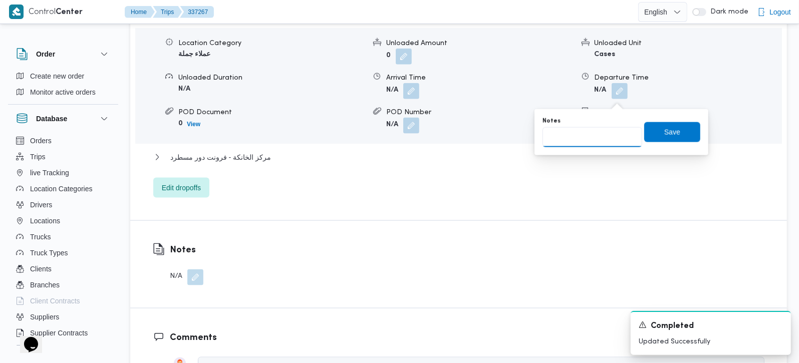
scroll to position [915, 0]
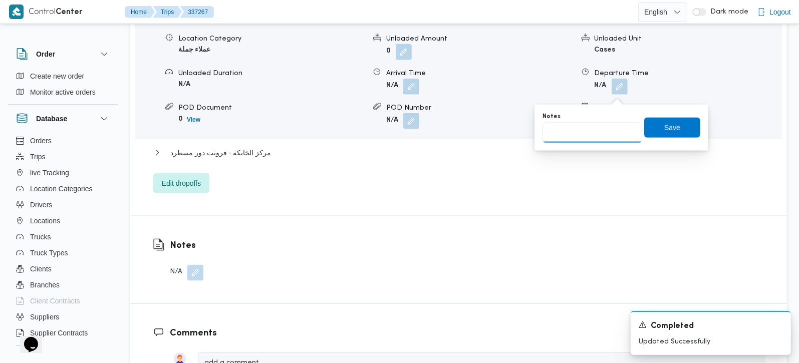
click at [601, 141] on input "Notes" at bounding box center [592, 133] width 100 height 20
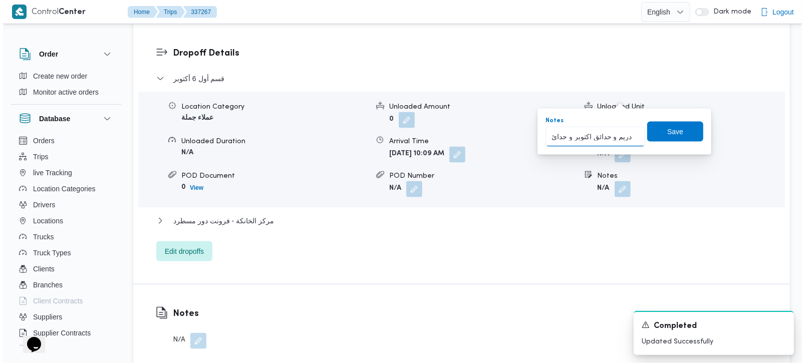
scroll to position [0, 0]
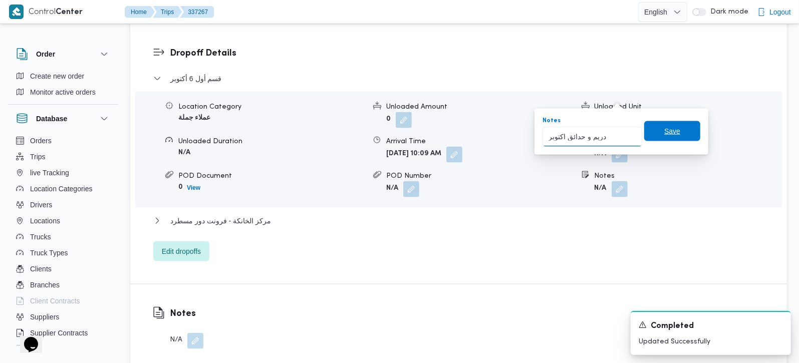
type input "دريم و حدائق اكتوبر"
click at [664, 131] on span "Save" at bounding box center [672, 131] width 16 height 12
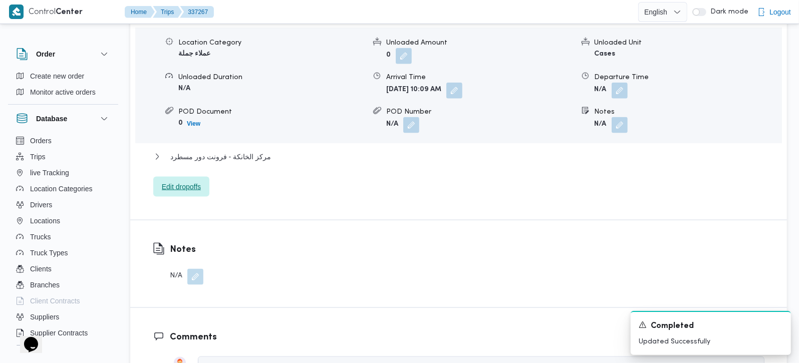
click at [191, 181] on span "Edit dropoffs" at bounding box center [181, 187] width 39 height 12
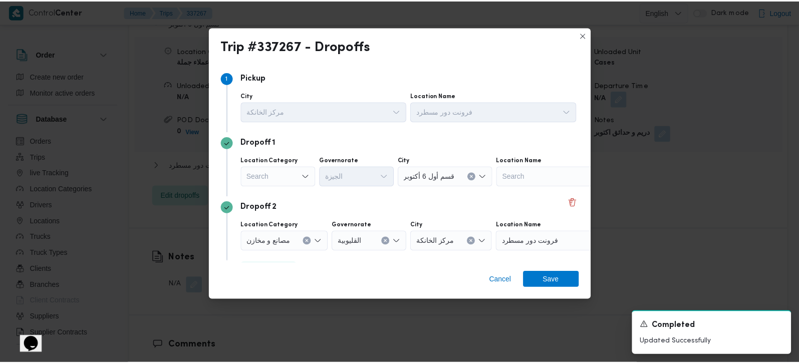
scroll to position [27, 0]
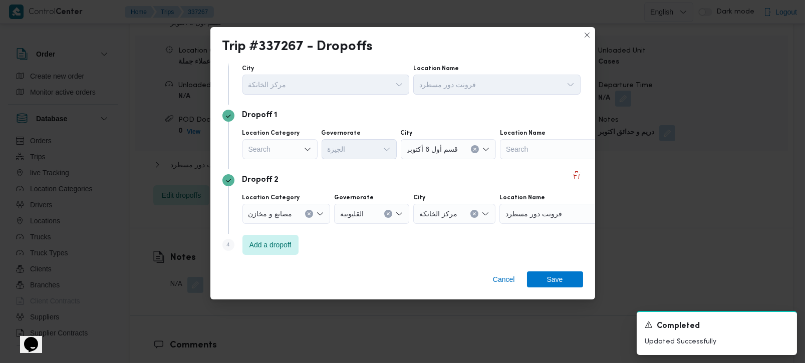
click at [315, 214] on div "مصانع و مخازن" at bounding box center [286, 214] width 88 height 20
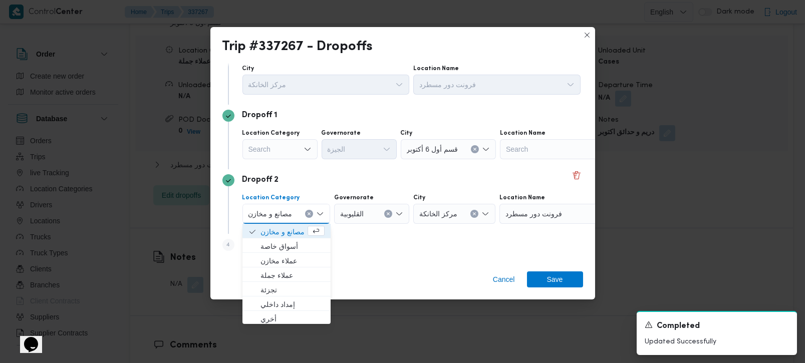
click at [309, 213] on icon "Clear input" at bounding box center [309, 214] width 3 height 3
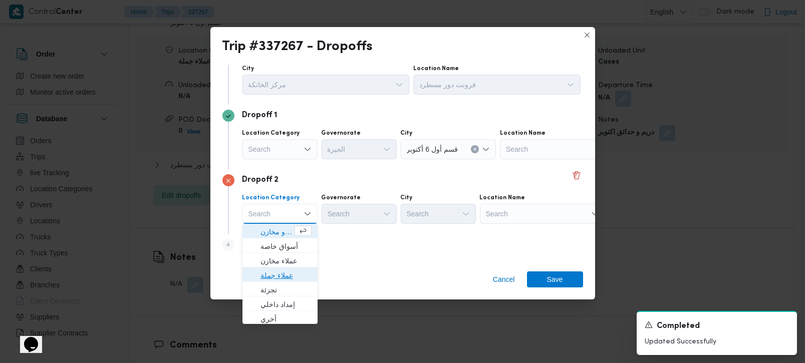
click at [284, 275] on span "عملاء جملة" at bounding box center [285, 275] width 51 height 12
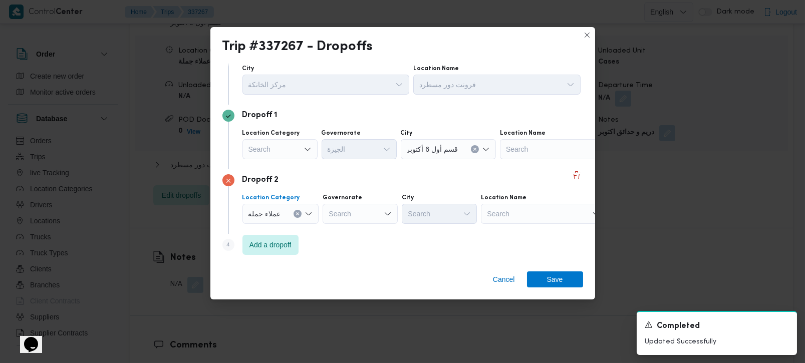
click at [361, 195] on div "Governorate" at bounding box center [360, 198] width 75 height 8
click at [360, 209] on div "Search" at bounding box center [360, 214] width 75 height 20
type input "زة"
click at [353, 235] on span "الجي زة" at bounding box center [365, 232] width 51 height 12
click at [422, 221] on div "Search" at bounding box center [439, 214] width 75 height 20
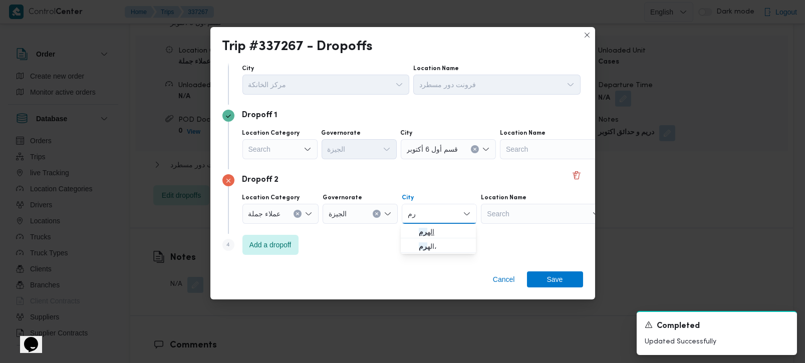
type input "رم"
click at [443, 234] on span "اله رم" at bounding box center [444, 232] width 51 height 12
click at [539, 276] on span "Save" at bounding box center [555, 279] width 56 height 16
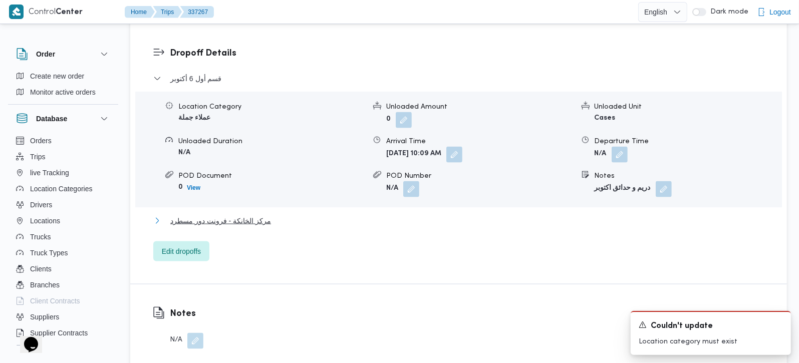
click at [220, 215] on span "مركز الخانكة - فرونت دور مسطرد" at bounding box center [220, 221] width 101 height 12
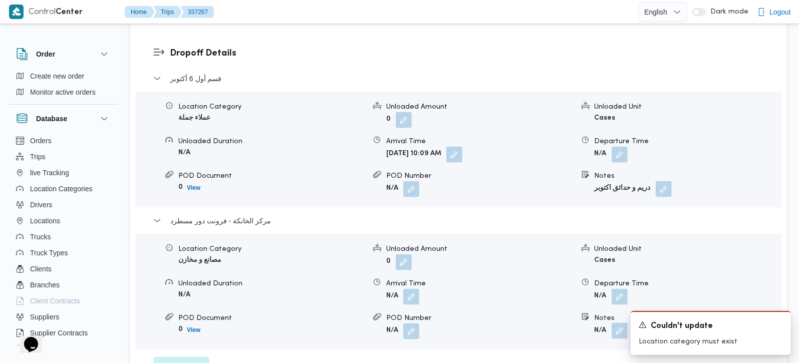
click at [619, 323] on button "button" at bounding box center [619, 331] width 16 height 16
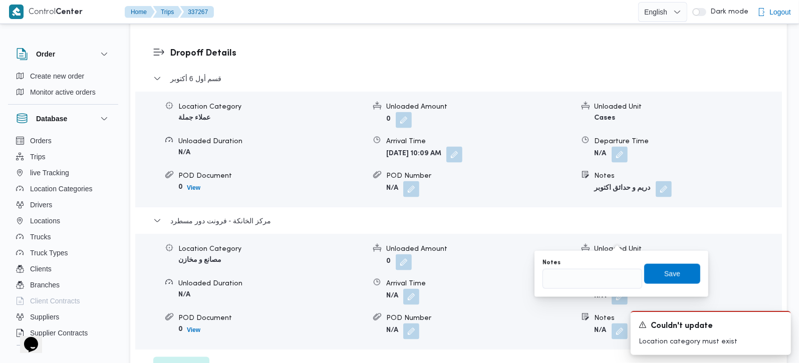
click at [605, 259] on div "Notes" at bounding box center [592, 263] width 100 height 8
click at [598, 276] on input "Notes" at bounding box center [592, 279] width 100 height 20
type input "جدائق الاهرام"
click at [669, 281] on span "Save" at bounding box center [672, 273] width 56 height 20
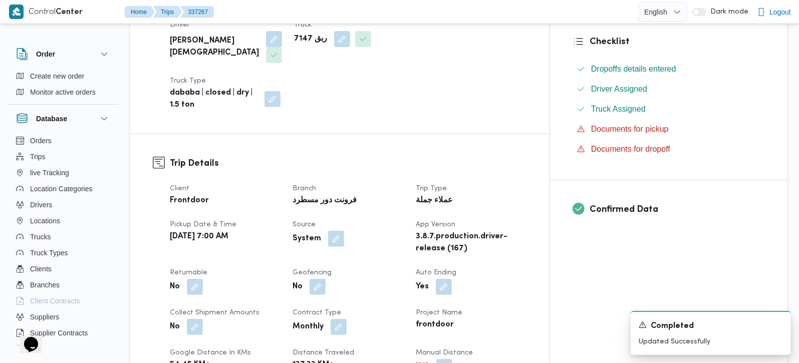
scroll to position [266, 0]
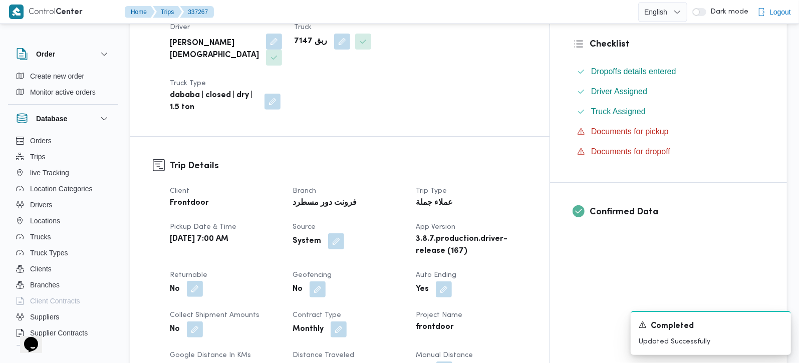
click at [191, 281] on button "button" at bounding box center [195, 289] width 16 height 16
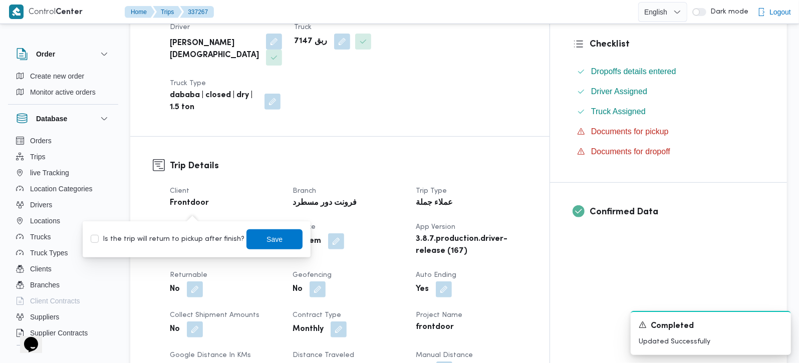
click at [176, 244] on label "Is the trip will return to pickup after finish?" at bounding box center [168, 239] width 154 height 12
checkbox input "true"
click at [266, 238] on span "Save" at bounding box center [274, 239] width 16 height 12
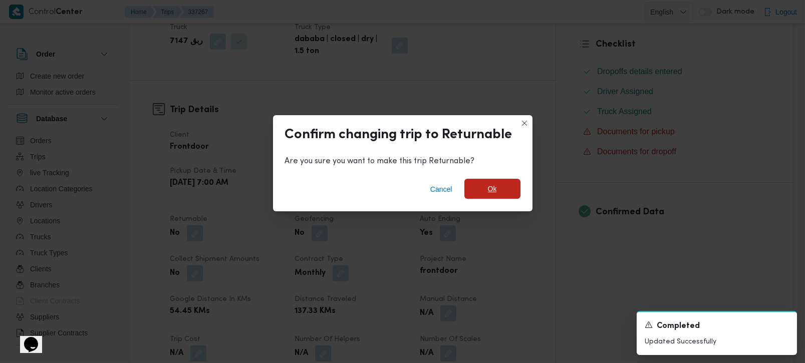
click at [511, 193] on span "Ok" at bounding box center [492, 189] width 56 height 20
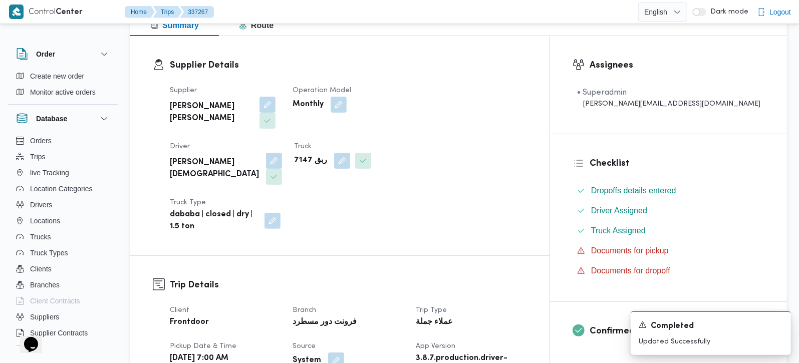
scroll to position [0, 0]
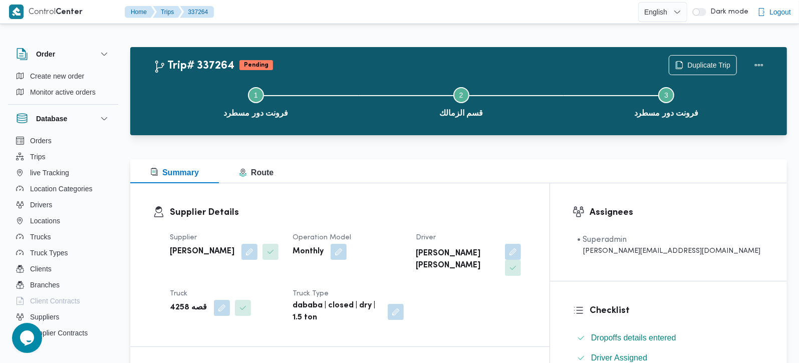
click at [183, 302] on b "قصه 4258" at bounding box center [188, 308] width 37 height 12
copy div "قصه 4258"
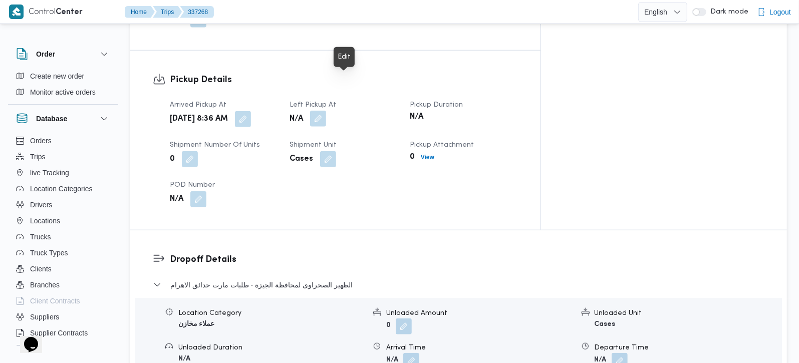
click at [326, 111] on button "button" at bounding box center [318, 119] width 16 height 16
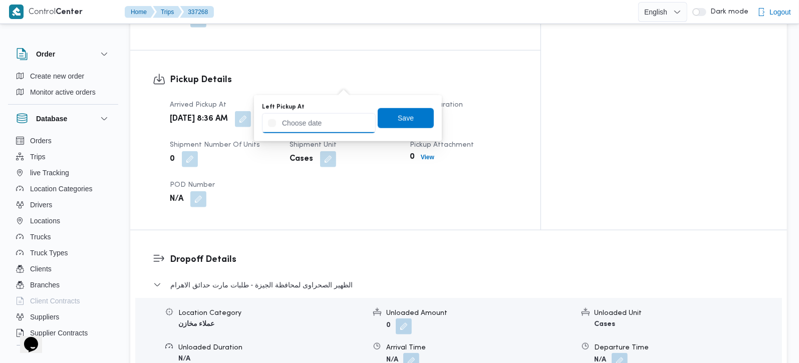
click at [329, 122] on input "Left Pickup At" at bounding box center [319, 123] width 114 height 20
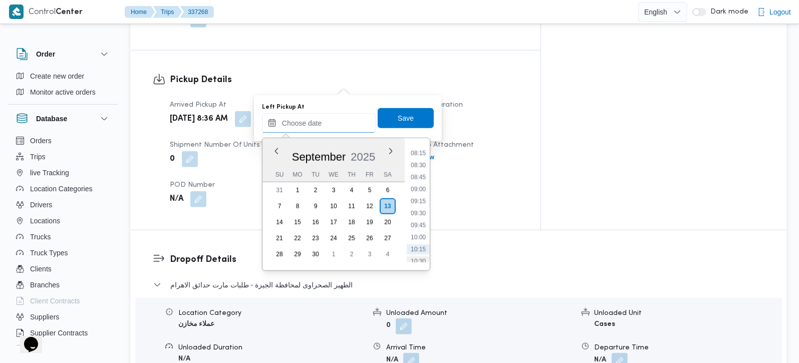
scroll to position [374, 0]
click at [420, 218] on li "09:15" at bounding box center [418, 222] width 23 height 10
type input "[DATE] 09:15"
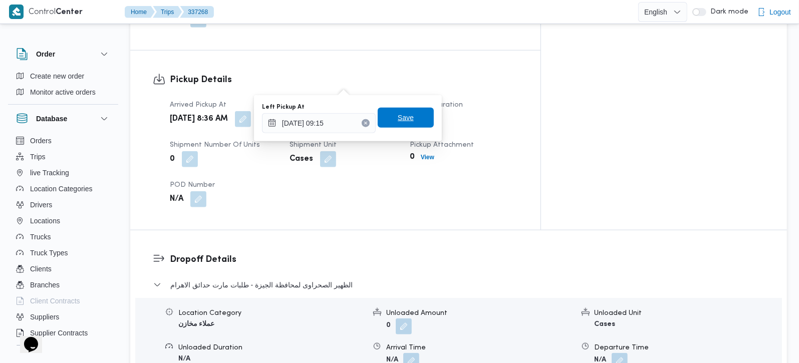
click at [398, 113] on span "Save" at bounding box center [406, 118] width 16 height 12
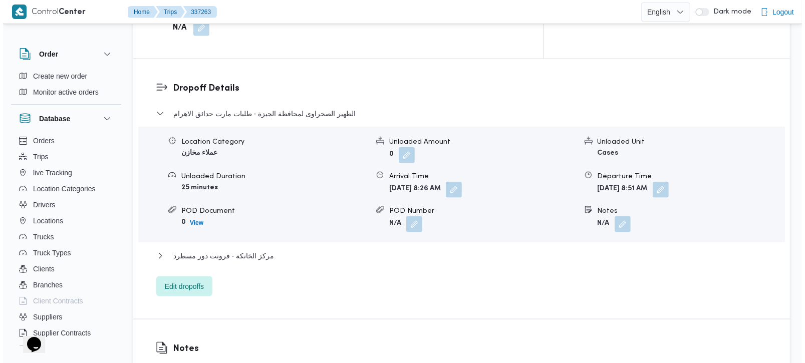
scroll to position [825, 0]
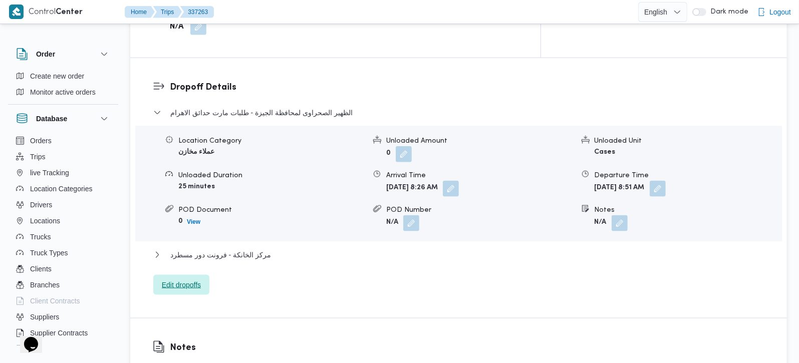
click at [190, 275] on span "Edit dropoffs" at bounding box center [181, 285] width 56 height 20
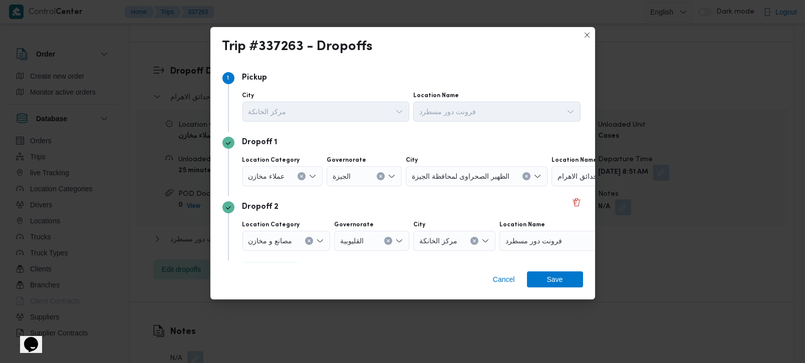
click at [301, 174] on button "Clear input" at bounding box center [301, 176] width 8 height 8
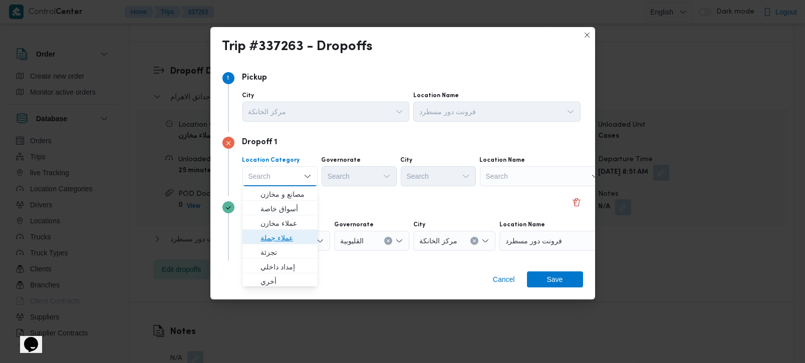
click at [283, 233] on span "عملاء جملة" at bounding box center [285, 238] width 51 height 12
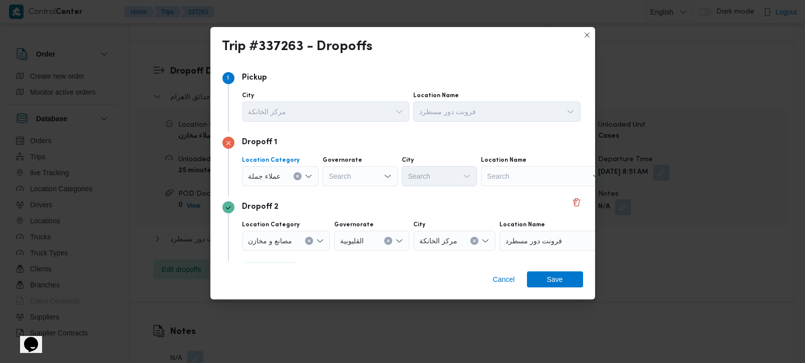
click at [343, 172] on div "Search" at bounding box center [360, 176] width 75 height 20
type input "[DEMOGRAPHIC_DATA]"
click at [345, 189] on span "الجي زة" at bounding box center [365, 194] width 51 height 12
click at [412, 174] on div "Search" at bounding box center [439, 176] width 75 height 20
type input "وزة"
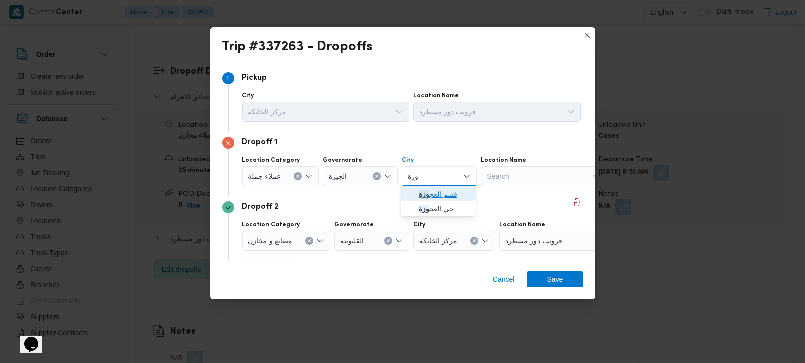
click at [426, 194] on mark "وزة" at bounding box center [424, 194] width 11 height 8
click at [401, 199] on div "Dropoff 2 Location Category مصانع و [GEOGRAPHIC_DATA] القليوبية City مركز الخان…" at bounding box center [402, 228] width 361 height 65
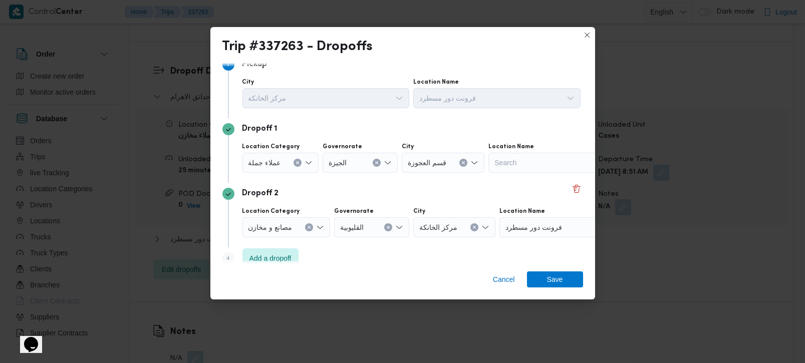
scroll to position [27, 0]
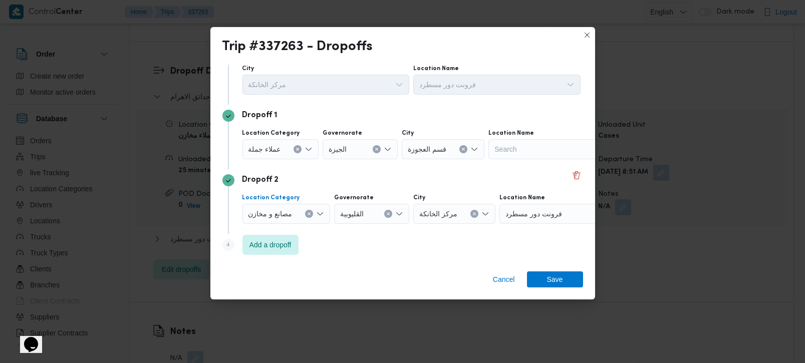
click at [308, 215] on icon "Clear input" at bounding box center [309, 214] width 4 height 4
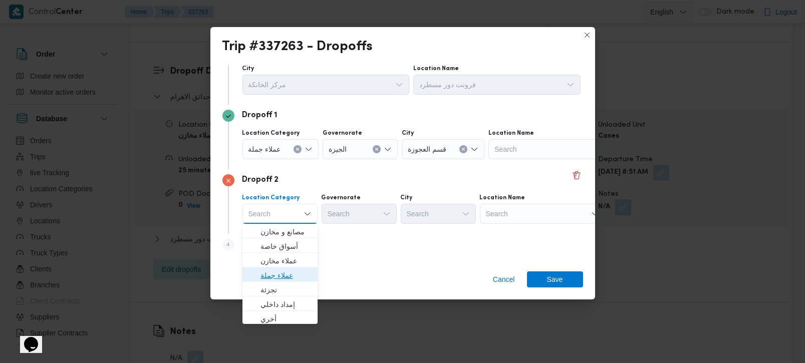
click at [278, 272] on span "عملاء جملة" at bounding box center [285, 275] width 51 height 12
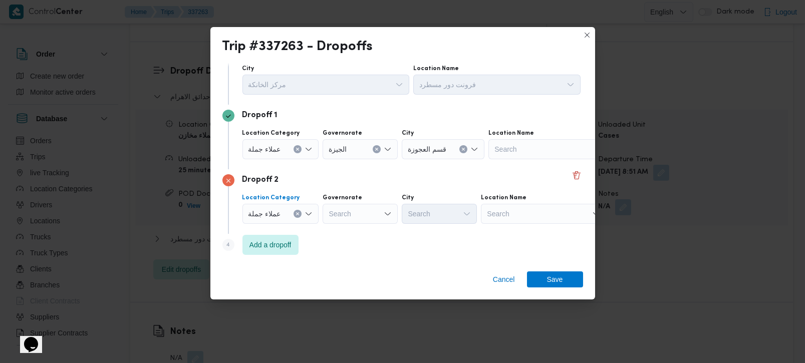
click at [338, 211] on div "Search" at bounding box center [360, 214] width 75 height 20
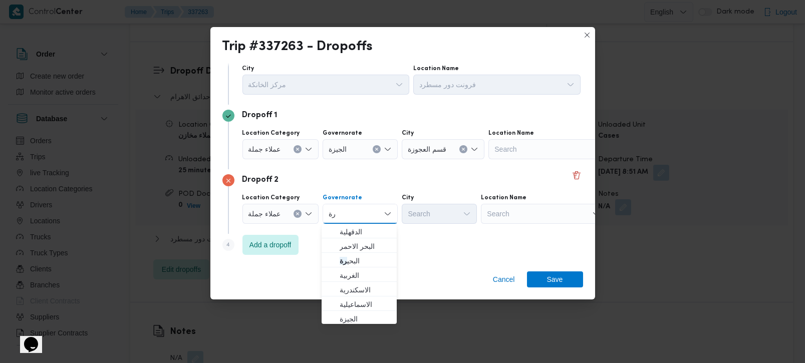
type input "رة"
click at [357, 251] on span "البحر الاحمر" at bounding box center [365, 246] width 51 height 12
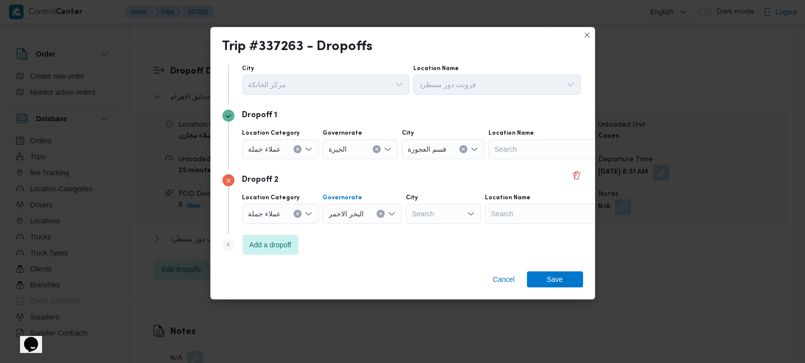
click at [380, 214] on icon "Clear input" at bounding box center [381, 214] width 3 height 3
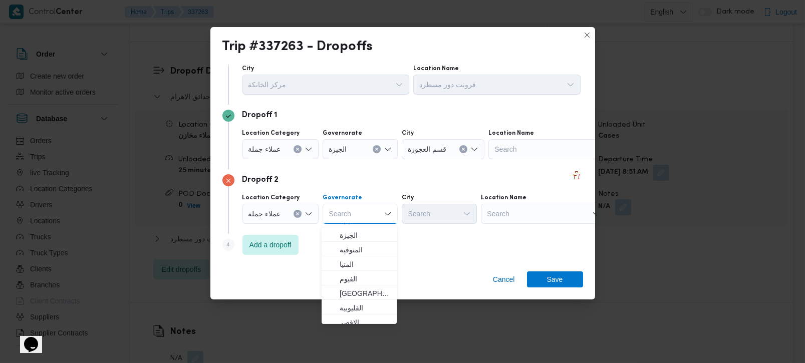
scroll to position [118, 0]
click at [353, 262] on span "[GEOGRAPHIC_DATA]" at bounding box center [365, 259] width 51 height 12
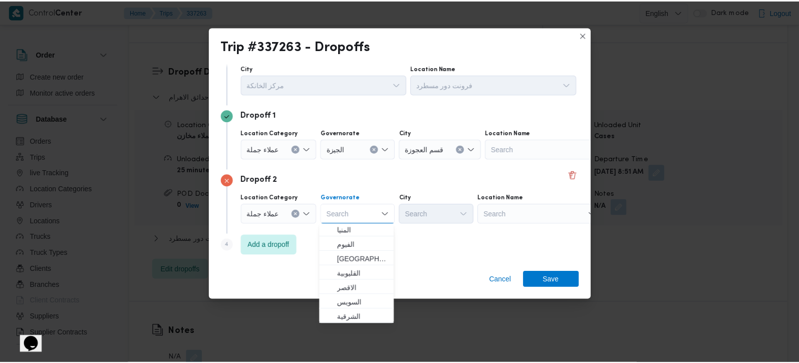
scroll to position [0, 0]
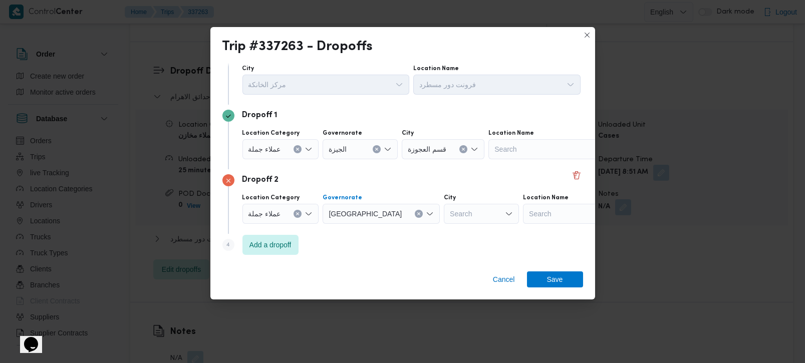
click at [444, 219] on div "Search" at bounding box center [481, 214] width 75 height 20
type input "زما"
click at [435, 242] on span "قسم ال زما لك" at bounding box center [444, 246] width 51 height 12
click at [561, 281] on span "Save" at bounding box center [555, 279] width 16 height 16
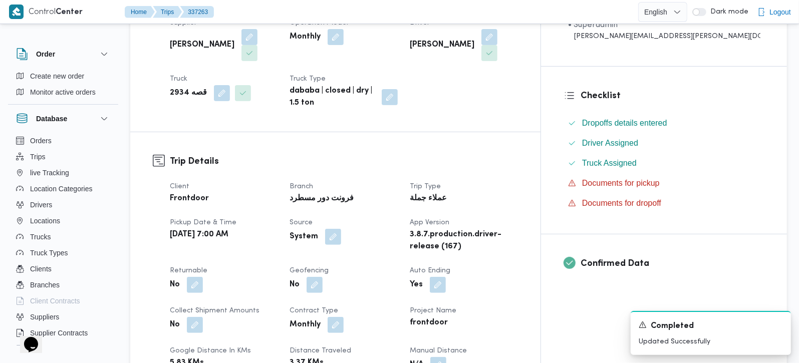
scroll to position [235, 0]
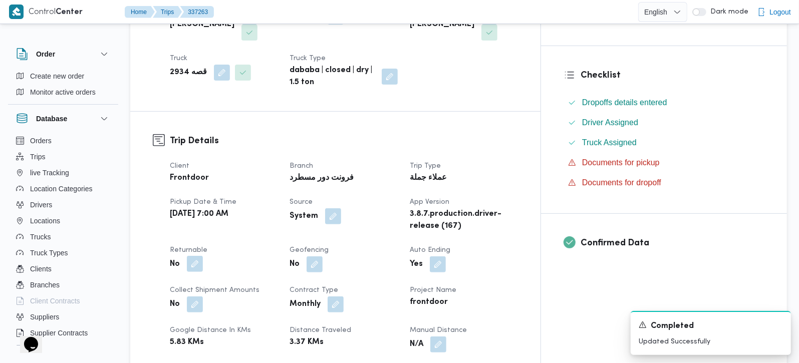
click at [192, 256] on button "button" at bounding box center [195, 264] width 16 height 16
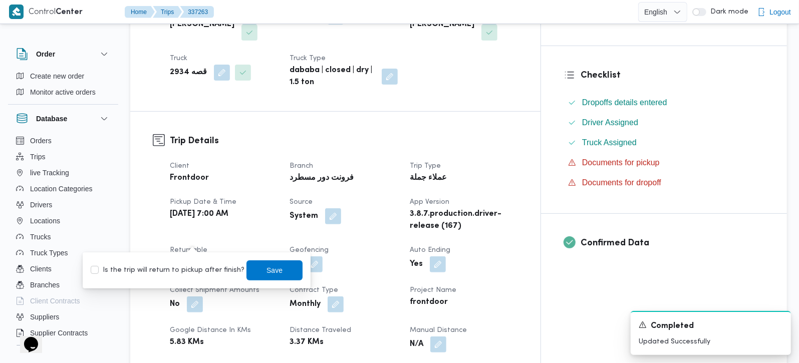
click at [182, 267] on label "Is the trip will return to pickup after finish?" at bounding box center [168, 270] width 154 height 12
checkbox input "true"
click at [266, 271] on span "Save" at bounding box center [274, 270] width 16 height 12
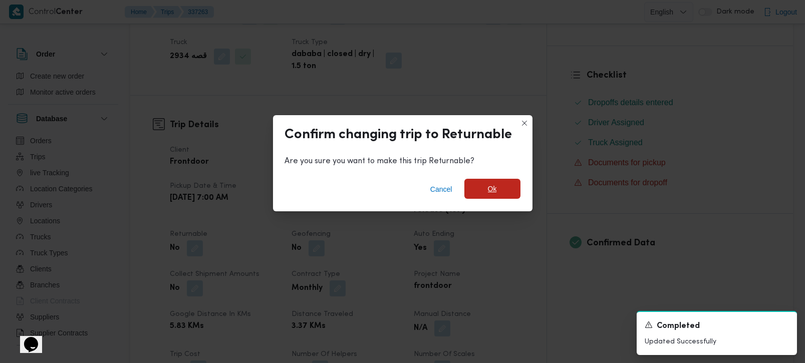
click at [476, 188] on span "Ok" at bounding box center [492, 189] width 56 height 20
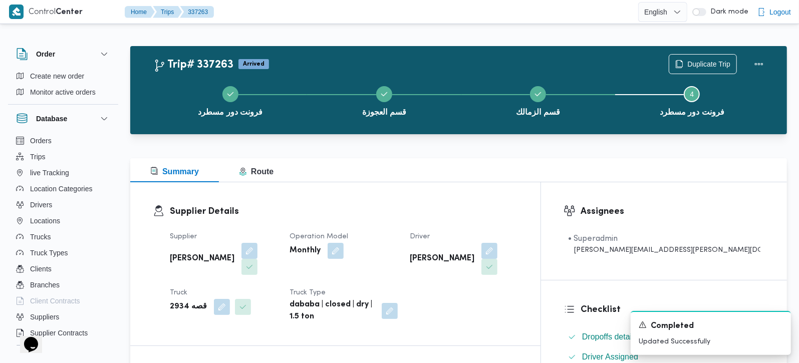
scroll to position [0, 0]
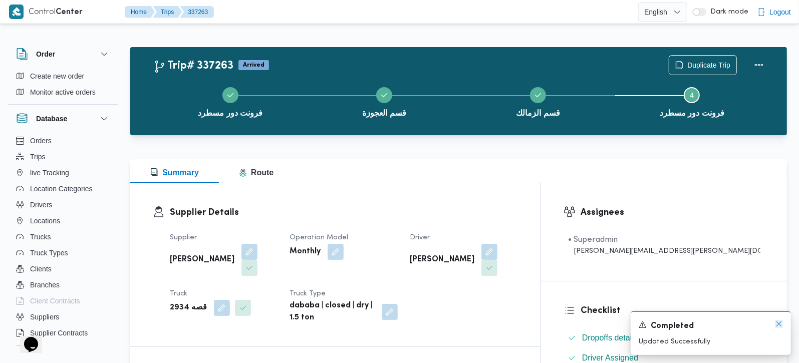
click at [779, 328] on icon "Dismiss toast" at bounding box center [779, 324] width 8 height 8
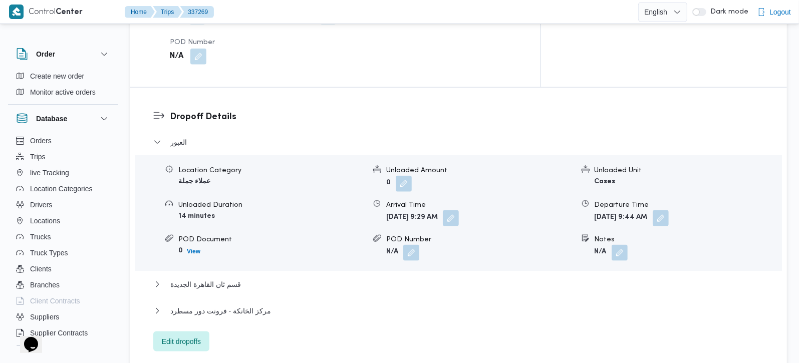
scroll to position [825, 0]
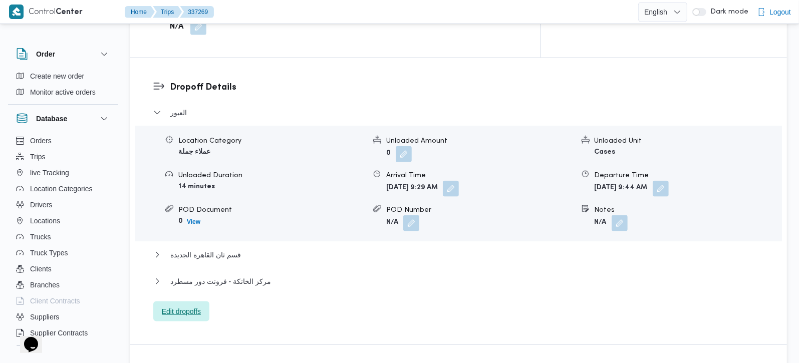
click at [196, 305] on span "Edit dropoffs" at bounding box center [181, 311] width 39 height 12
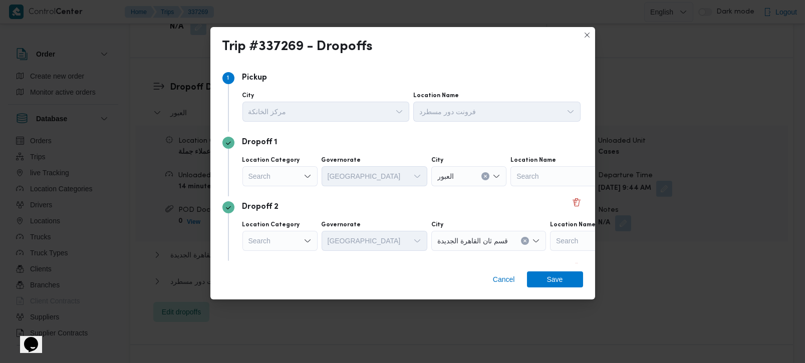
click at [304, 178] on icon "Open list of options" at bounding box center [307, 176] width 8 height 8
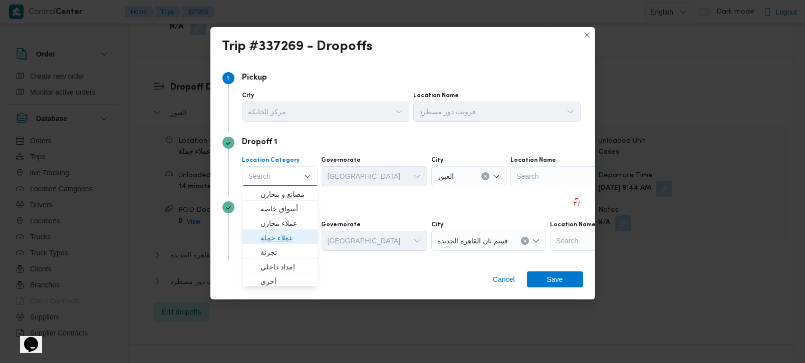
click at [274, 235] on span "عملاء جملة" at bounding box center [285, 238] width 51 height 12
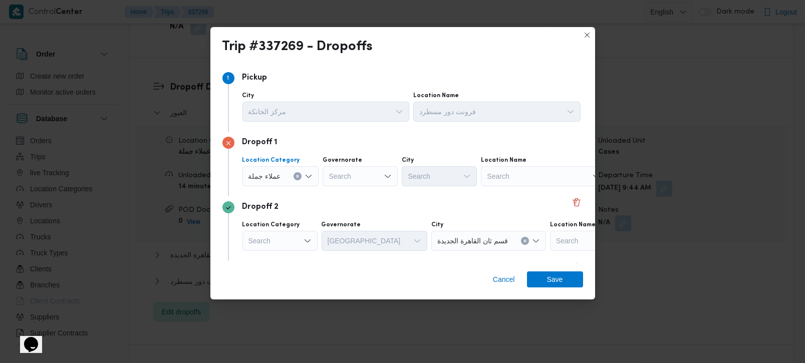
click at [350, 166] on div "Search" at bounding box center [360, 176] width 75 height 20
type input "زة"
click at [360, 191] on span "الجي زة" at bounding box center [365, 194] width 51 height 12
click at [429, 174] on div "Search" at bounding box center [439, 176] width 75 height 20
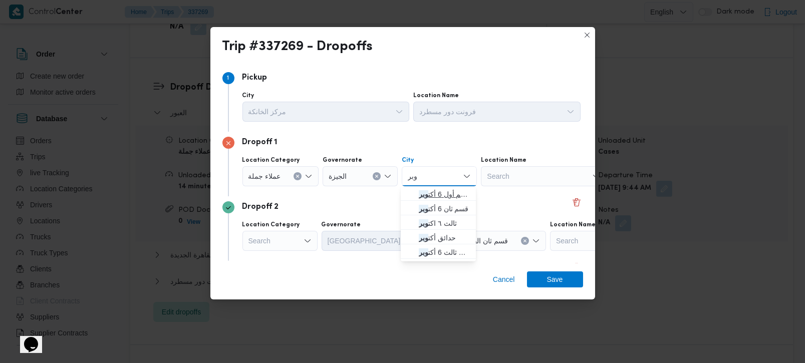
type input "وبر"
click at [446, 192] on span "قسم أول 6 أكت وبر" at bounding box center [444, 194] width 51 height 12
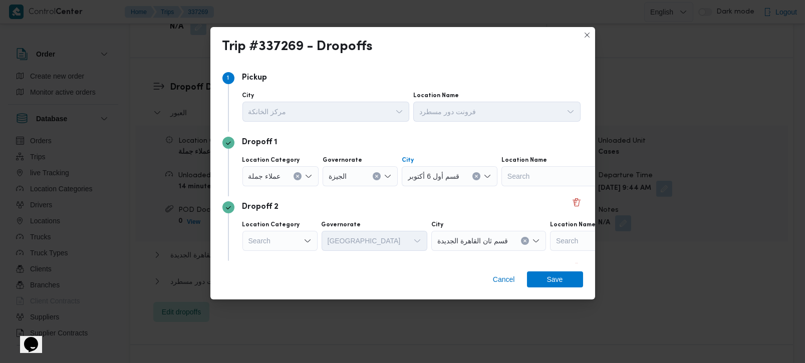
click at [292, 244] on div "Search" at bounding box center [279, 241] width 75 height 20
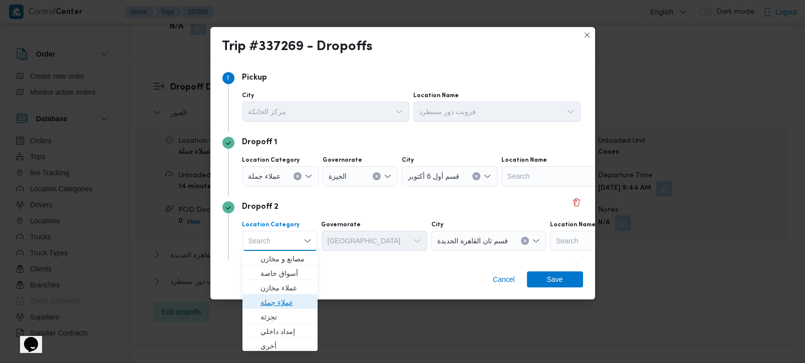
click at [275, 299] on span "عملاء جملة" at bounding box center [285, 302] width 51 height 12
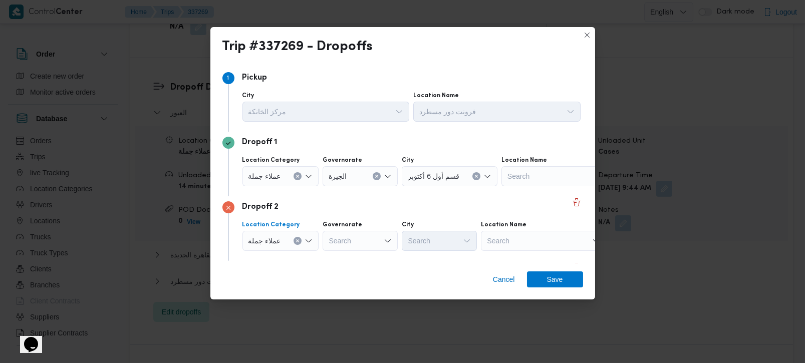
click at [345, 247] on div "Search" at bounding box center [360, 241] width 75 height 20
type input "زة"
click at [350, 255] on span "الجي زة" at bounding box center [365, 259] width 51 height 12
click at [429, 243] on div "Search" at bounding box center [439, 241] width 75 height 20
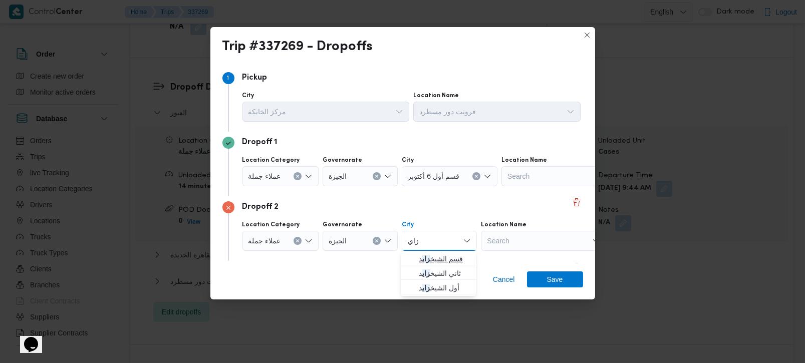
type input "زاي"
click at [437, 257] on span "قسم الشيخ زاي د" at bounding box center [444, 259] width 51 height 12
click at [543, 279] on span "Save" at bounding box center [555, 279] width 56 height 16
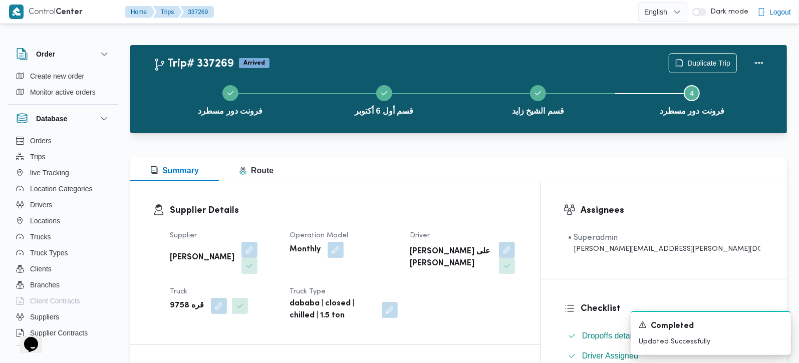
scroll to position [0, 0]
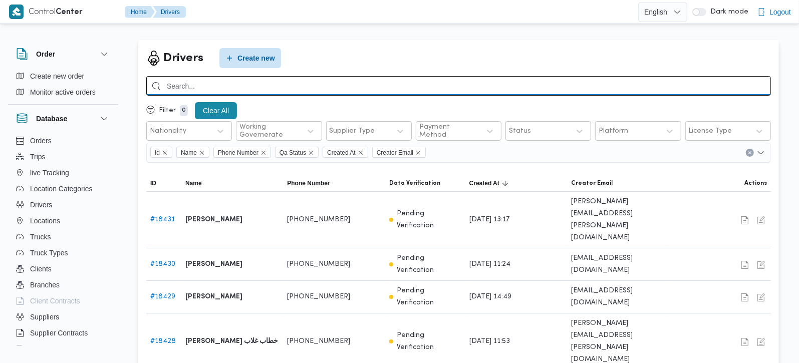
click at [181, 91] on input "search" at bounding box center [458, 86] width 625 height 20
paste input "01027136897"
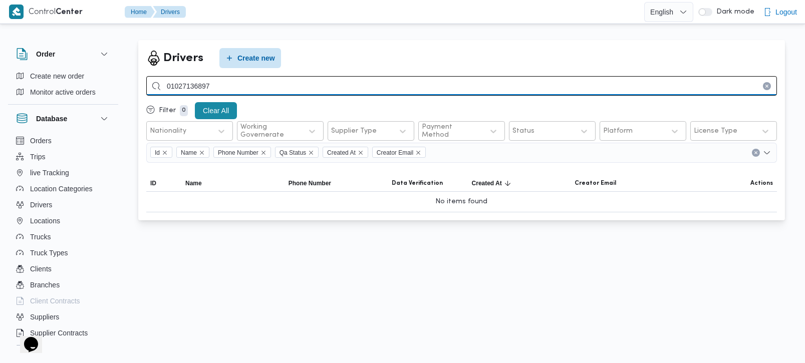
click at [601, 82] on input "01027136897" at bounding box center [461, 86] width 631 height 20
type input "[PERSON_NAME]"
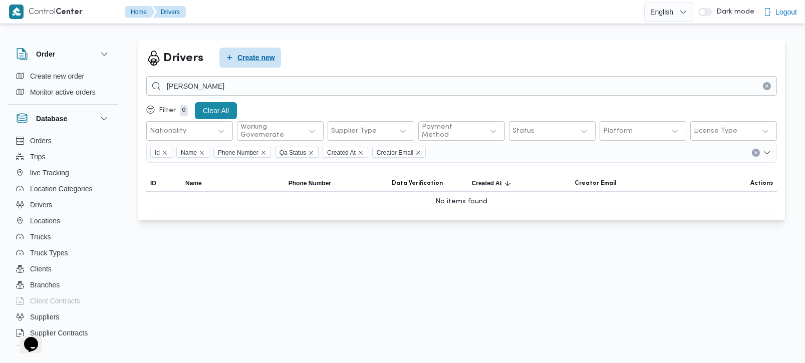
click at [245, 64] on span "Create new" at bounding box center [256, 58] width 38 height 12
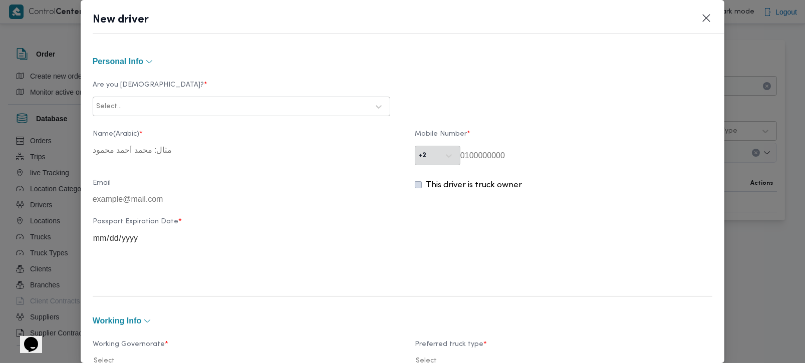
click at [199, 106] on div at bounding box center [246, 107] width 245 height 10
click at [121, 126] on div "Egyptian" at bounding box center [241, 133] width 296 height 18
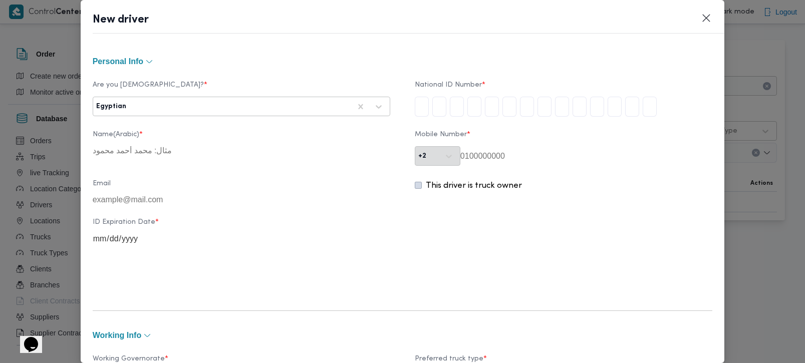
type input "2"
type input "8"
type input "4"
type input "0"
type input "4"
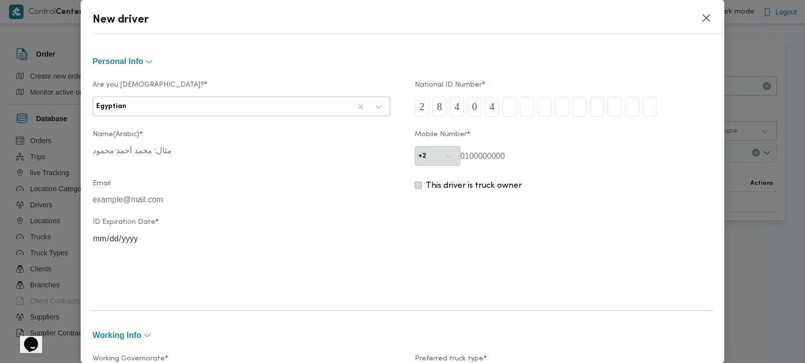
type input "0"
type input "1"
type input "7"
type input "0"
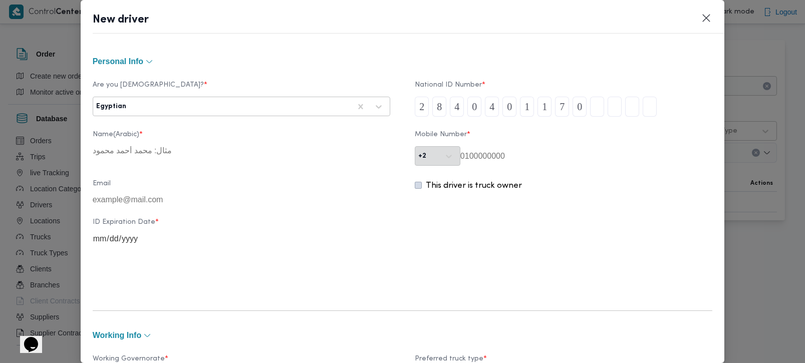
type input "2"
type input "8"
type input "1"
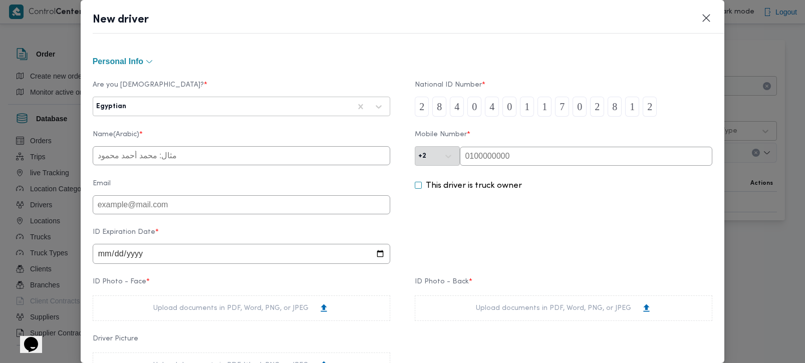
type input "2"
click at [480, 157] on input "text" at bounding box center [586, 156] width 252 height 19
paste input "01027136897"
type input "01027136897"
click at [530, 202] on div "This driver is truck owner" at bounding box center [563, 197] width 297 height 35
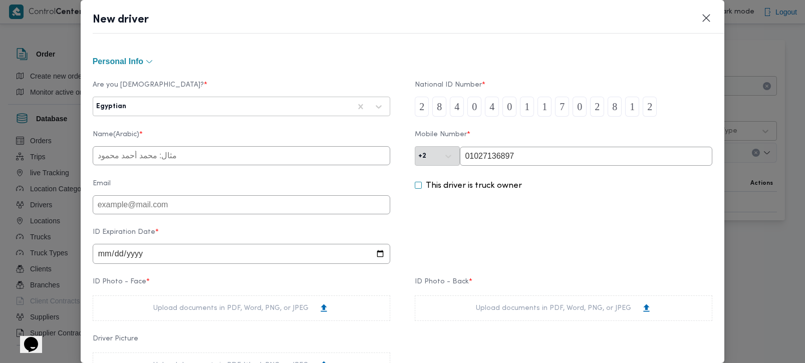
click at [138, 162] on input "text" at bounding box center [241, 155] width 297 height 19
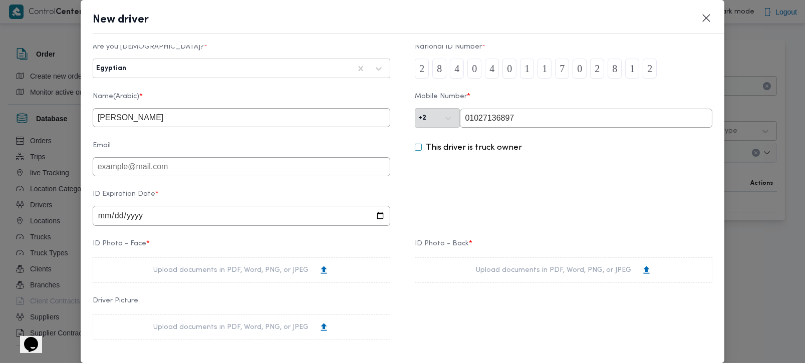
scroll to position [59, 0]
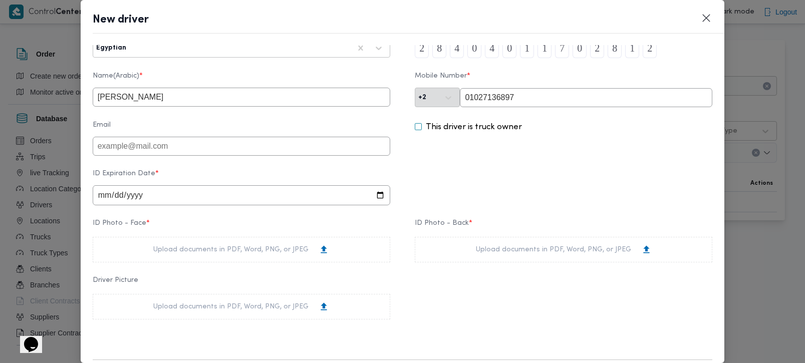
type input "[PERSON_NAME]"
click at [98, 196] on input "date" at bounding box center [241, 195] width 297 height 20
type input "0022-02-16"
type input "[DATE]"
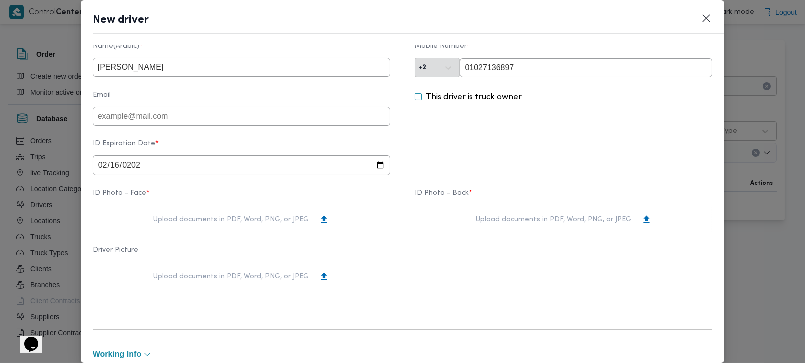
scroll to position [118, 0]
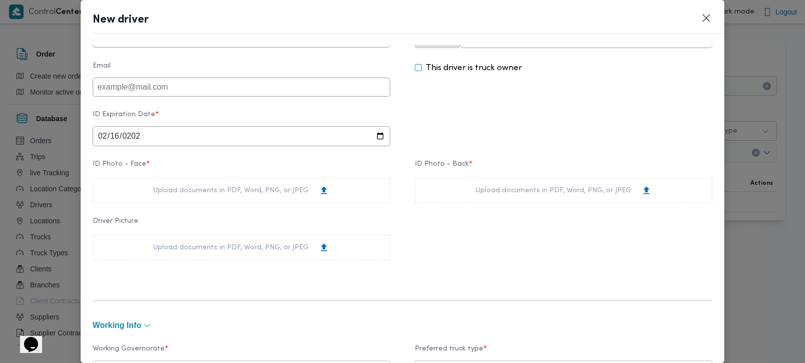
click at [188, 201] on div "Upload documents in PDF, Word, PNG, or JPEG" at bounding box center [241, 191] width 297 height 26
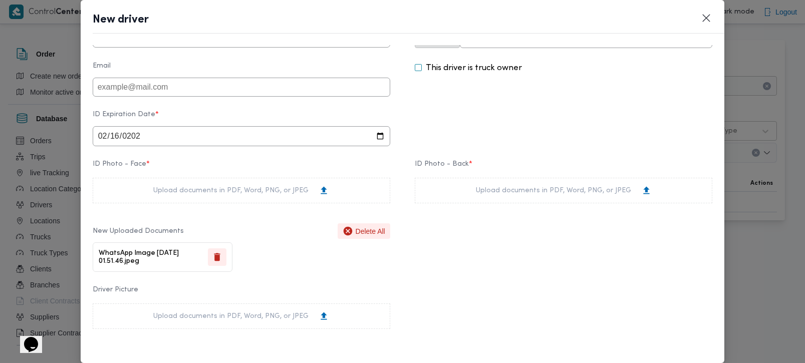
click at [471, 193] on div "Upload documents in PDF, Word, PNG, or JPEG" at bounding box center [563, 191] width 297 height 26
click at [251, 201] on div "Upload documents in PDF, Word, PNG, or JPEG" at bounding box center [241, 191] width 297 height 26
click at [343, 236] on icon "button" at bounding box center [348, 231] width 11 height 11
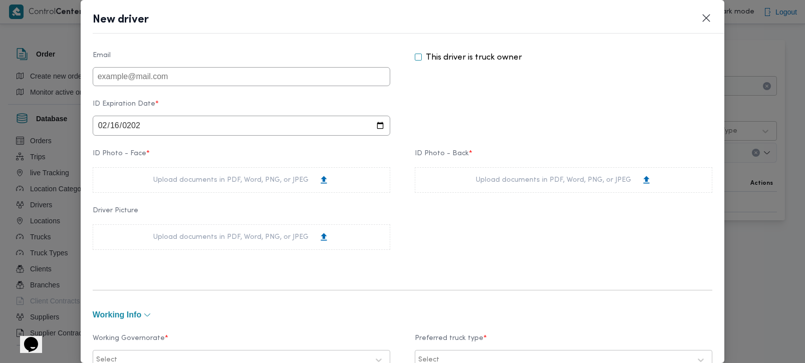
scroll to position [176, 0]
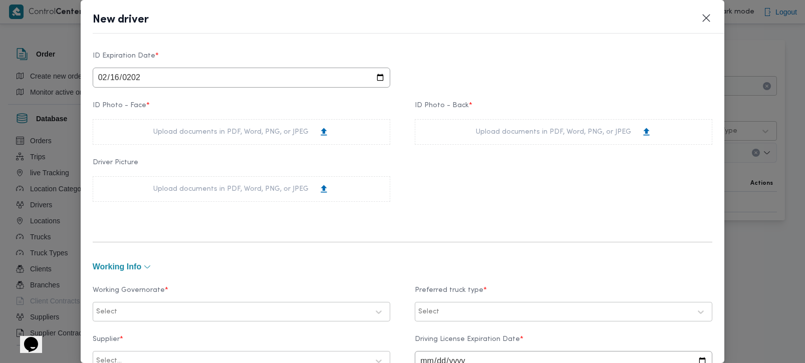
click at [181, 137] on div "Upload documents in PDF, Word, PNG, or JPEG" at bounding box center [241, 132] width 176 height 11
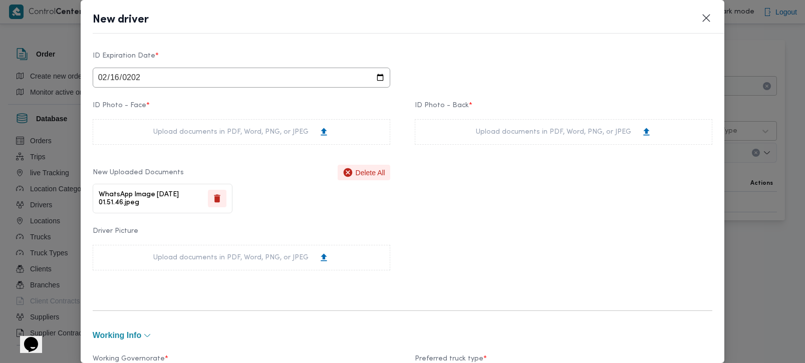
click at [448, 138] on div "Upload documents in PDF, Word, PNG, or JPEG" at bounding box center [563, 132] width 297 height 26
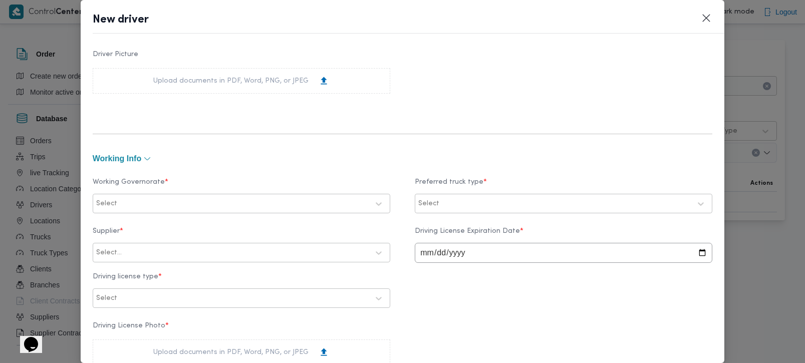
scroll to position [412, 0]
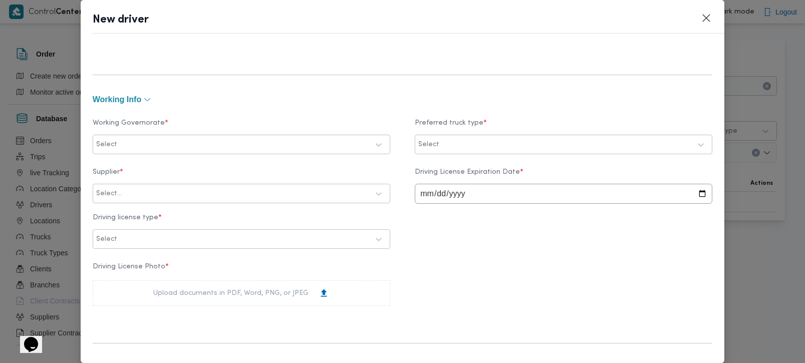
click at [247, 148] on div at bounding box center [243, 145] width 249 height 10
type input "رة"
click at [138, 189] on div "[GEOGRAPHIC_DATA]" at bounding box center [241, 187] width 276 height 12
type input "بية"
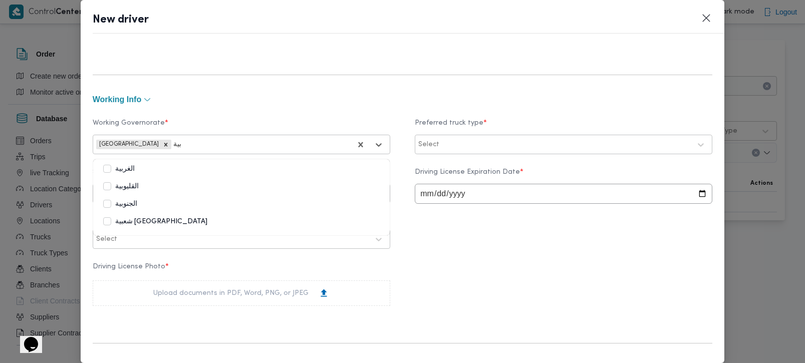
click at [134, 185] on label "القليوبية" at bounding box center [121, 187] width 36 height 12
type input "منو"
click at [131, 175] on div "المنوفية" at bounding box center [241, 171] width 296 height 18
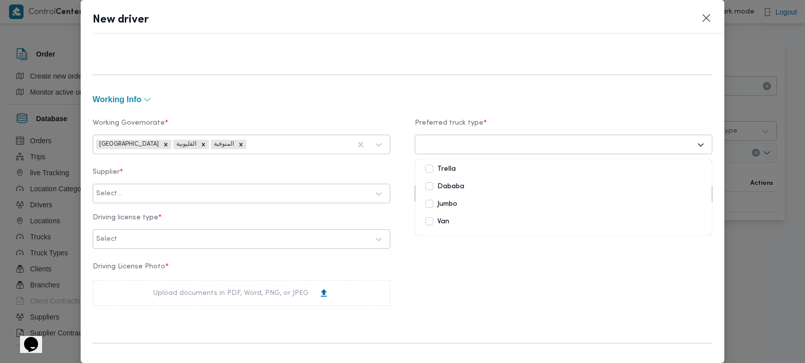
click at [443, 140] on div at bounding box center [554, 145] width 272 height 10
click at [446, 202] on label "Jumbo" at bounding box center [441, 204] width 32 height 12
click at [452, 246] on div "Supplier * Select... Driving License Expiration Date * Driving license type * S…" at bounding box center [403, 208] width 620 height 91
click at [318, 202] on div "Select..." at bounding box center [241, 194] width 292 height 18
type input "الشريف"
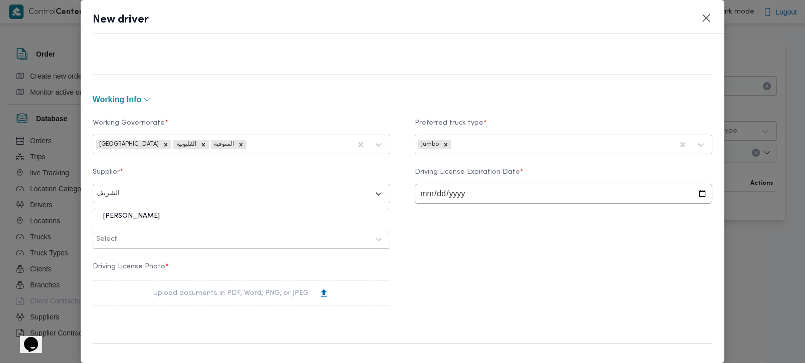
click at [195, 215] on div "[PERSON_NAME]" at bounding box center [241, 220] width 296 height 18
click at [419, 195] on input "date" at bounding box center [563, 194] width 297 height 20
type input "[DATE]"
click at [180, 248] on div "Select" at bounding box center [241, 239] width 292 height 18
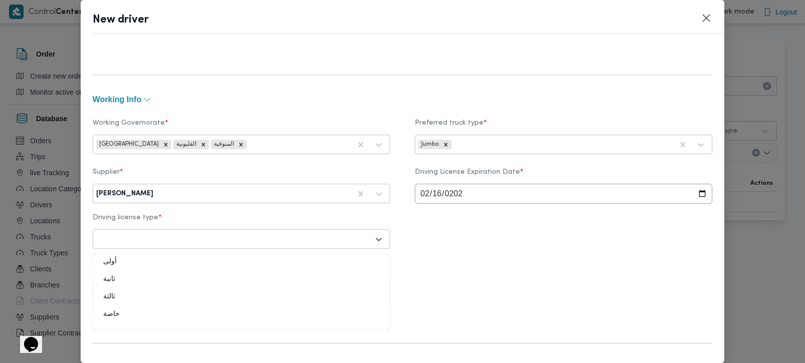
click at [122, 280] on div "ثانية" at bounding box center [241, 283] width 296 height 18
click at [150, 291] on div "Upload documents in PDF, Word, PNG, or JPEG" at bounding box center [241, 293] width 297 height 26
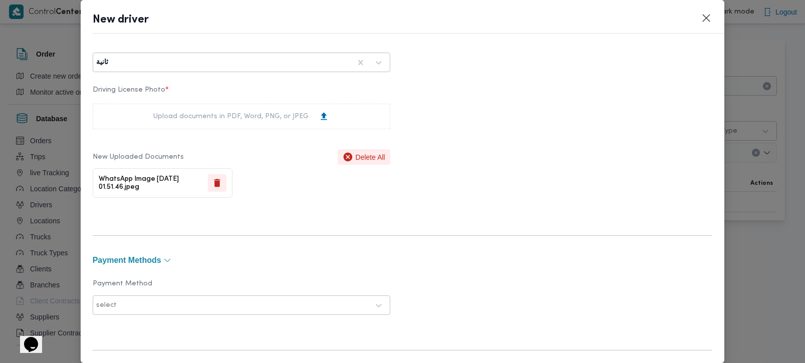
scroll to position [761, 0]
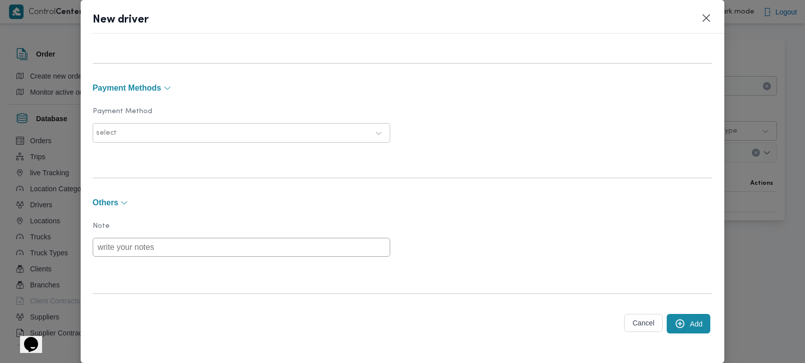
click at [689, 331] on button "Add" at bounding box center [689, 324] width 44 height 20
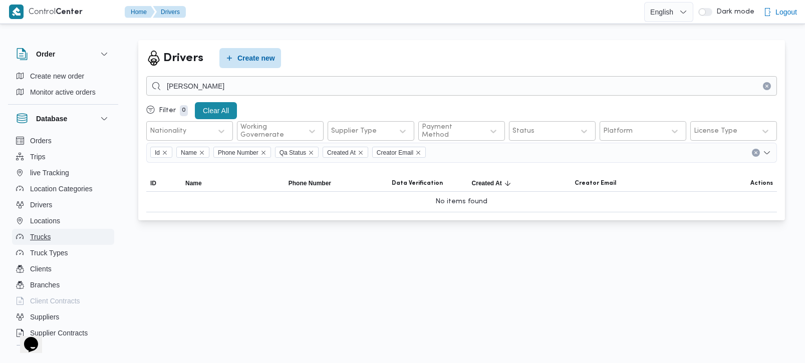
click at [48, 234] on span "Trucks" at bounding box center [40, 237] width 21 height 12
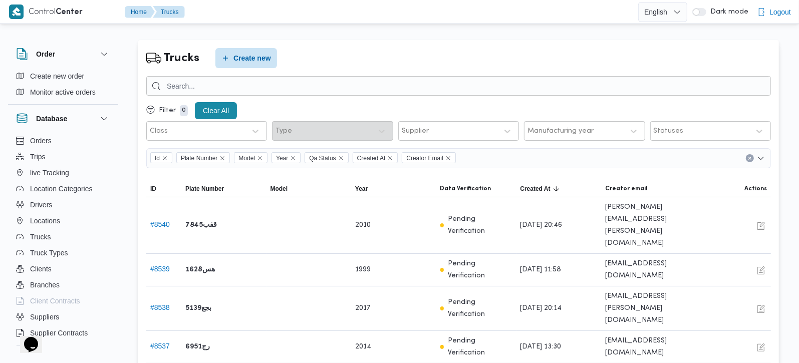
click at [574, 65] on div "Trucks Create new" at bounding box center [458, 58] width 625 height 20
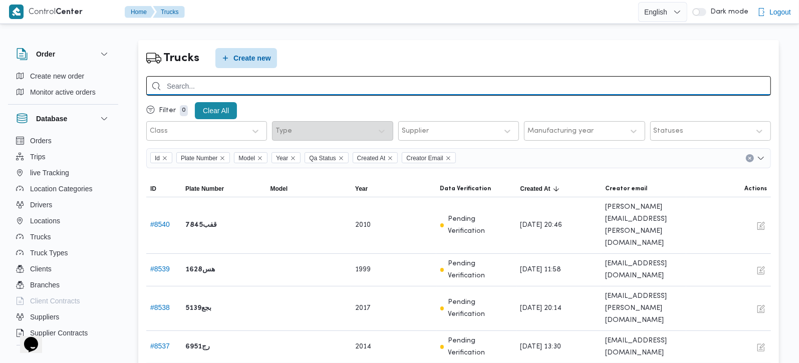
click at [548, 95] on input "search" at bounding box center [458, 86] width 625 height 20
type input "7398"
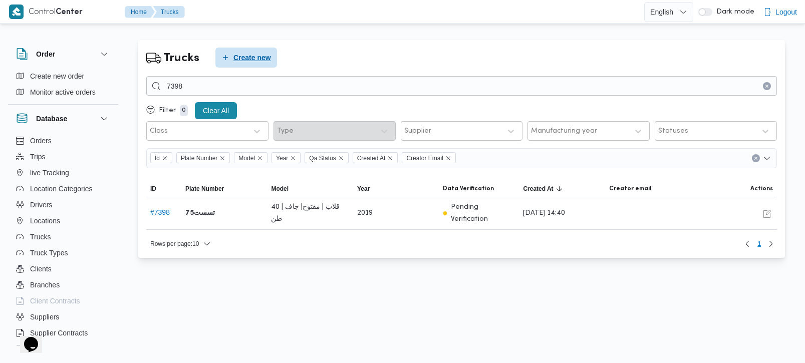
click at [272, 57] on span "Create new" at bounding box center [246, 58] width 62 height 20
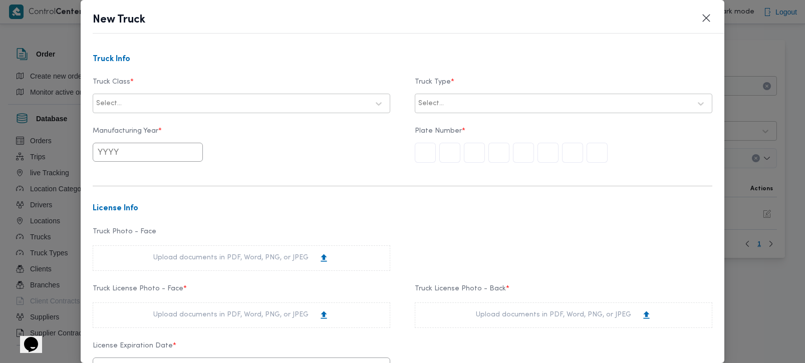
click at [182, 109] on div "Select..." at bounding box center [232, 104] width 274 height 14
click at [132, 120] on div "jumbo_7000" at bounding box center [241, 124] width 296 height 18
click at [443, 109] on div "Select..." at bounding box center [554, 104] width 274 height 14
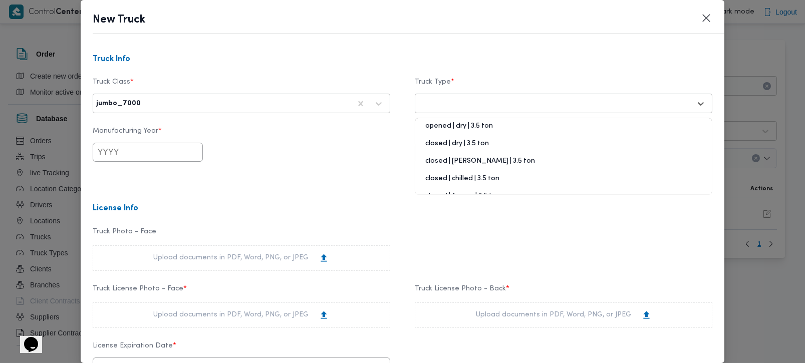
click at [452, 109] on div "Select..." at bounding box center [554, 104] width 274 height 14
click at [459, 122] on div "opened | dry | 3.5 ton" at bounding box center [563, 130] width 296 height 18
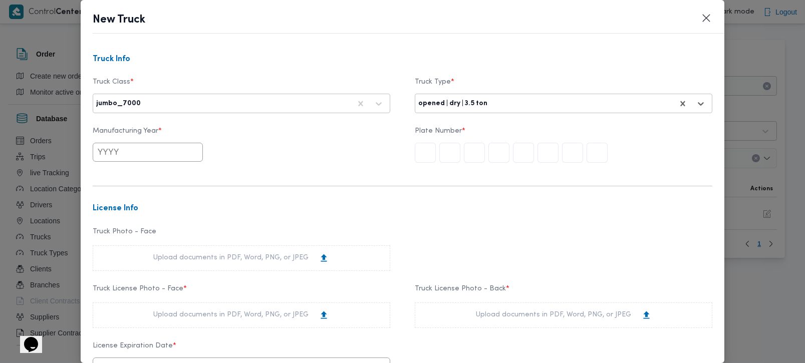
click at [154, 159] on input "text" at bounding box center [148, 152] width 110 height 19
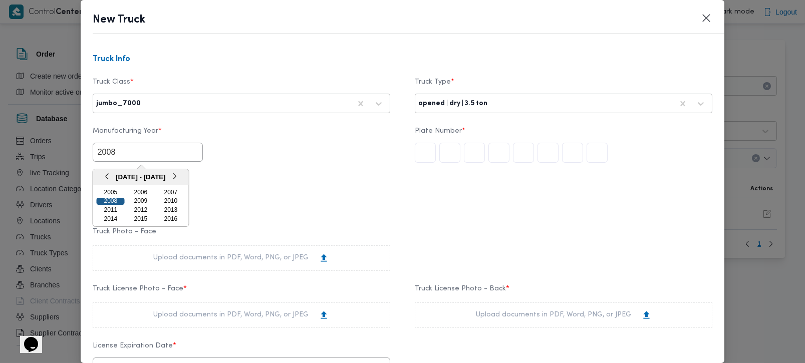
type input "2008"
click at [111, 201] on div "2008" at bounding box center [111, 201] width 28 height 7
click at [586, 161] on input "text" at bounding box center [596, 153] width 21 height 20
click at [587, 161] on input "text" at bounding box center [596, 153] width 21 height 20
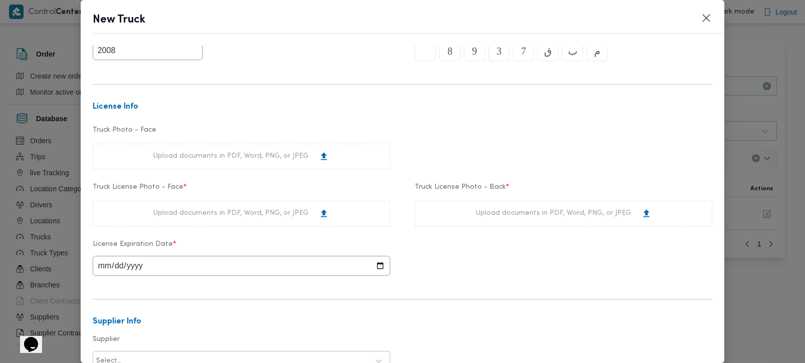
scroll to position [118, 0]
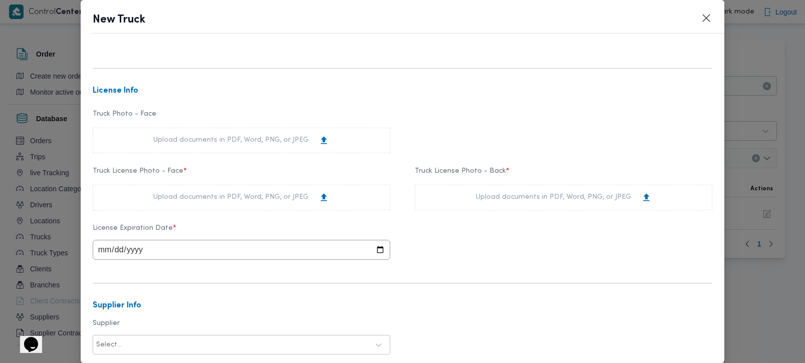
click at [248, 205] on div "Upload documents in PDF, Word, PNG, or JPEG" at bounding box center [241, 198] width 297 height 26
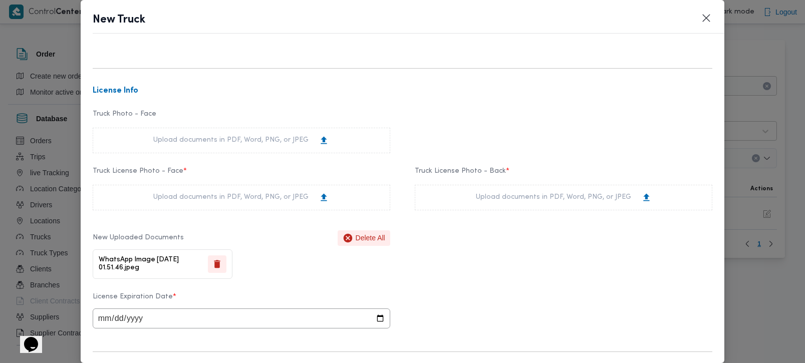
click at [466, 205] on div "Upload documents in PDF, Word, PNG, or JPEG" at bounding box center [563, 198] width 297 height 26
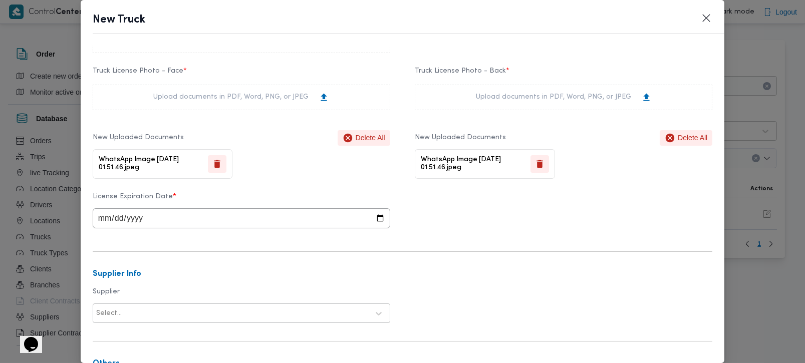
scroll to position [235, 0]
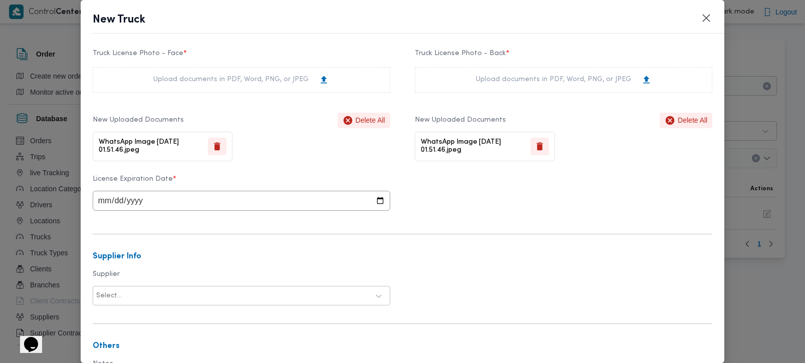
click at [100, 202] on input "date" at bounding box center [241, 201] width 297 height 20
type input "[DATE]"
click at [208, 291] on div "Select..." at bounding box center [232, 296] width 274 height 14
type input "الشري"
click at [153, 320] on div "[PERSON_NAME]" at bounding box center [241, 323] width 296 height 18
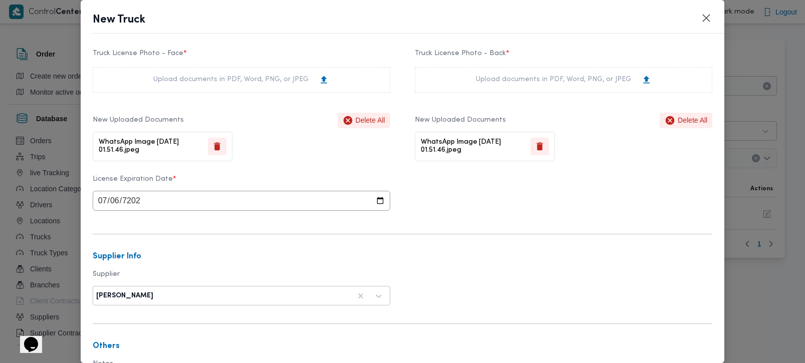
click at [298, 272] on form "Truck Info Truck Class * jumbo_7000 Truck Type * opened | dry | 3.5 ton Manufac…" at bounding box center [403, 145] width 620 height 650
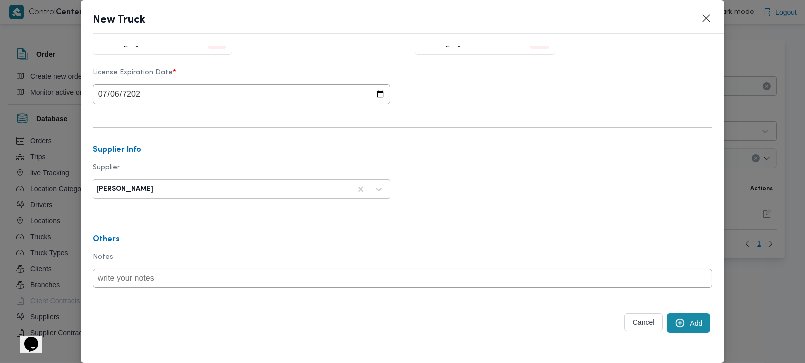
click at [667, 326] on button "Add" at bounding box center [689, 324] width 44 height 20
